Goal: Task Accomplishment & Management: Manage account settings

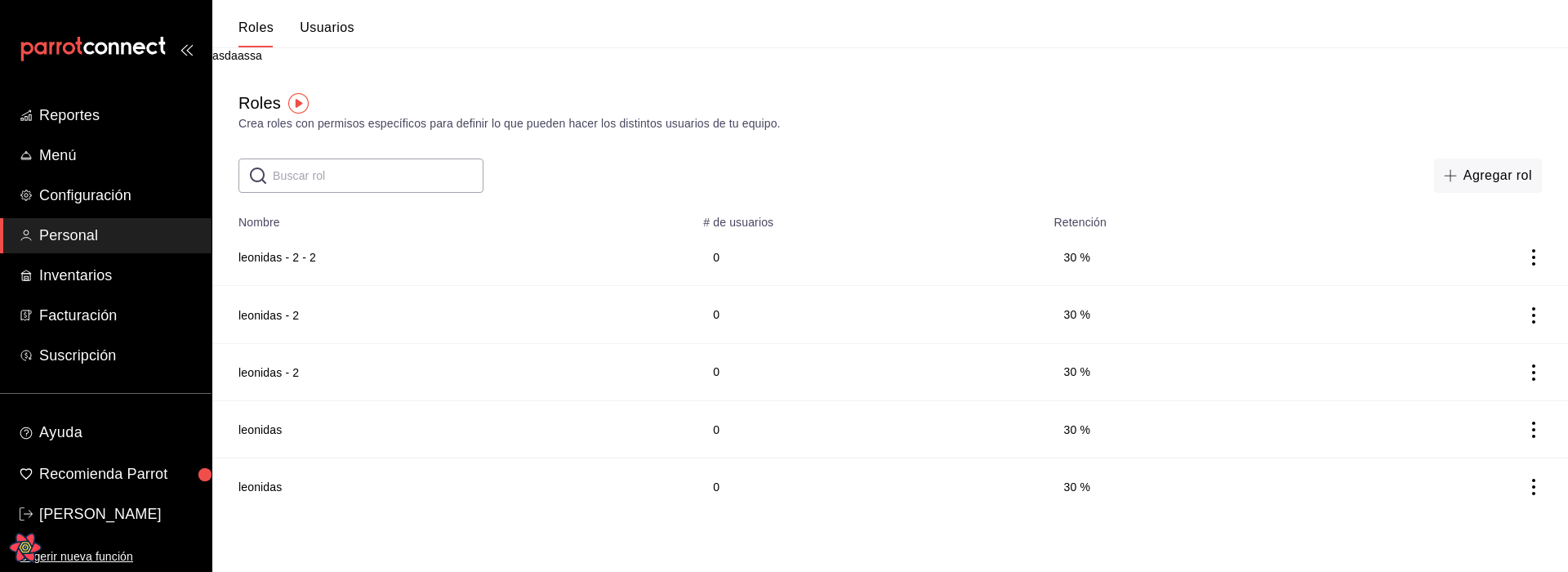
click at [1009, 114] on div "Roles Crea roles con permisos específicos para definir lo que pueden hacer los …" at bounding box center [890, 112] width 1356 height 42
click at [364, 515] on html "Reportes Menú Configuración Personal Inventarios Facturación Suscripción Ayuda …" at bounding box center [784, 257] width 1568 height 515
click at [1548, 256] on td at bounding box center [1448, 257] width 243 height 57
click at [1540, 256] on icon "actions" at bounding box center [1534, 257] width 16 height 16
click at [1261, 158] on div at bounding box center [784, 286] width 1568 height 572
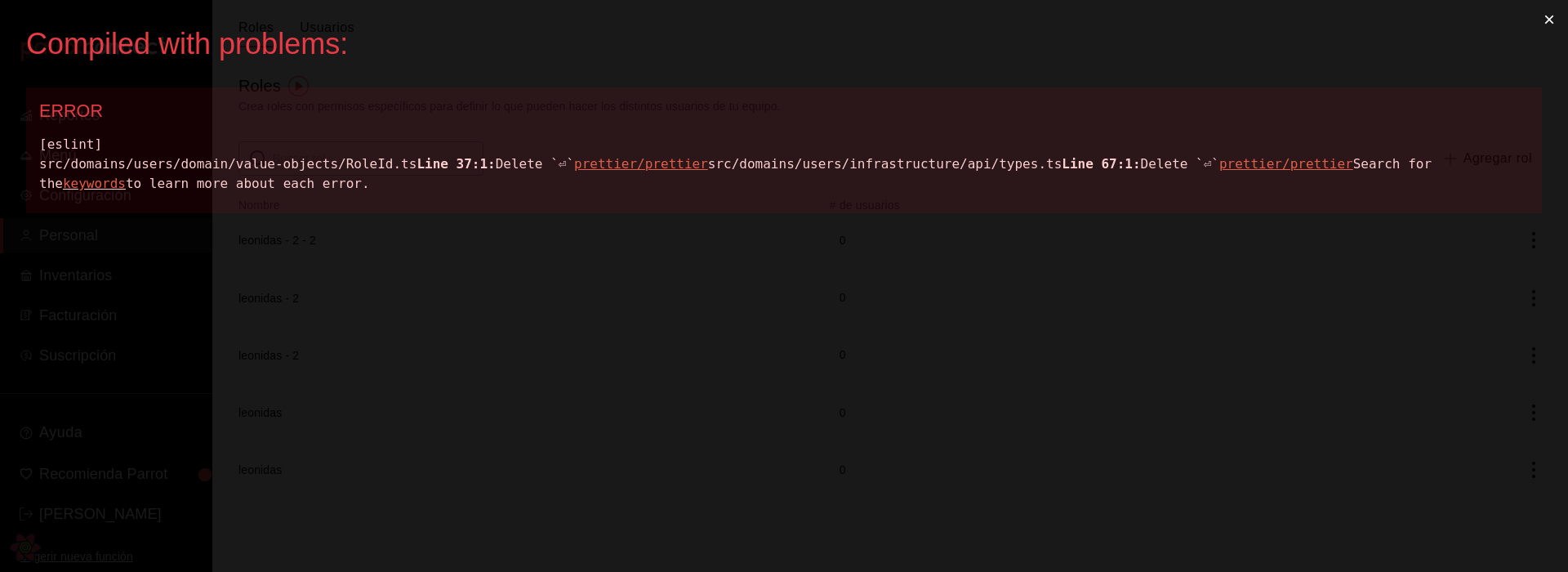
click at [330, 164] on div "[eslint] src/domains/users/domain/value-objects/RoleId.ts Line 37:1: Delete `⏎`…" at bounding box center [784, 165] width 1490 height 59
copy div "src/domains/users/domain/value-objects/RoleId.ts"
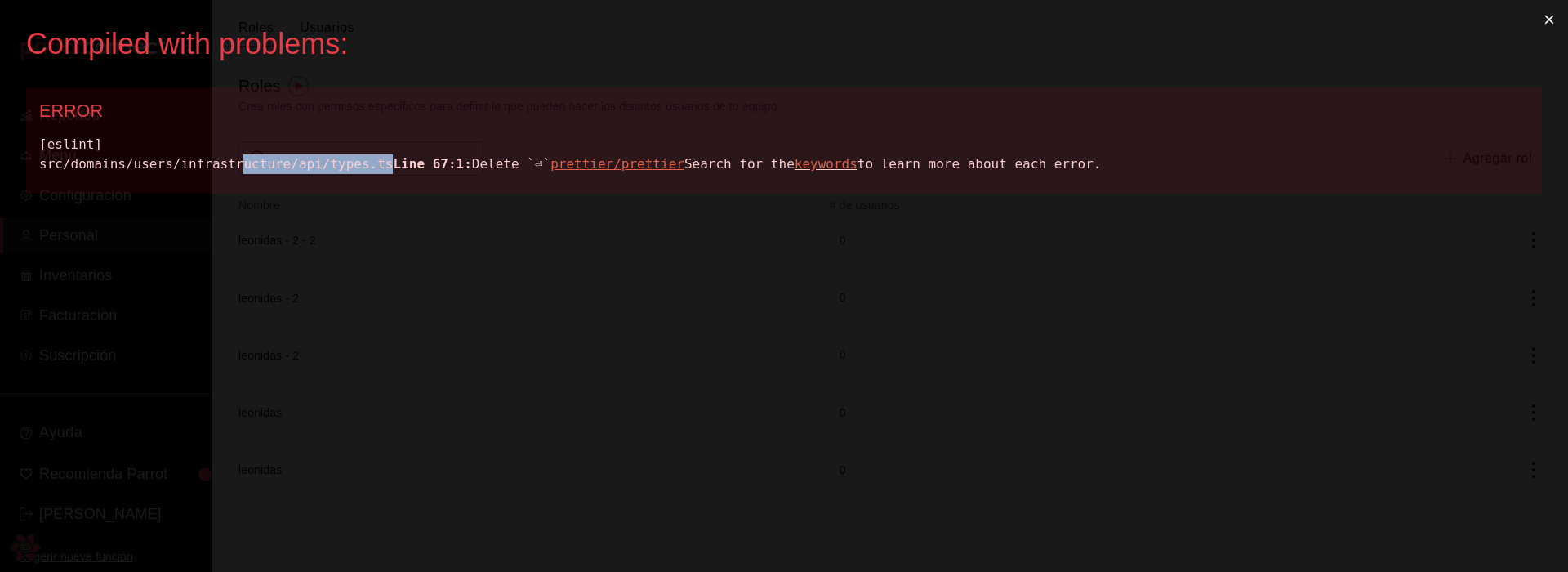
drag, startPoint x: 405, startPoint y: 165, endPoint x: 244, endPoint y: 162, distance: 161.0
click at [244, 162] on div "[eslint] src/domains/users/infrastructure/api/types.ts Line 67:1: Delete `⏎` pr…" at bounding box center [784, 154] width 1490 height 39
copy div "ucture/api/types.ts"
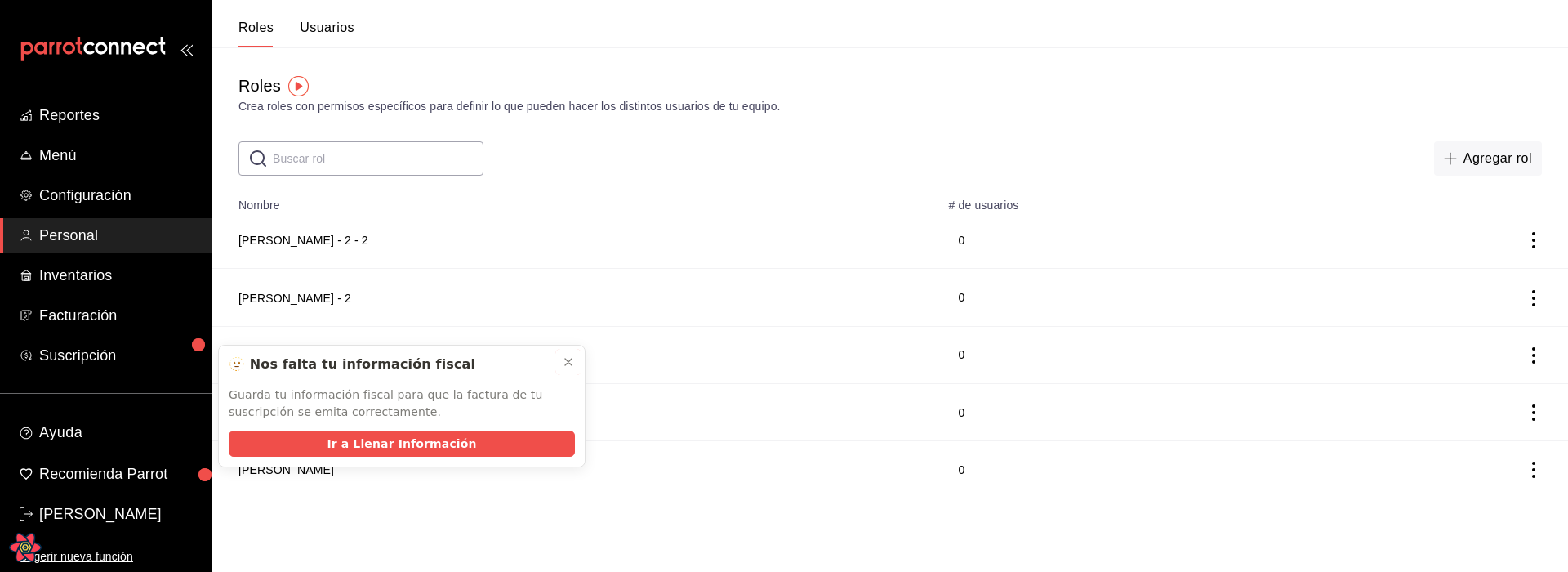
click at [571, 362] on icon at bounding box center [569, 363] width 13 height 13
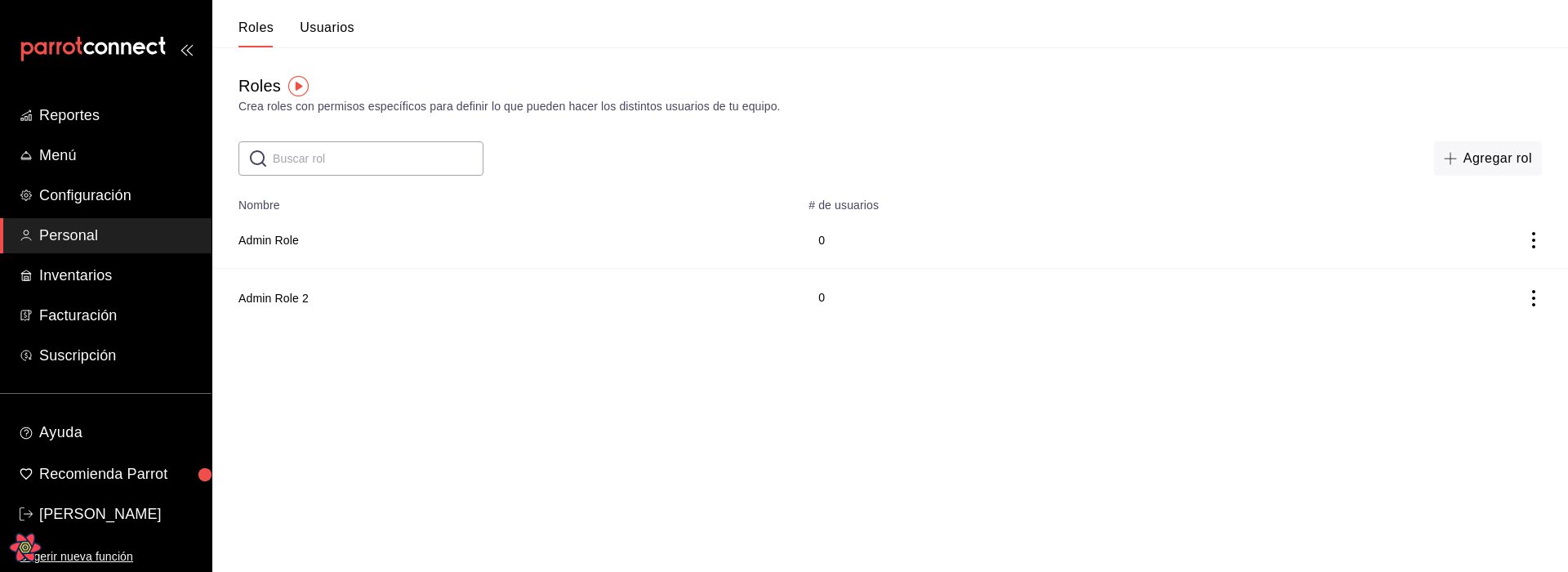
click at [403, 153] on input "text" at bounding box center [378, 159] width 210 height 33
type input "leo"
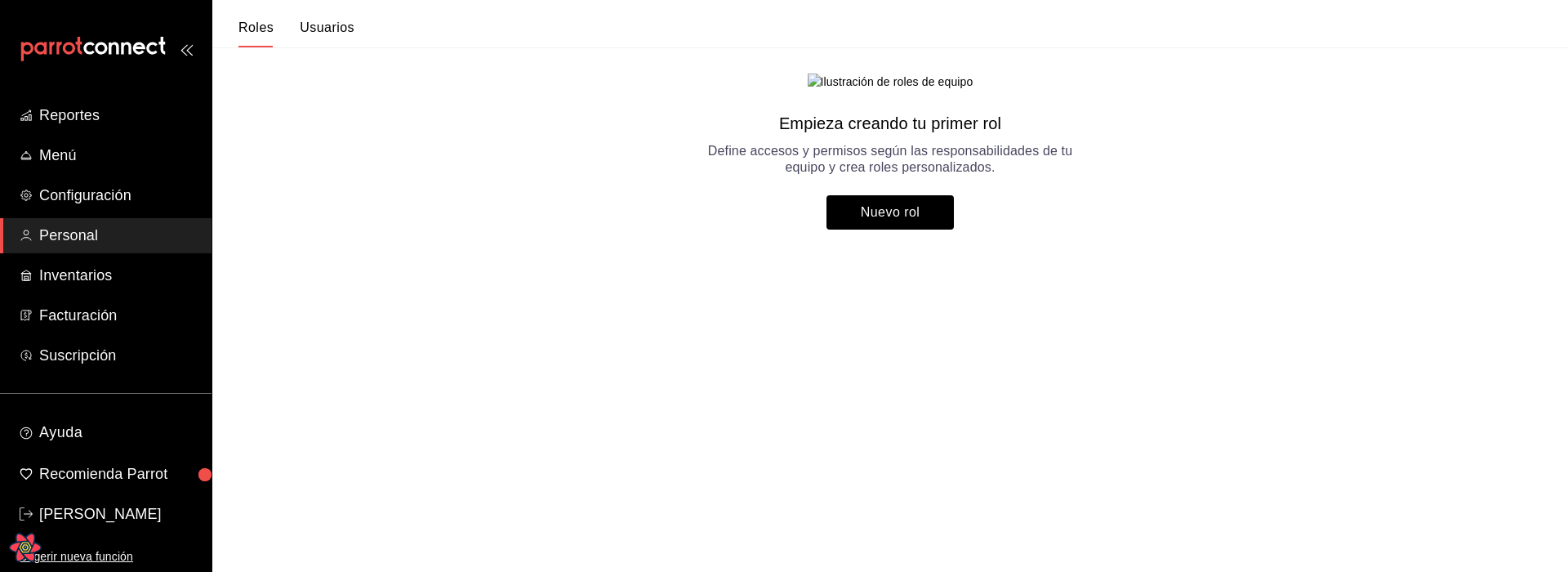
click at [380, 255] on main "Empieza creando tu primer rol Define accesos y permisos según las responsabilid…" at bounding box center [890, 152] width 1356 height 209
click at [659, 233] on main "Empieza creando tu primer rol Define accesos y permisos según las responsabilid…" at bounding box center [890, 152] width 1356 height 209
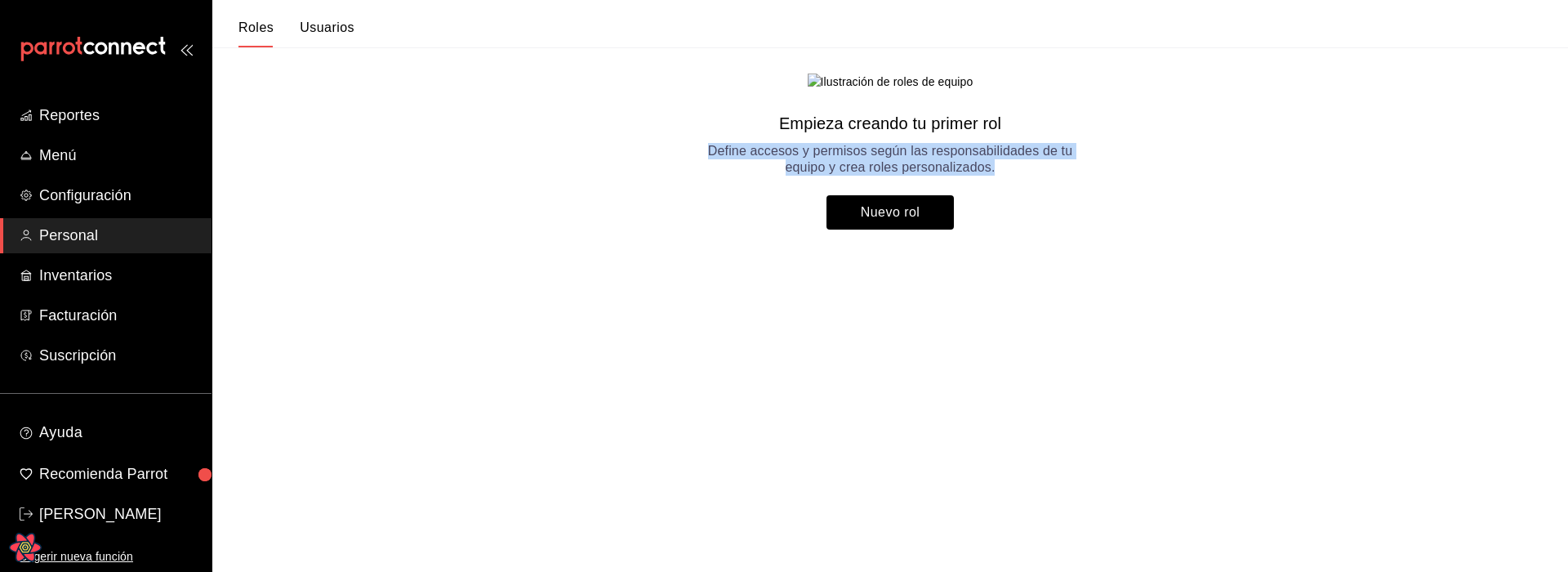
drag, startPoint x: 654, startPoint y: 170, endPoint x: 1120, endPoint y: 307, distance: 485.7
click at [1119, 255] on main "Empieza creando tu primer rol Define accesos y permisos según las responsabilid…" at bounding box center [890, 152] width 1356 height 209
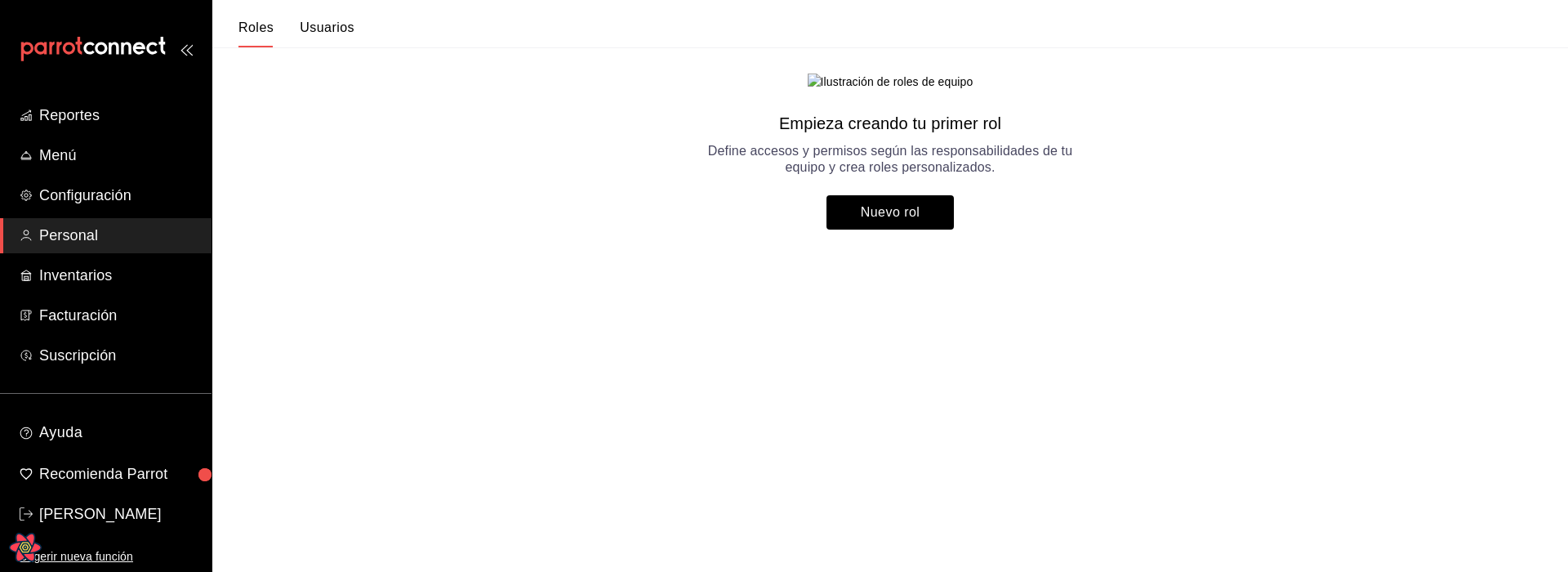
click at [1121, 255] on main "Empieza creando tu primer rol Define accesos y permisos según las responsabilid…" at bounding box center [890, 152] width 1356 height 209
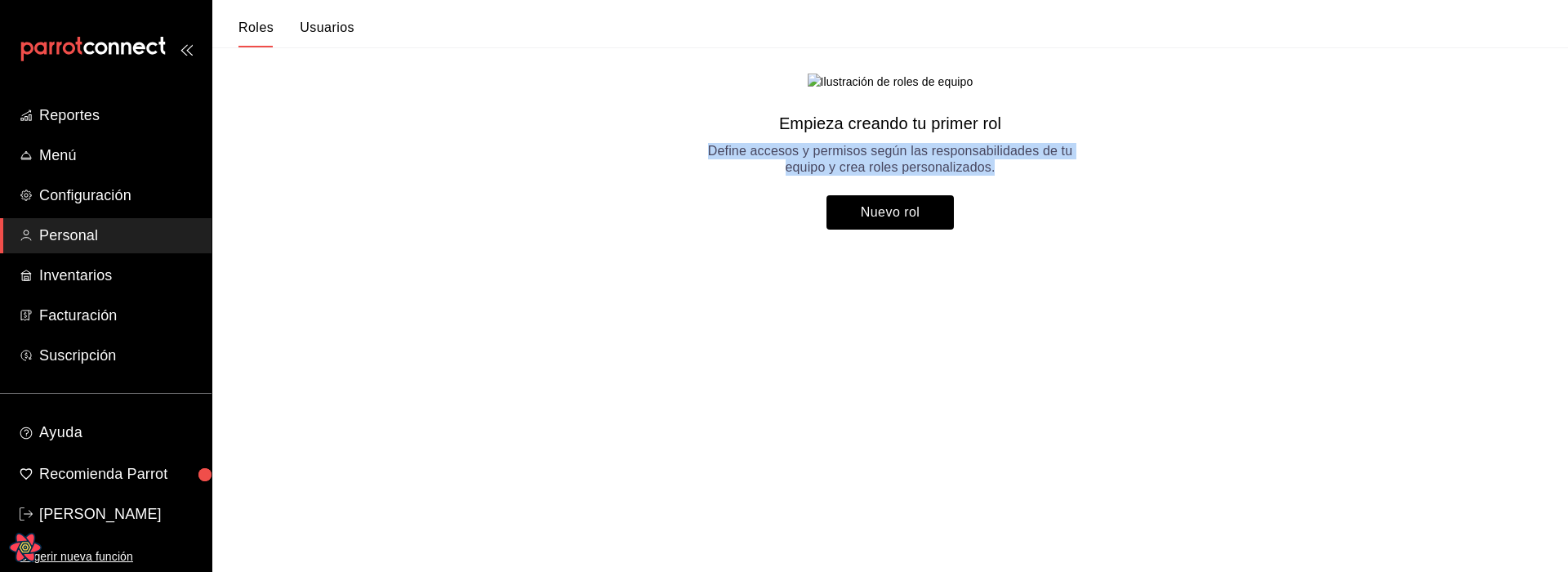
drag, startPoint x: 1067, startPoint y: 315, endPoint x: 641, endPoint y: 196, distance: 442.3
click at [641, 196] on main "Empieza creando tu primer rol Define accesos y permisos según las responsabilid…" at bounding box center [890, 152] width 1356 height 209
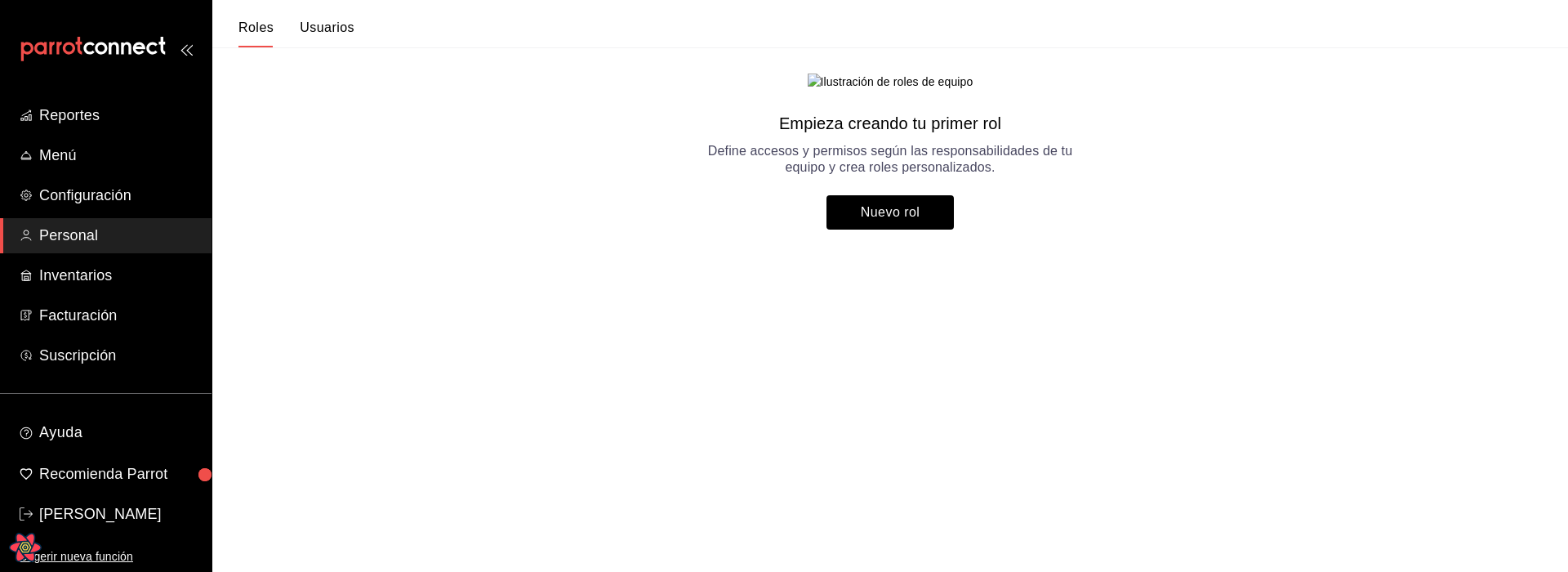
drag, startPoint x: 638, startPoint y: 194, endPoint x: 597, endPoint y: 181, distance: 43.0
click at [638, 194] on main "Empieza creando tu primer rol Define accesos y permisos según las responsabilid…" at bounding box center [890, 152] width 1356 height 209
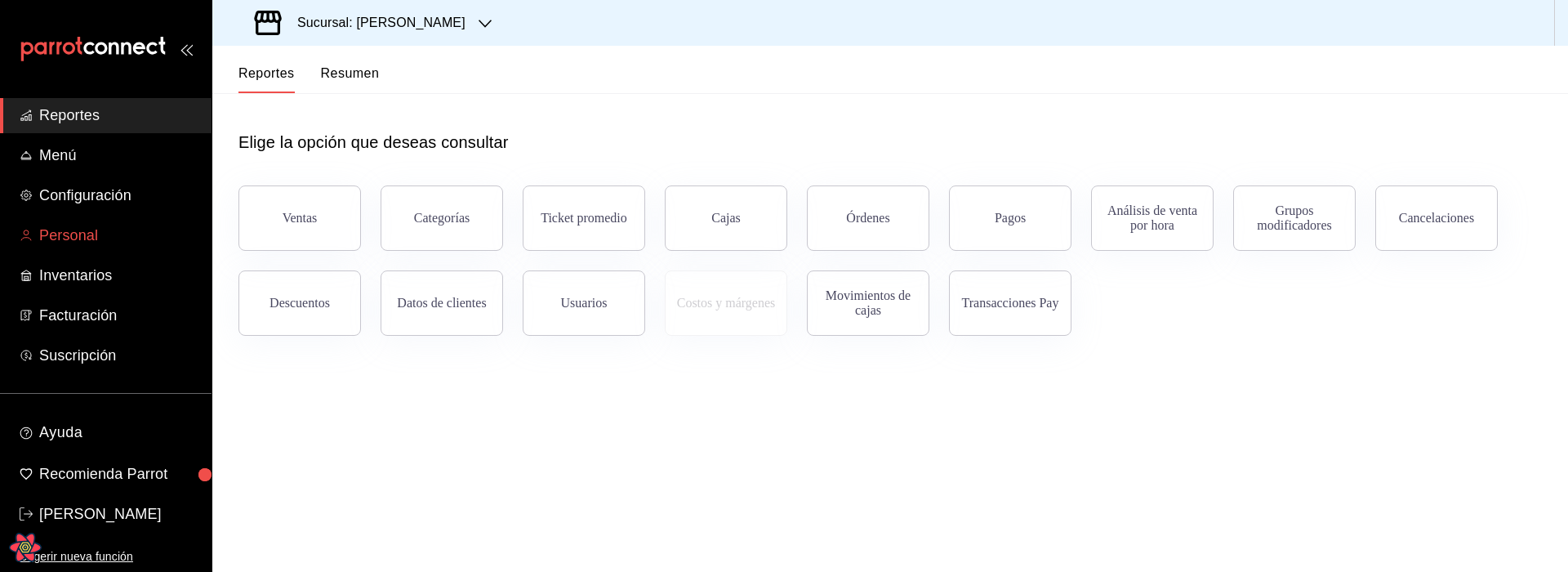
click at [116, 231] on span "Personal" at bounding box center [119, 235] width 160 height 22
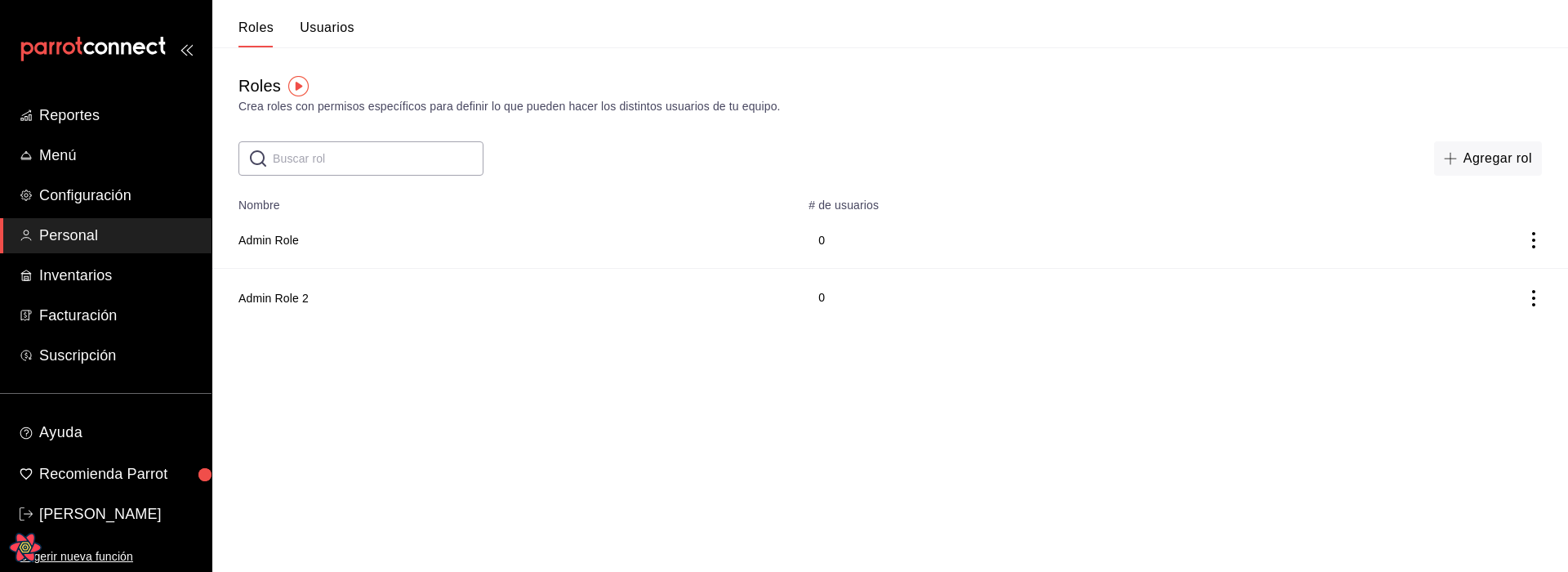
click at [574, 326] on html "Reportes Menú Configuración Personal Inventarios Facturación Suscripción Ayuda …" at bounding box center [784, 163] width 1568 height 326
click at [366, 164] on input "text" at bounding box center [378, 159] width 210 height 33
click at [354, 326] on html "Reportes Menú Configuración Personal Inventarios Facturación Suscripción Ayuda …" at bounding box center [784, 163] width 1568 height 326
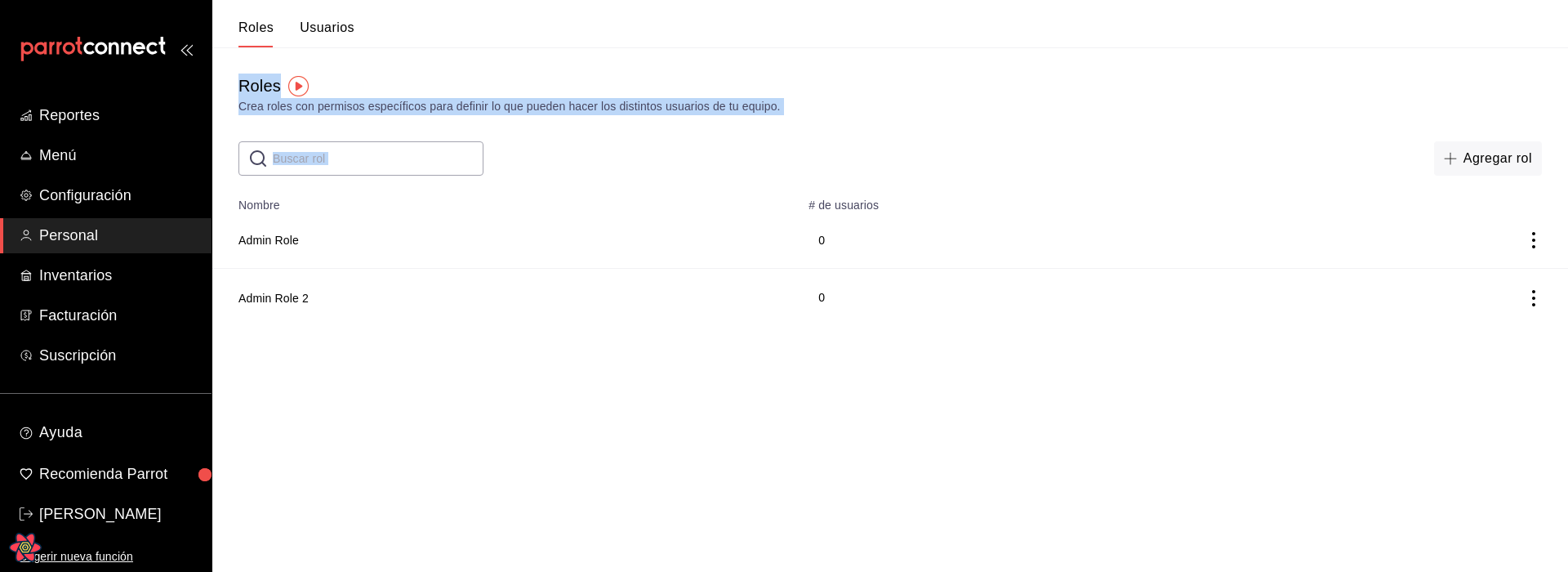
drag, startPoint x: 237, startPoint y: 92, endPoint x: 1399, endPoint y: 224, distance: 1169.5
click at [611, 183] on main "Roles Crea roles con permisos específicos para definir lo que pueden hacer los …" at bounding box center [890, 187] width 1356 height 278
click at [721, 107] on div "Crea roles con permisos específicos para definir lo que pueden hacer los distin…" at bounding box center [890, 107] width 1304 height 17
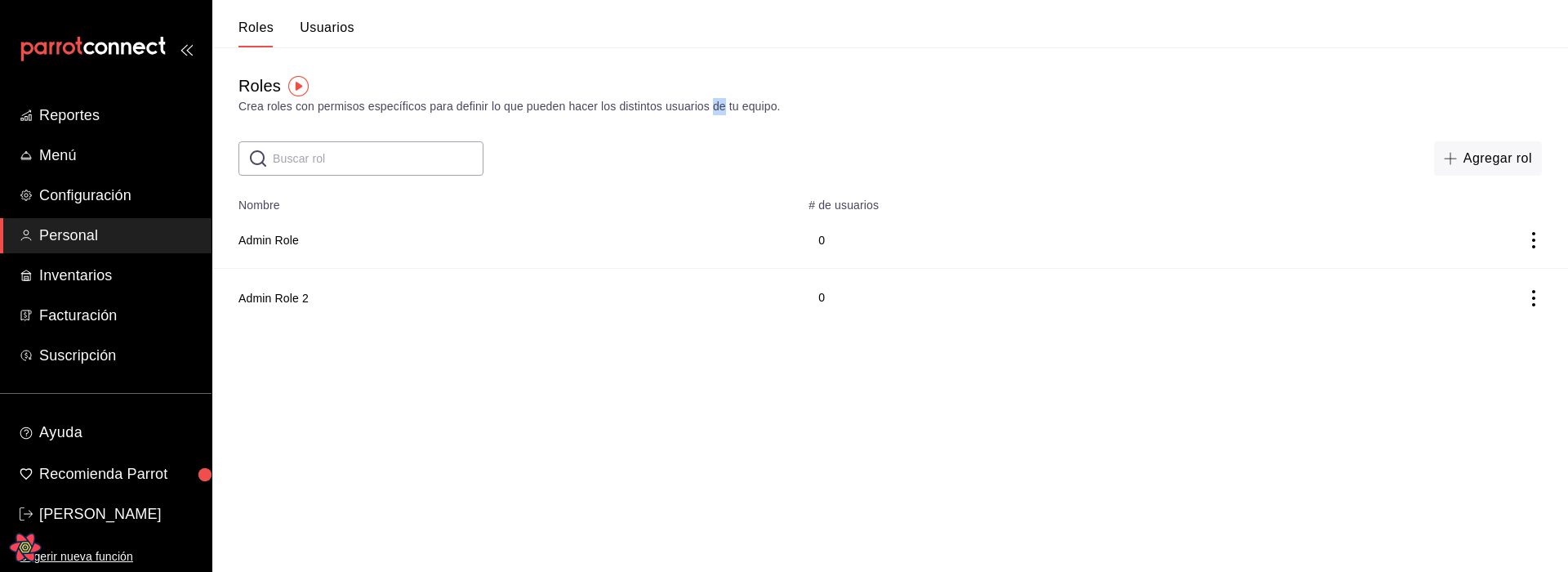
click at [721, 107] on div "Crea roles con permisos específicos para definir lo que pueden hacer los distin…" at bounding box center [890, 107] width 1304 height 17
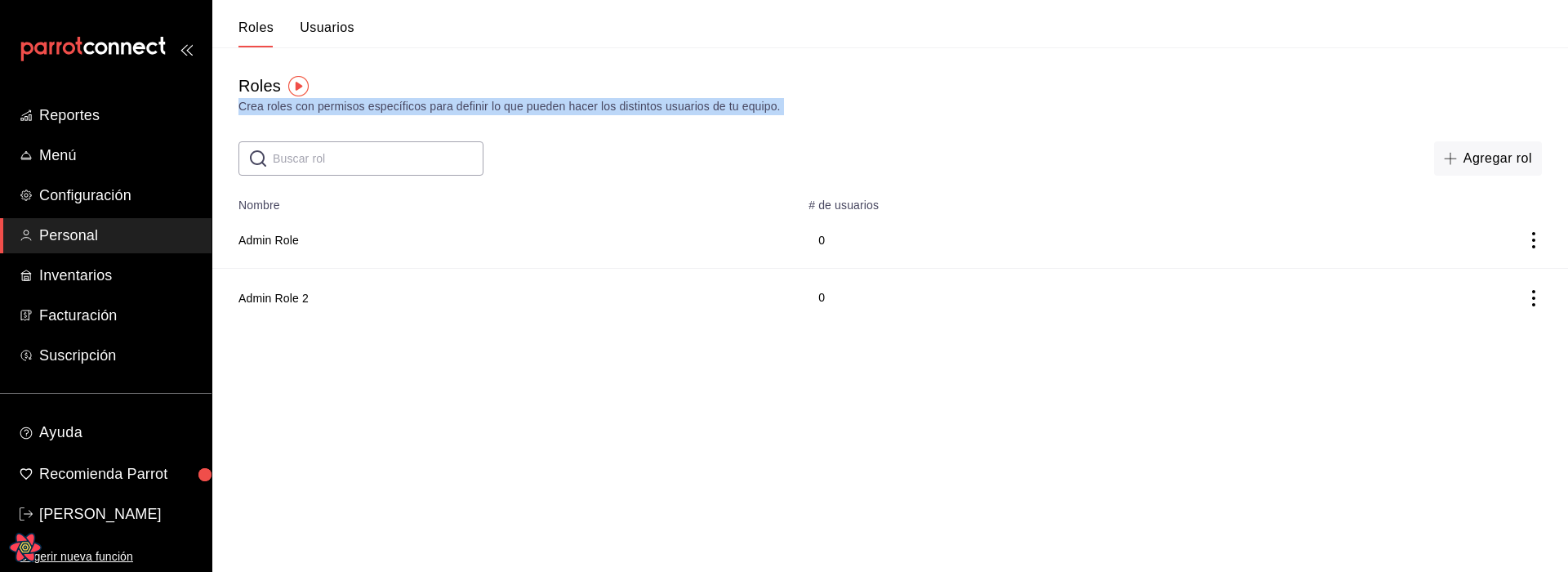
click at [721, 107] on div "Crea roles con permisos específicos para definir lo que pueden hacer los distin…" at bounding box center [890, 107] width 1304 height 17
click at [823, 110] on div "Crea roles con permisos específicos para definir lo que pueden hacer los distin…" at bounding box center [890, 107] width 1304 height 17
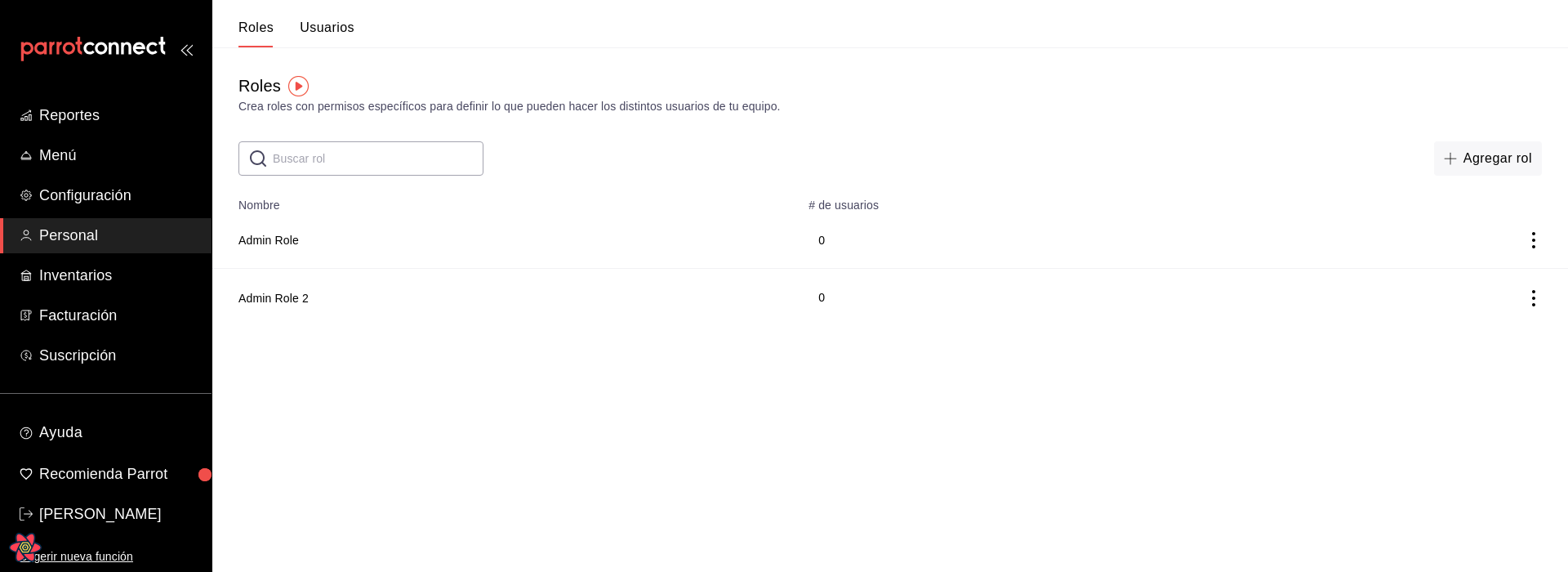
click at [544, 99] on div "Crea roles con permisos específicos para definir lo que pueden hacer los distin…" at bounding box center [890, 107] width 1304 height 17
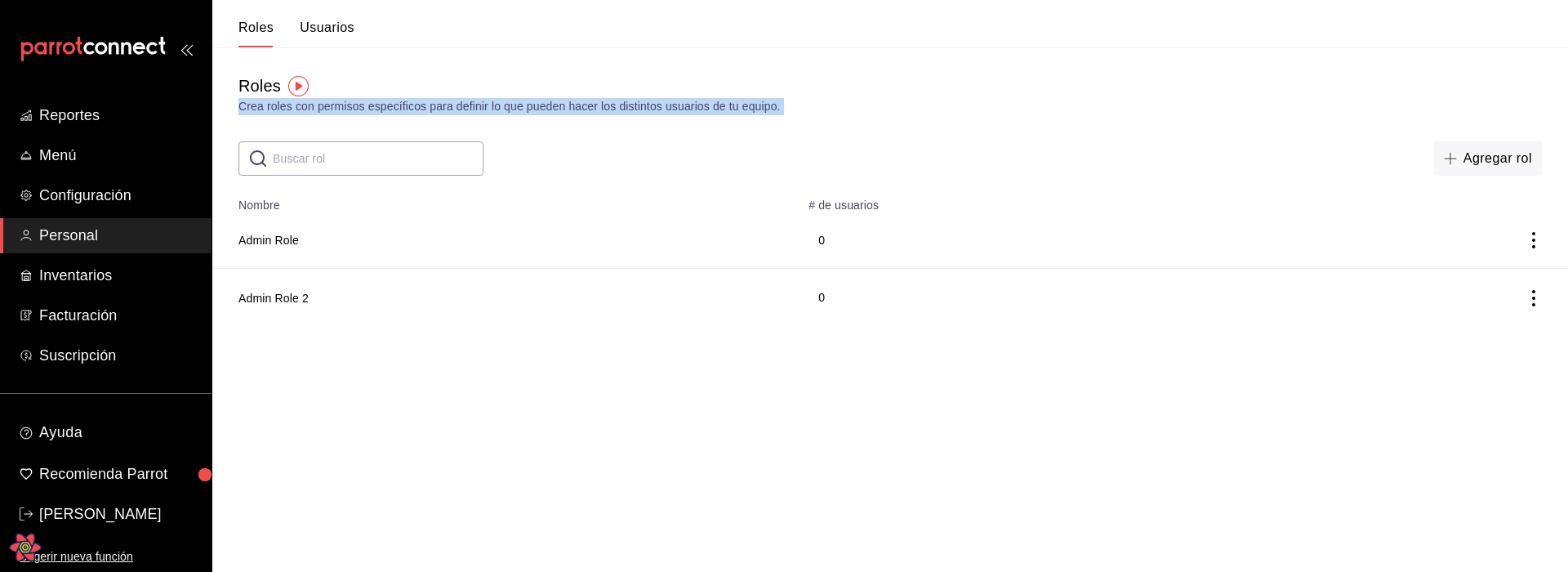
click at [544, 99] on div "Crea roles con permisos específicos para definir lo que pueden hacer los distin…" at bounding box center [890, 107] width 1304 height 17
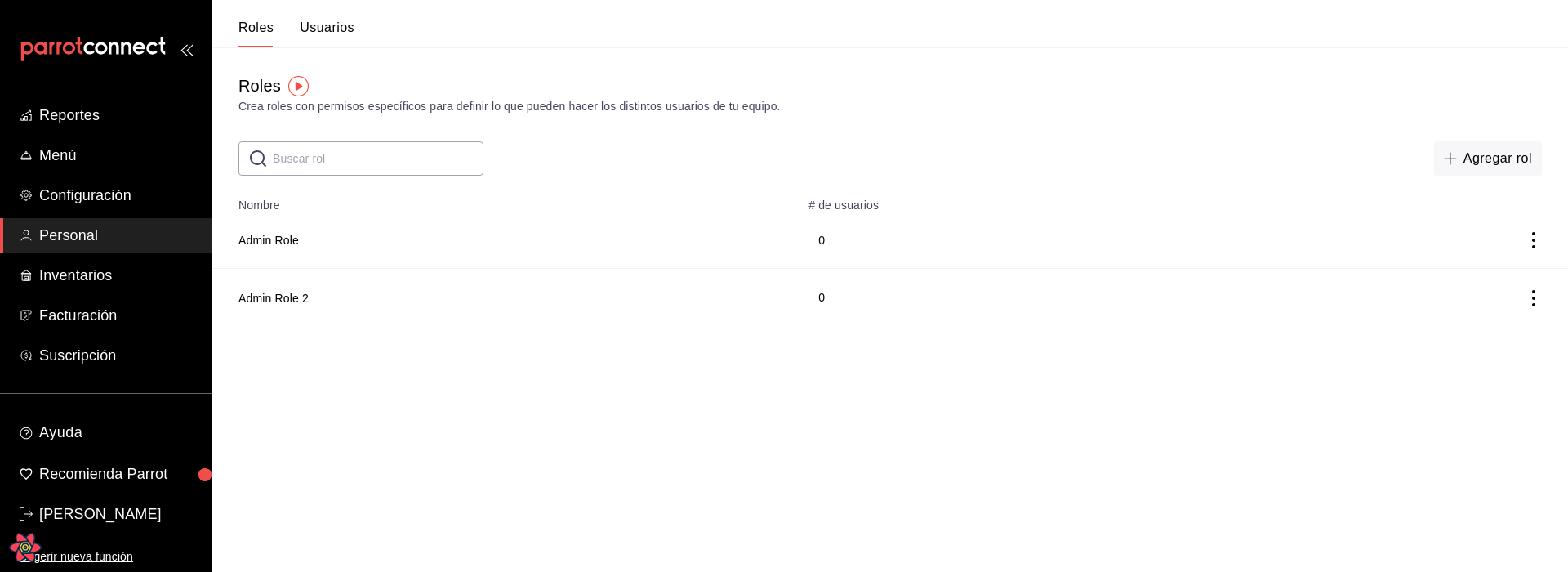
click at [772, 115] on div "Roles Crea roles con permisos específicos para definir lo que pueden hacer los …" at bounding box center [890, 112] width 1356 height 128
click at [584, 104] on div "Crea roles con permisos específicos para definir lo que pueden hacer los distin…" at bounding box center [890, 107] width 1304 height 17
click at [584, 103] on div "Crea roles con permisos específicos para definir lo que pueden hacer los distin…" at bounding box center [890, 107] width 1304 height 17
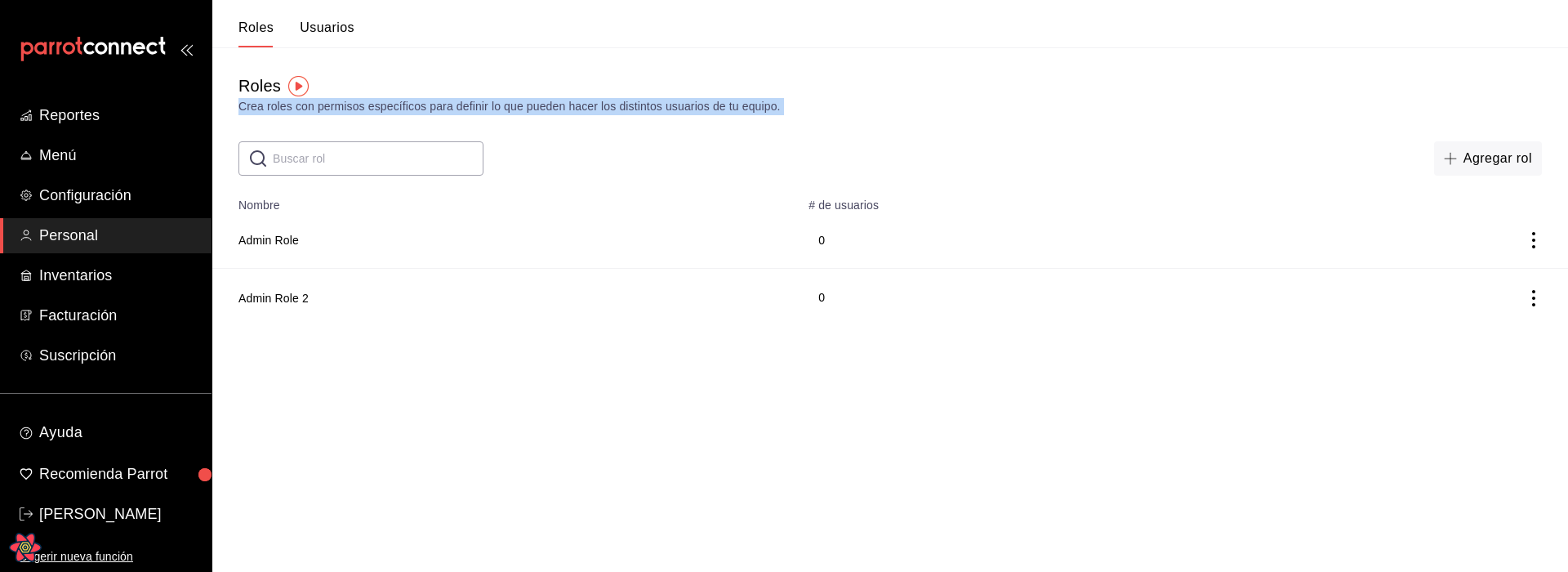
click at [584, 103] on div "Crea roles con permisos específicos para definir lo que pueden hacer los distin…" at bounding box center [890, 107] width 1304 height 17
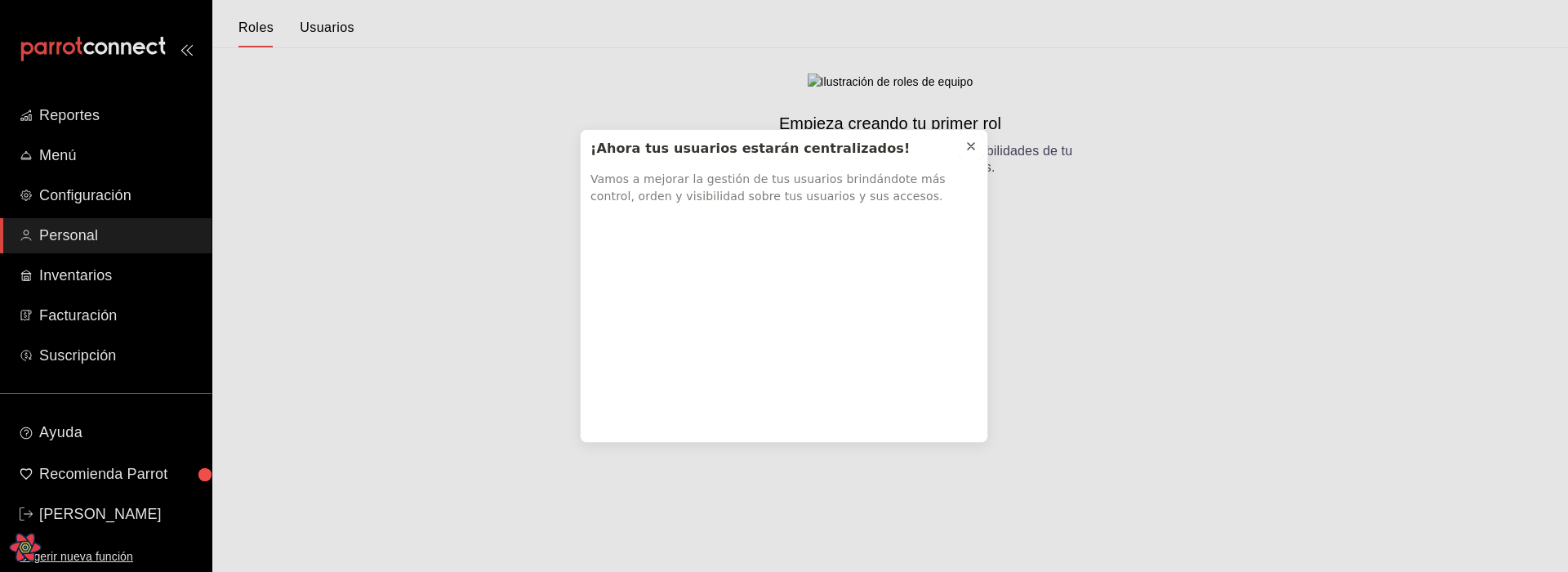
click at [973, 146] on icon at bounding box center [971, 146] width 13 height 13
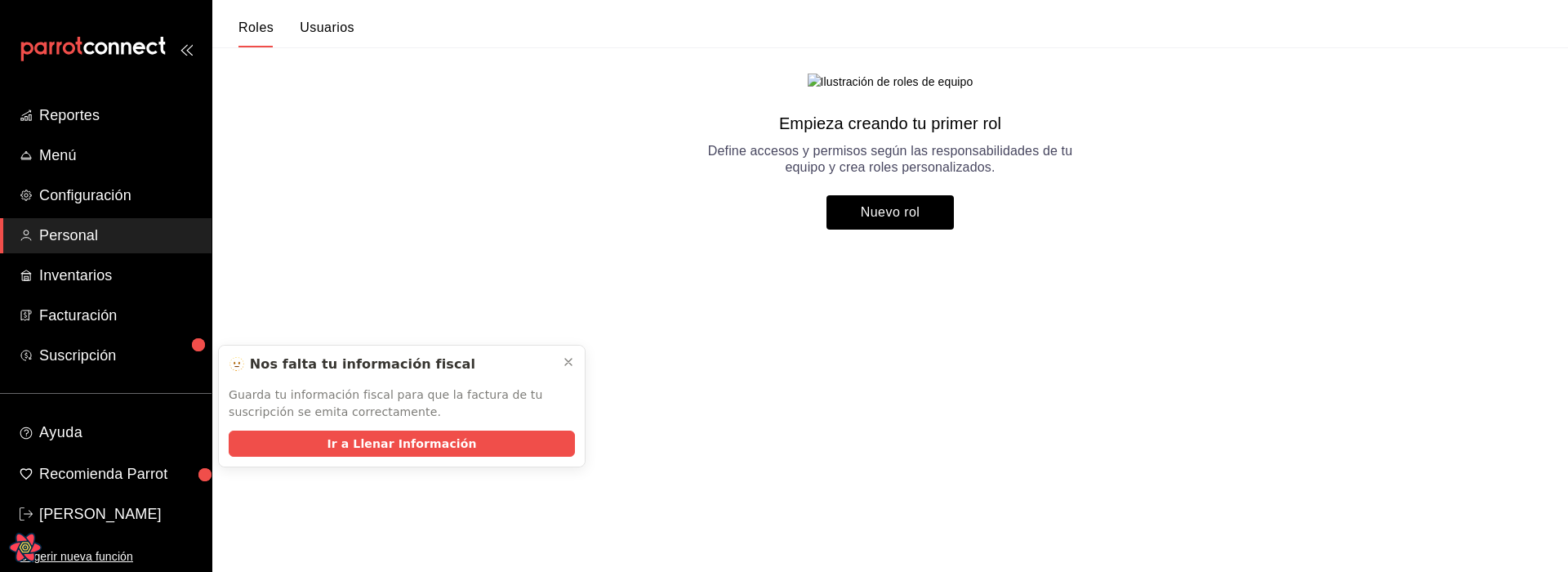
click at [743, 255] on html "Reportes Menú Configuración Personal Inventarios Facturación Suscripción Ayuda …" at bounding box center [784, 127] width 1568 height 255
click at [568, 357] on icon at bounding box center [569, 363] width 13 height 13
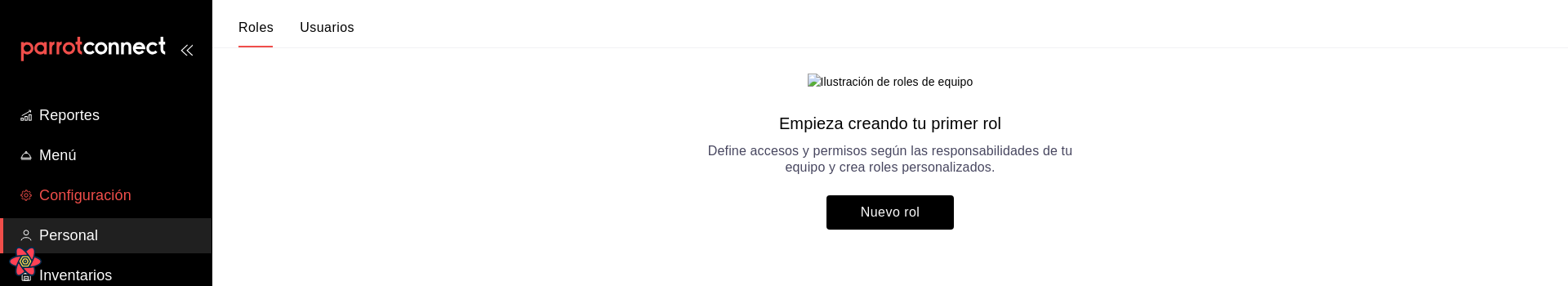
click at [98, 194] on span "Configuración" at bounding box center [119, 195] width 160 height 22
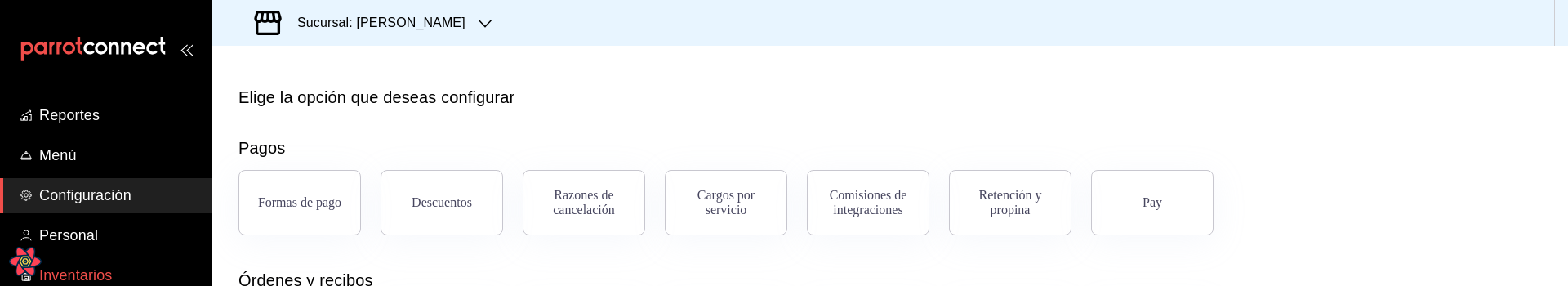
scroll to position [59, 0]
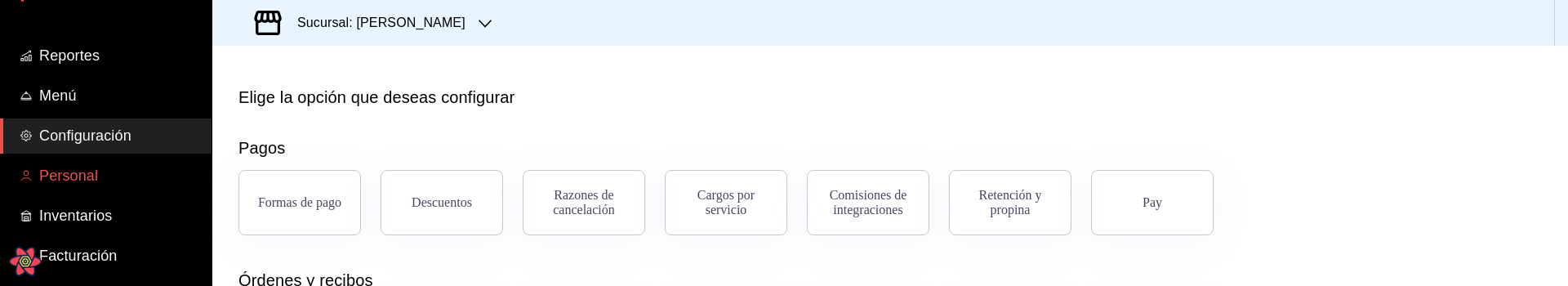
click at [65, 170] on span "Personal" at bounding box center [119, 176] width 160 height 22
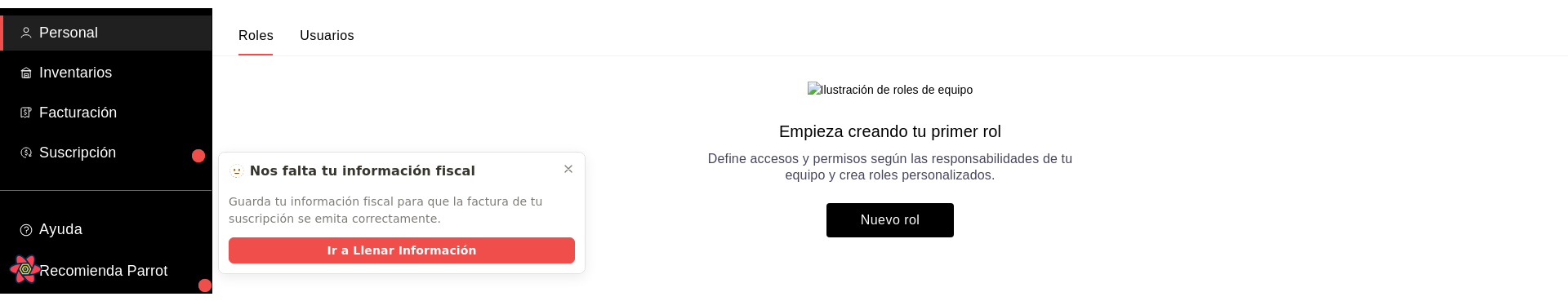
scroll to position [213, 0]
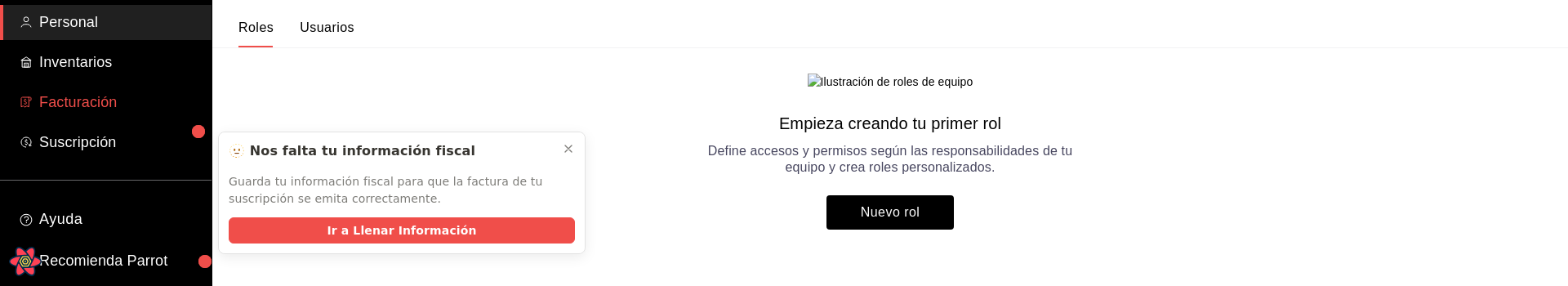
click at [54, 111] on span "Facturación" at bounding box center [119, 102] width 160 height 22
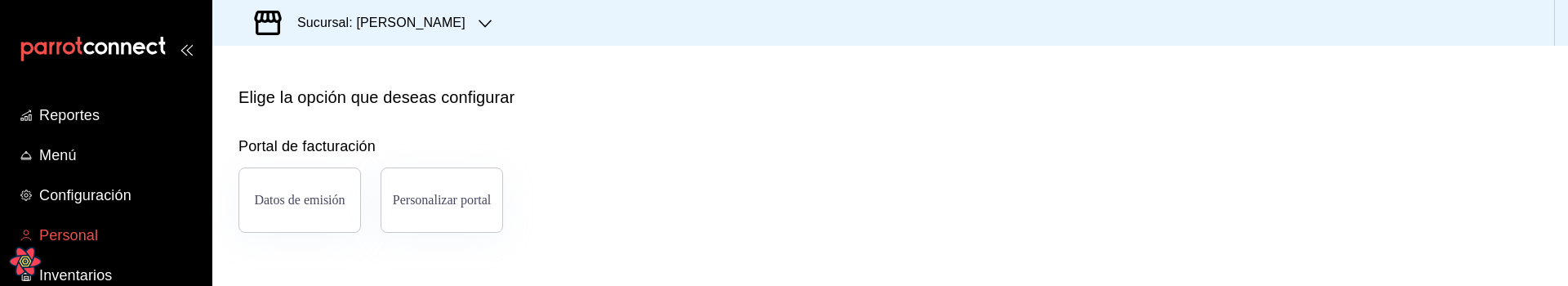
click at [81, 229] on span "Personal" at bounding box center [119, 235] width 160 height 22
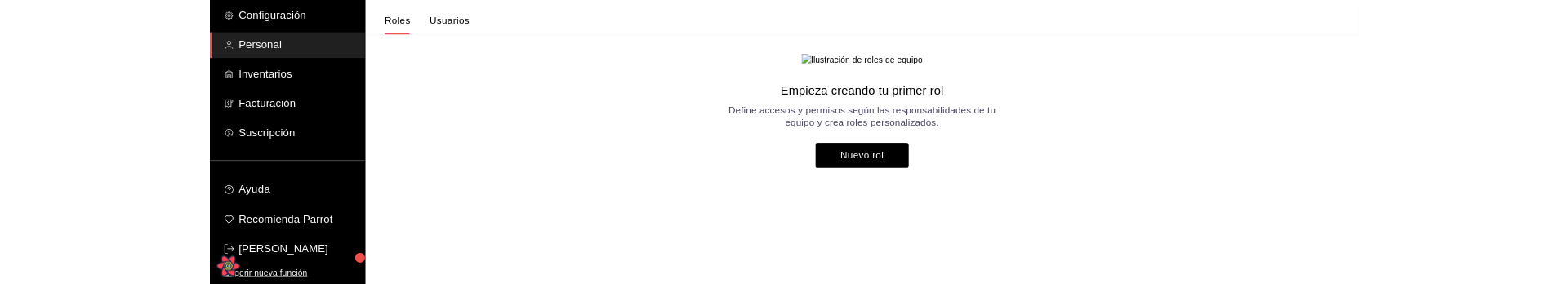
scroll to position [205, 0]
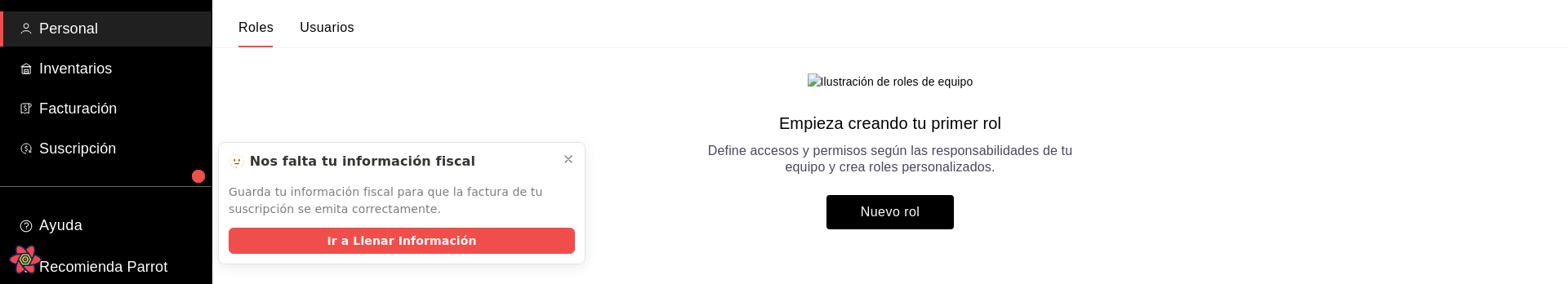
scroll to position [214, 0]
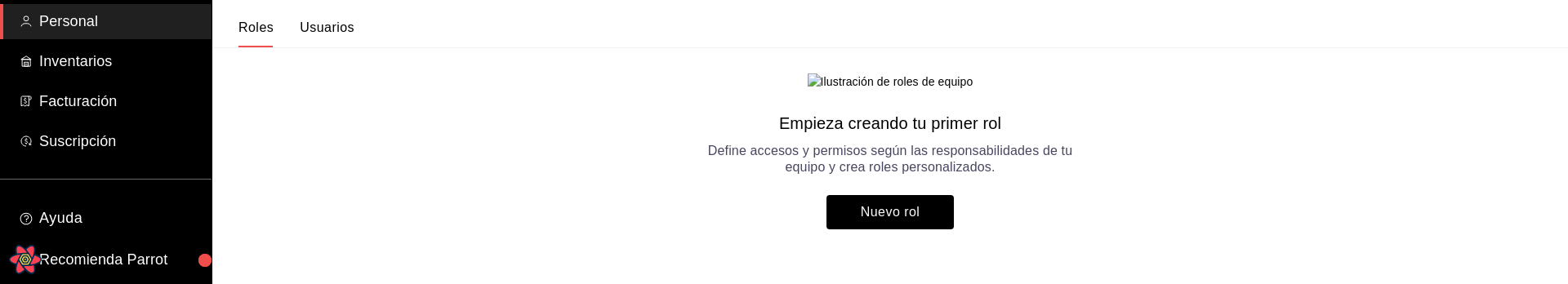
click at [442, 95] on main "Empieza creando tu primer rol Define accesos y permisos según las responsabilid…" at bounding box center [890, 152] width 1356 height 208
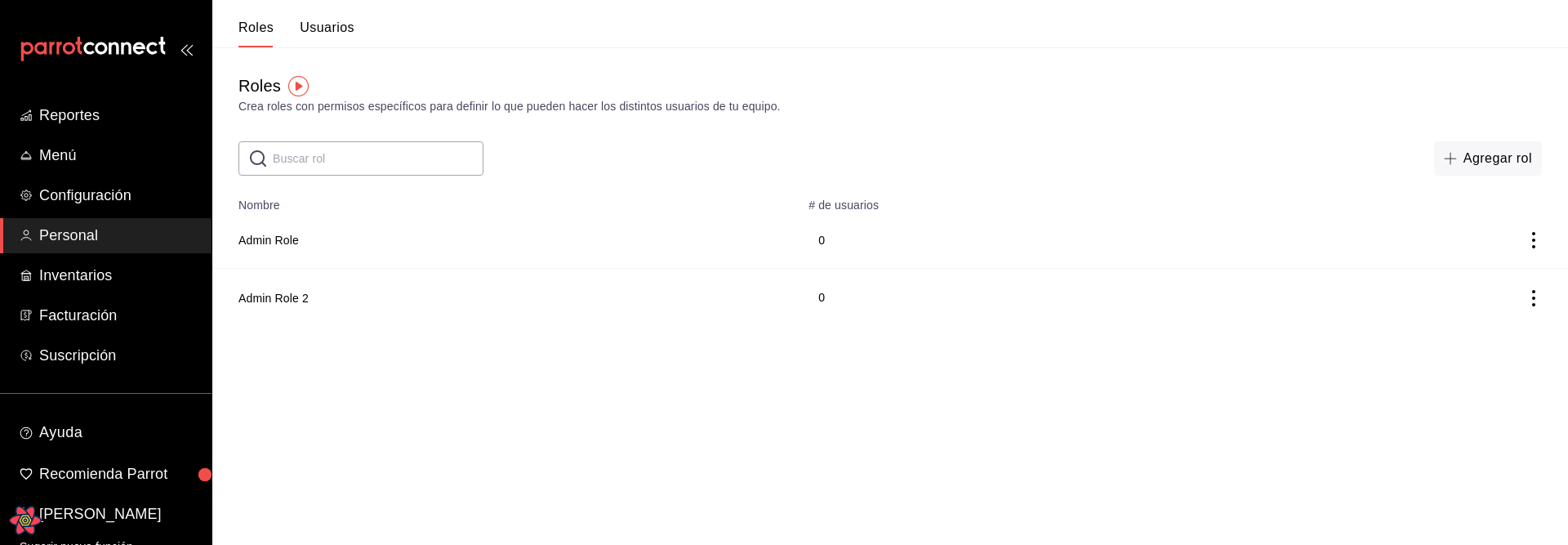
click at [1026, 283] on html "Reportes Menú Configuración Personal Inventarios Facturación Suscripción Ayuda …" at bounding box center [784, 163] width 1568 height 326
click at [274, 238] on button "Admin Role" at bounding box center [268, 240] width 60 height 16
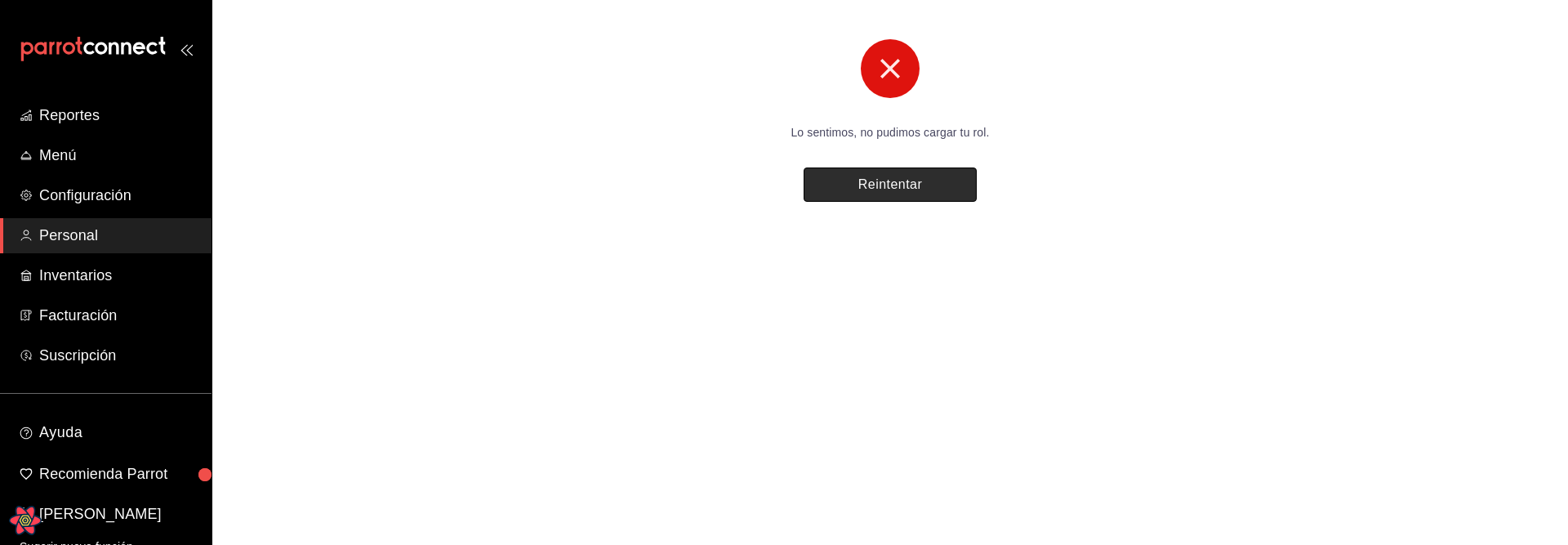
click at [878, 188] on button "Reintentar" at bounding box center [890, 185] width 173 height 34
click at [425, 147] on div "Lo sentimos, no pudimos cargar tu rol. Reintentar" at bounding box center [890, 120] width 1356 height 163
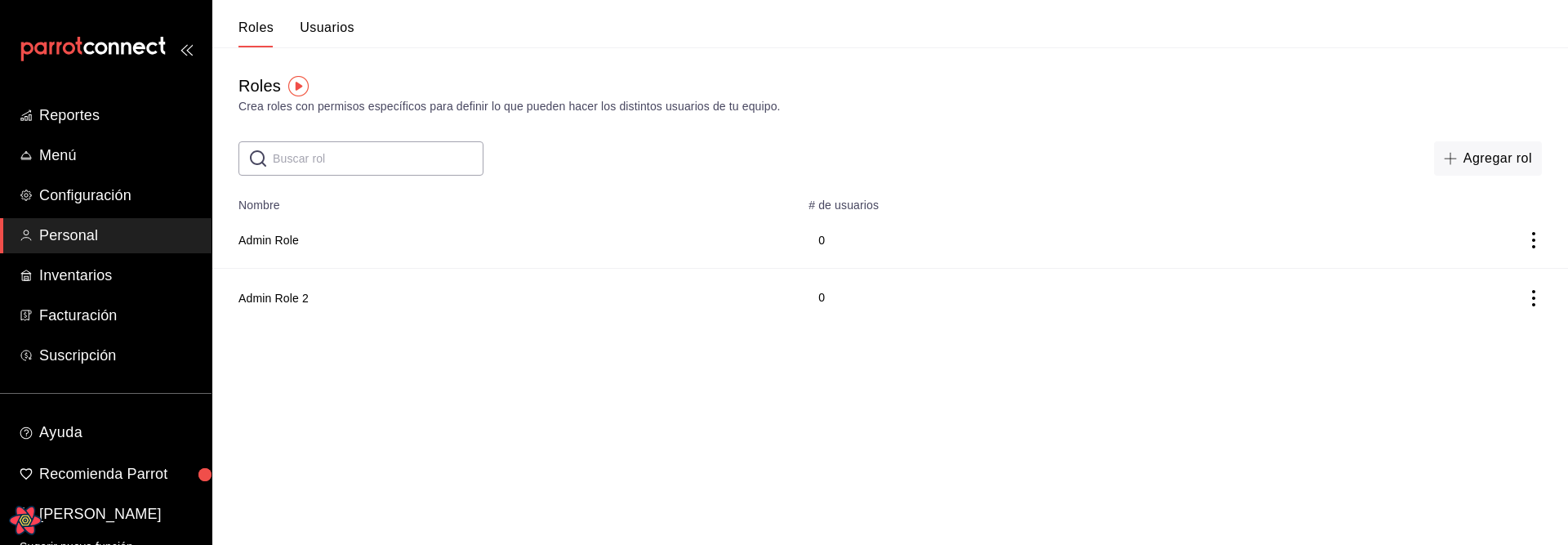
click at [518, 283] on html "Reportes Menú Configuración Personal Inventarios Facturación Suscripción Ayuda …" at bounding box center [784, 163] width 1568 height 326
click at [278, 232] on button "Admin Role" at bounding box center [268, 240] width 60 height 16
click at [437, 283] on html "Reportes Menú Configuración Personal Inventarios Facturación Suscripción Ayuda …" at bounding box center [784, 163] width 1568 height 326
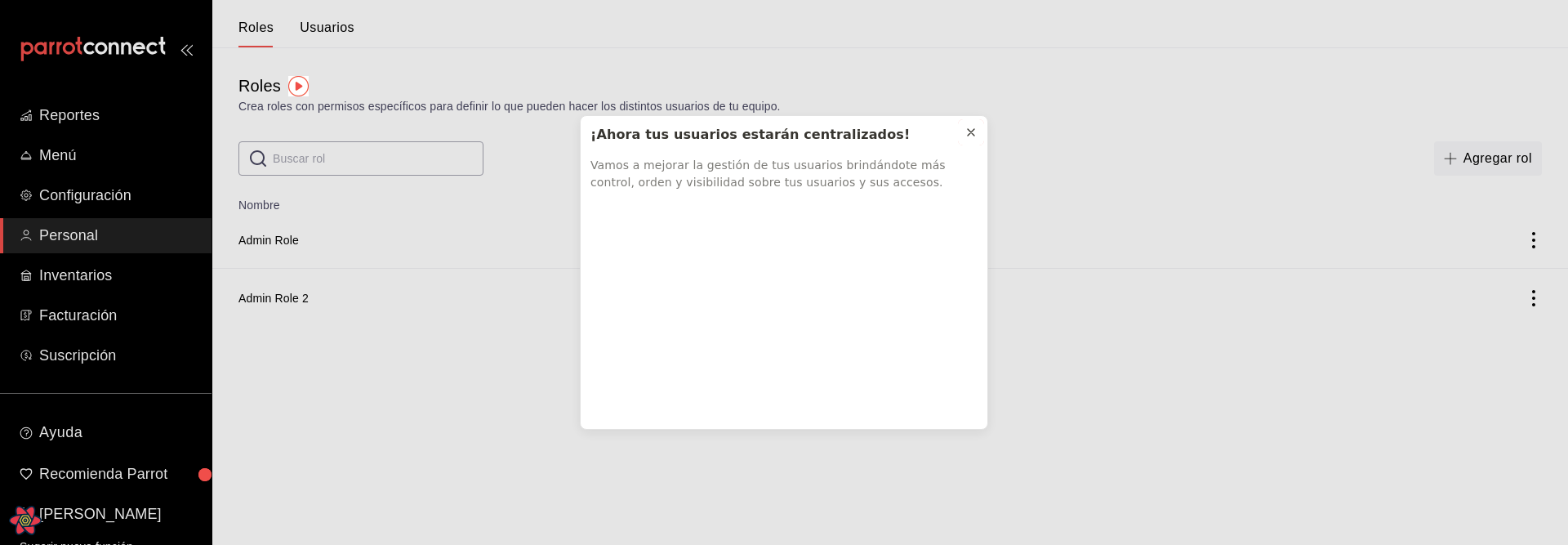
click at [967, 132] on icon at bounding box center [971, 133] width 13 height 13
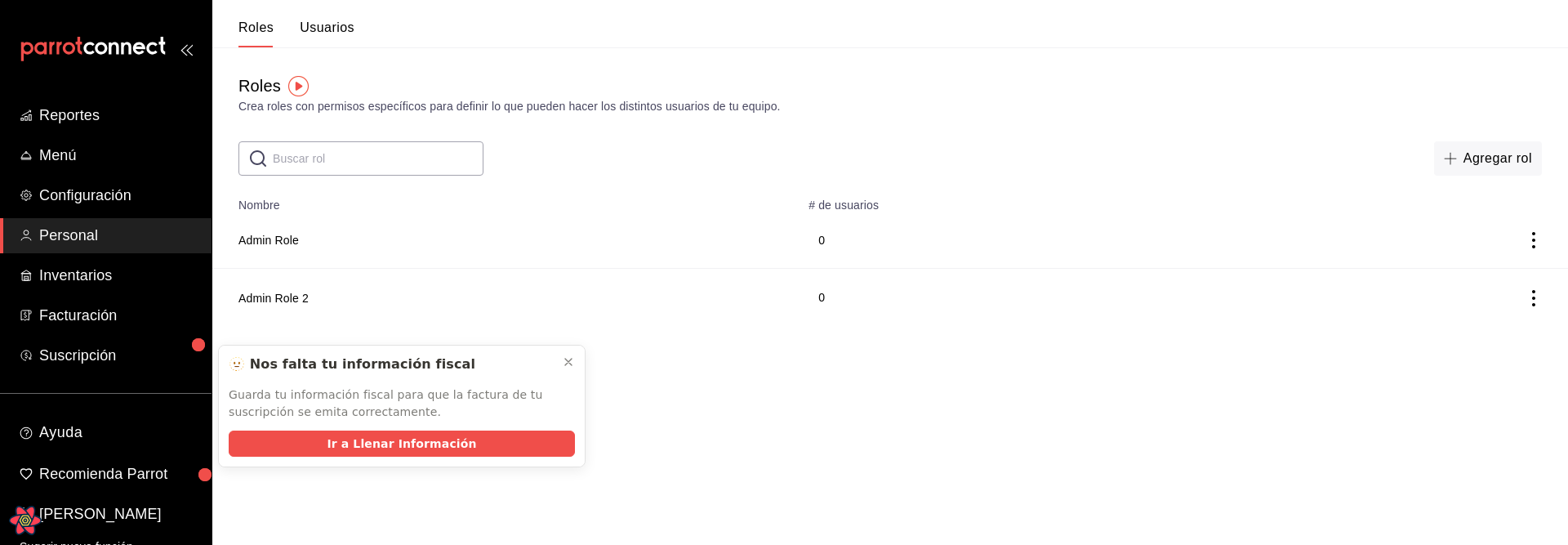
click at [799, 316] on td "0" at bounding box center [1027, 297] width 455 height 57
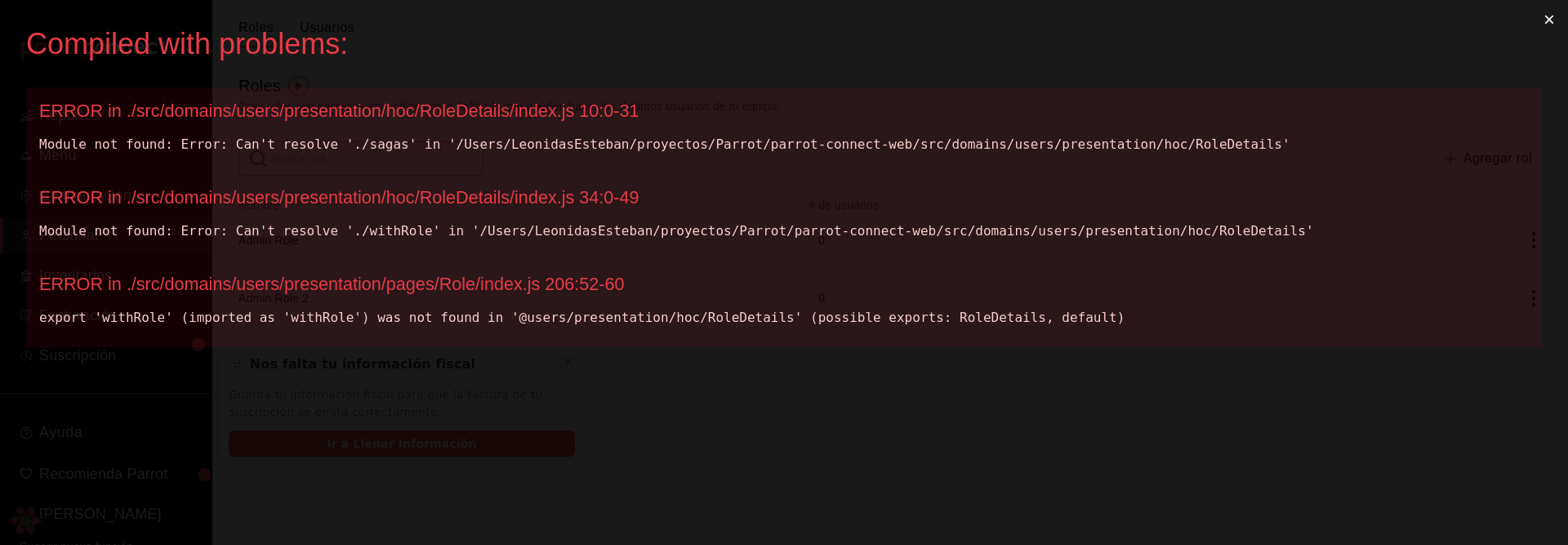
click at [481, 111] on div "ERROR in ./src/domains/users/presentation/hoc/RoleDetails/index.js 10:0-31" at bounding box center [784, 111] width 1490 height 21
click at [561, 107] on div "ERROR in ./src/domains/users/presentation/hoc/RoleDetails/index.js 10:0-31" at bounding box center [784, 111] width 1490 height 21
click at [513, 110] on div "ERROR in ./src/domains/users/presentation/hoc/RoleDetails/index.js 10:0-31" at bounding box center [784, 111] width 1490 height 21
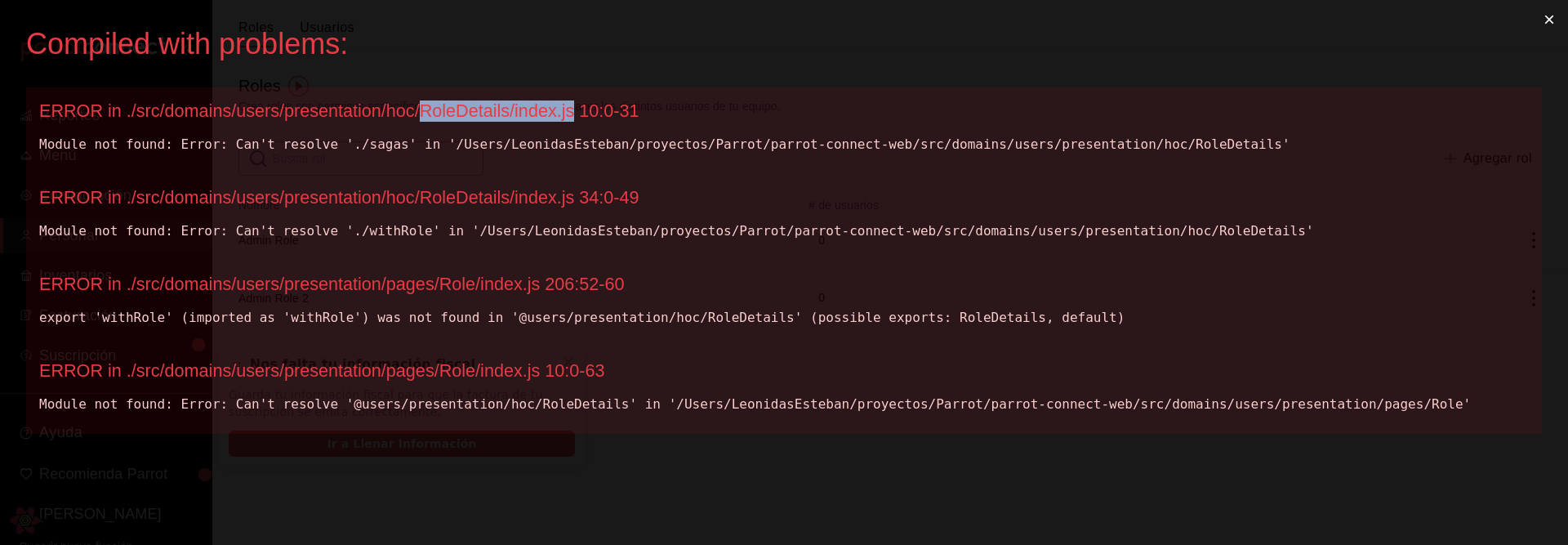
drag, startPoint x: 571, startPoint y: 111, endPoint x: 424, endPoint y: 115, distance: 147.1
click at [424, 115] on div "ERROR in ./src/domains/users/presentation/hoc/RoleDetails/index.js 10:0-31" at bounding box center [784, 111] width 1490 height 21
copy div "RoleDetails/index.js"
click at [529, 115] on div "ERROR in ./src/domains/users/presentation/hoc/RoleDetails/index.js 10:0-31" at bounding box center [784, 111] width 1490 height 21
drag, startPoint x: 533, startPoint y: 110, endPoint x: 242, endPoint y: 116, distance: 291.1
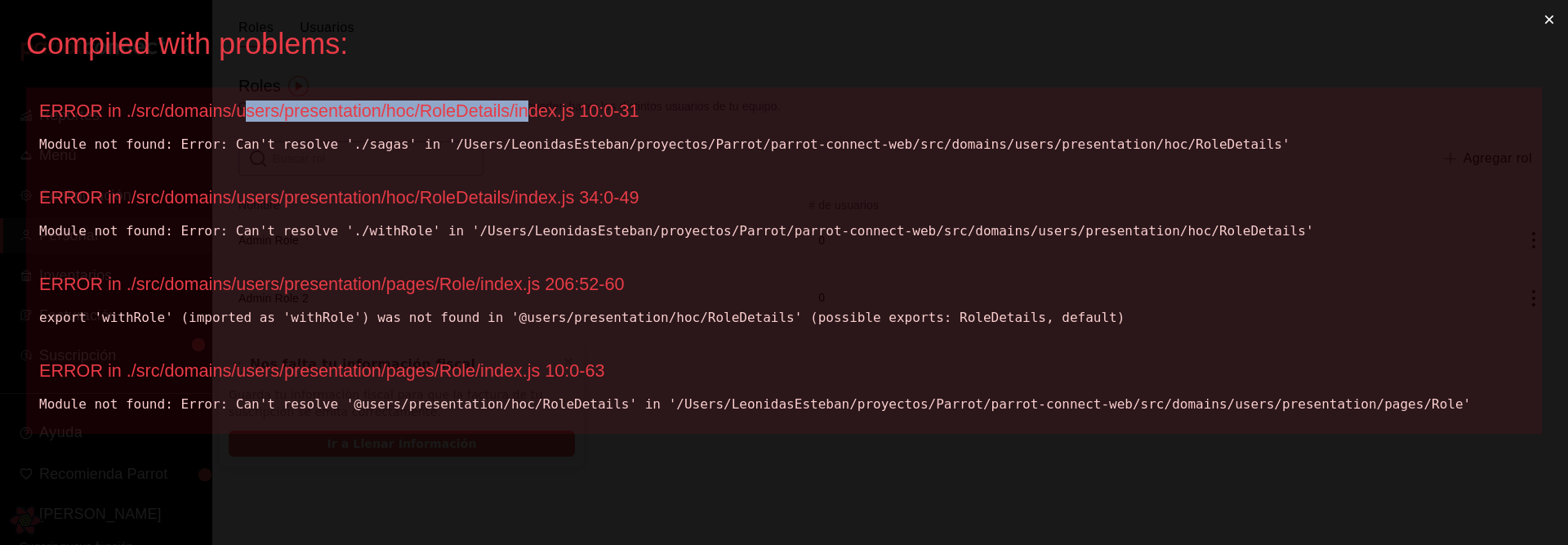
click at [242, 116] on div "ERROR in ./src/domains/users/presentation/hoc/RoleDetails/index.js 10:0-31" at bounding box center [784, 111] width 1490 height 21
copy div "sers/presentation/hoc/RoleDetails/in"
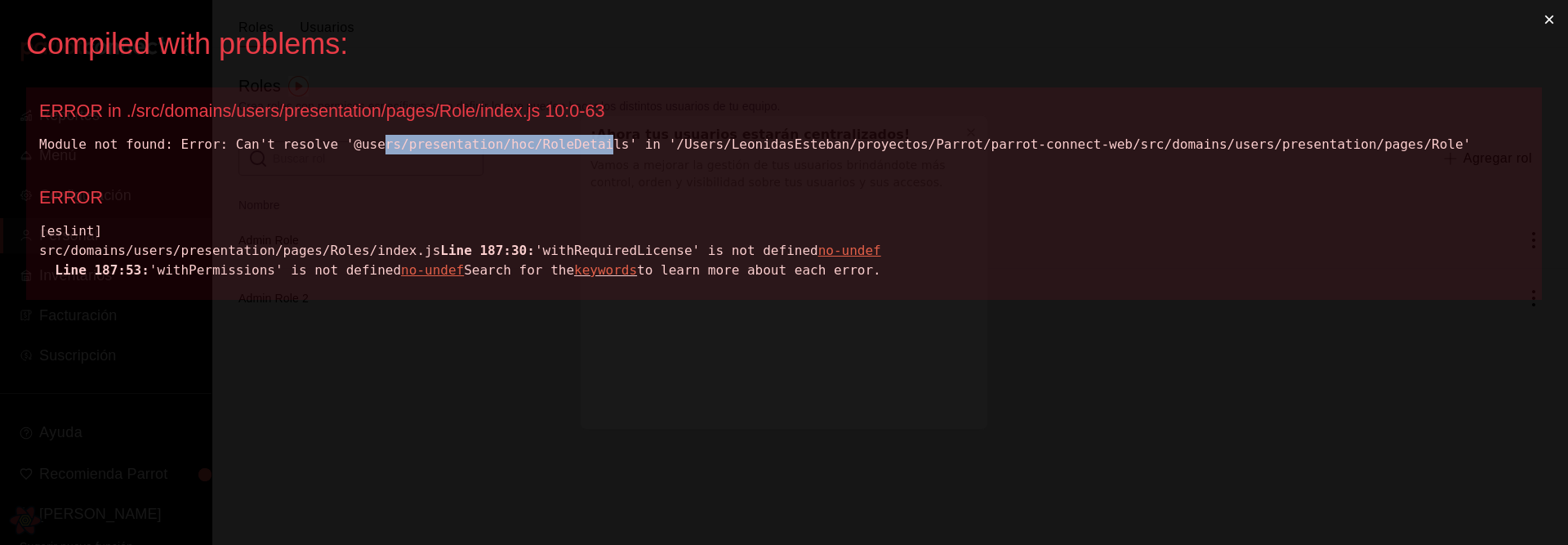
drag, startPoint x: 383, startPoint y: 151, endPoint x: 616, endPoint y: 152, distance: 233.0
click at [616, 152] on div "Module not found: Error: Can't resolve '@users/presentation/hoc/RoleDetails' in…" at bounding box center [784, 144] width 1490 height 20
copy div "rs/presentation/hoc/RoleDetai"
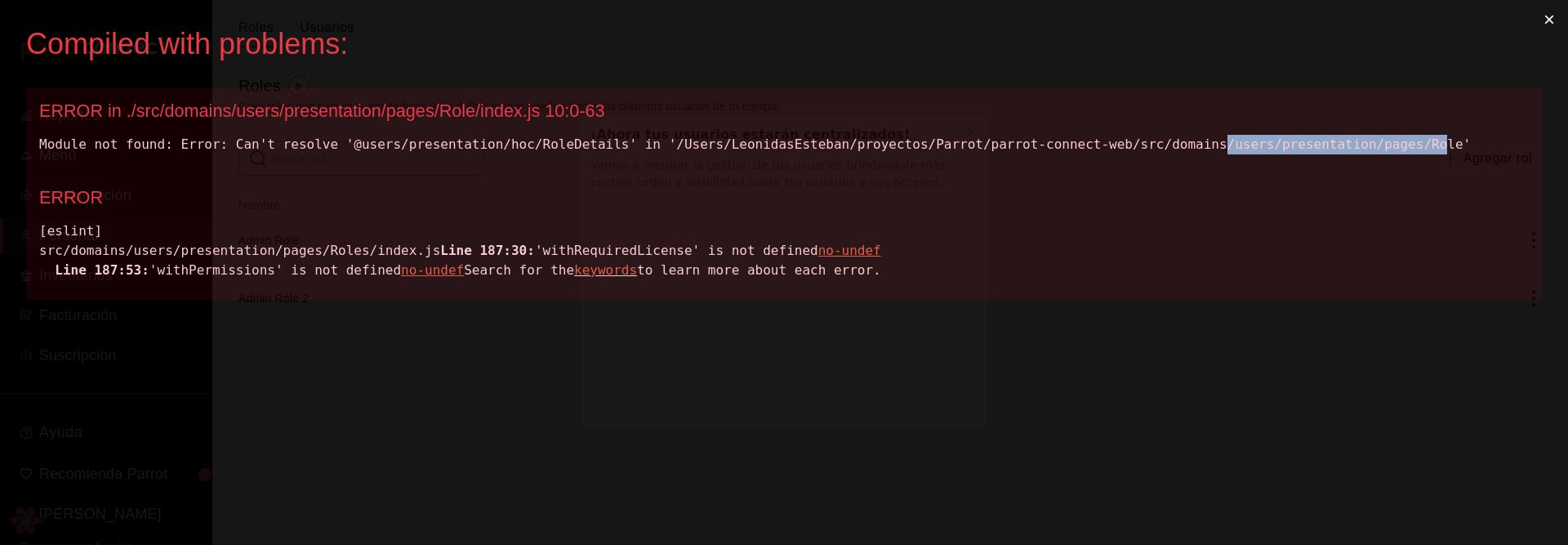
drag, startPoint x: 1443, startPoint y: 148, endPoint x: 1230, endPoint y: 149, distance: 213.0
click at [1230, 149] on div "Module not found: Error: Can't resolve '@users/presentation/hoc/RoleDetails' in…" at bounding box center [784, 144] width 1490 height 20
copy div "/users/presentation/pages/Ro"
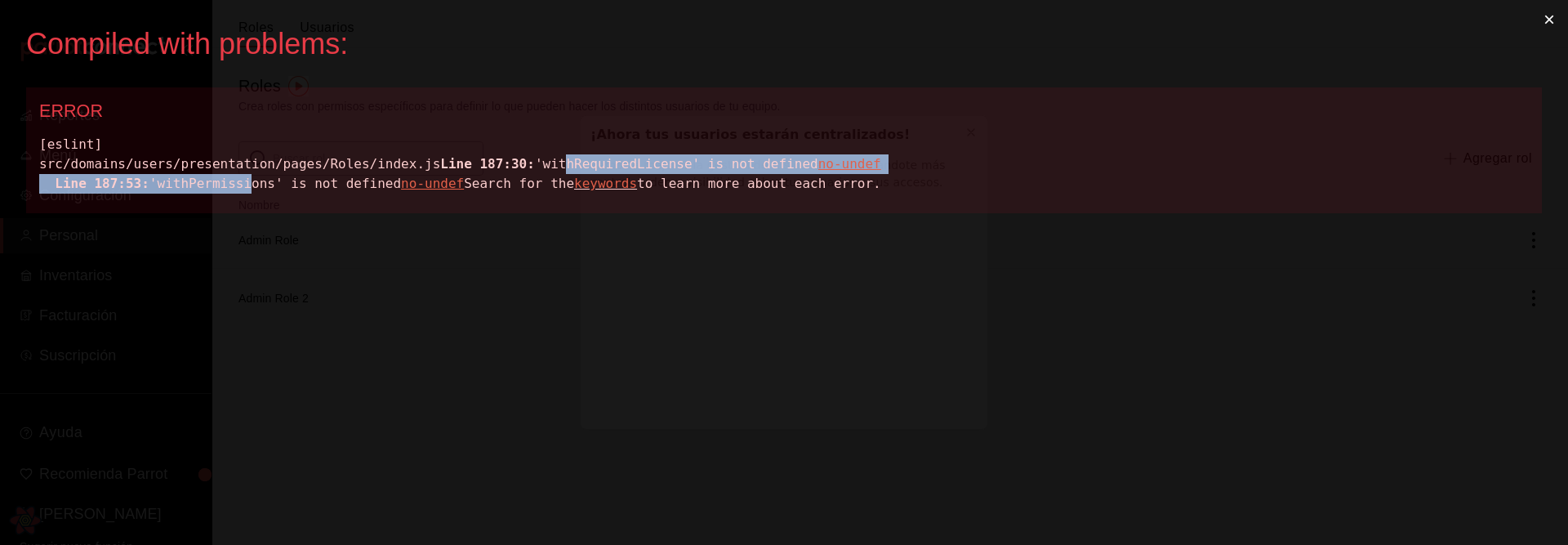
drag, startPoint x: 184, startPoint y: 192, endPoint x: 260, endPoint y: 193, distance: 76.0
click at [255, 193] on div "[eslint] src/domains/users/presentation/pages/Roles/index.js Line 187:30: 'with…" at bounding box center [784, 164] width 1490 height 59
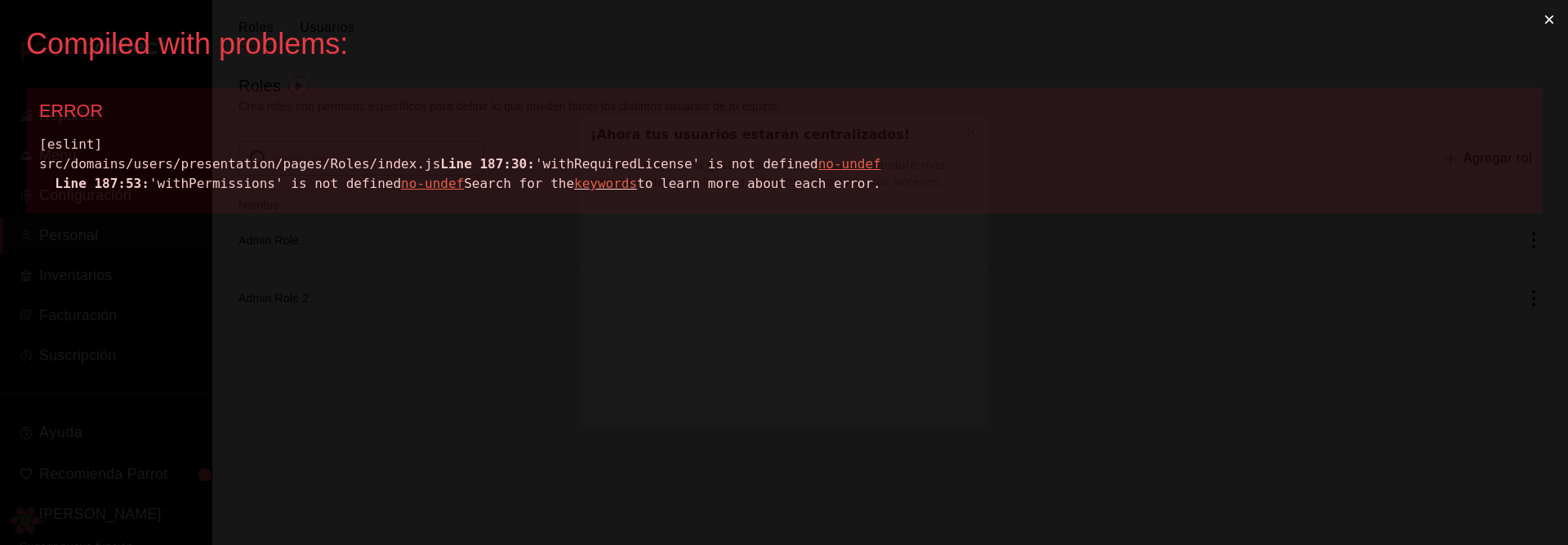
click at [378, 176] on div "[eslint] src/domains/users/presentation/pages/Roles/index.js Line 187:30: 'with…" at bounding box center [784, 164] width 1490 height 59
drag, startPoint x: 250, startPoint y: 165, endPoint x: 409, endPoint y: 173, distance: 159.2
click at [409, 173] on div "[eslint] src/domains/users/presentation/pages/Roles/index.js Line 187:30: 'with…" at bounding box center [784, 164] width 1490 height 59
copy div "tion/pages/Roles/[GEOGRAPHIC_DATA]"
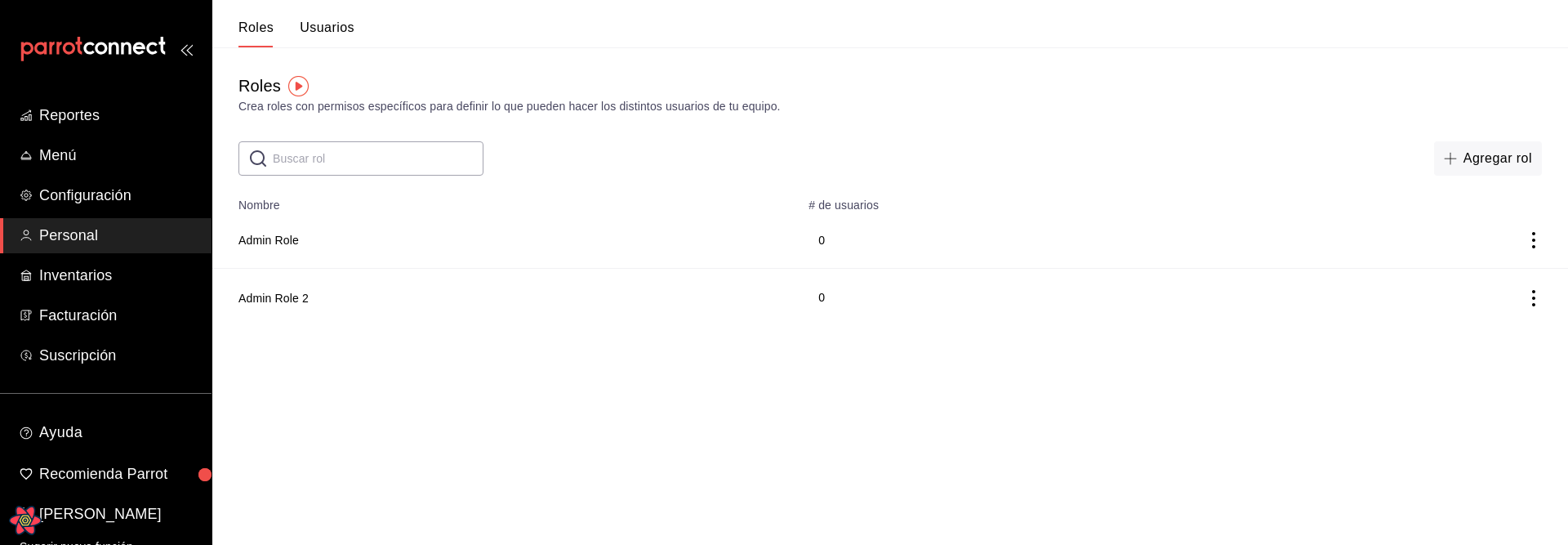
click at [806, 326] on html "Reportes Menú Configuración Personal Inventarios Facturación Suscripción Ayuda …" at bounding box center [784, 163] width 1568 height 326
click at [284, 241] on button "Admin Role" at bounding box center [268, 240] width 60 height 16
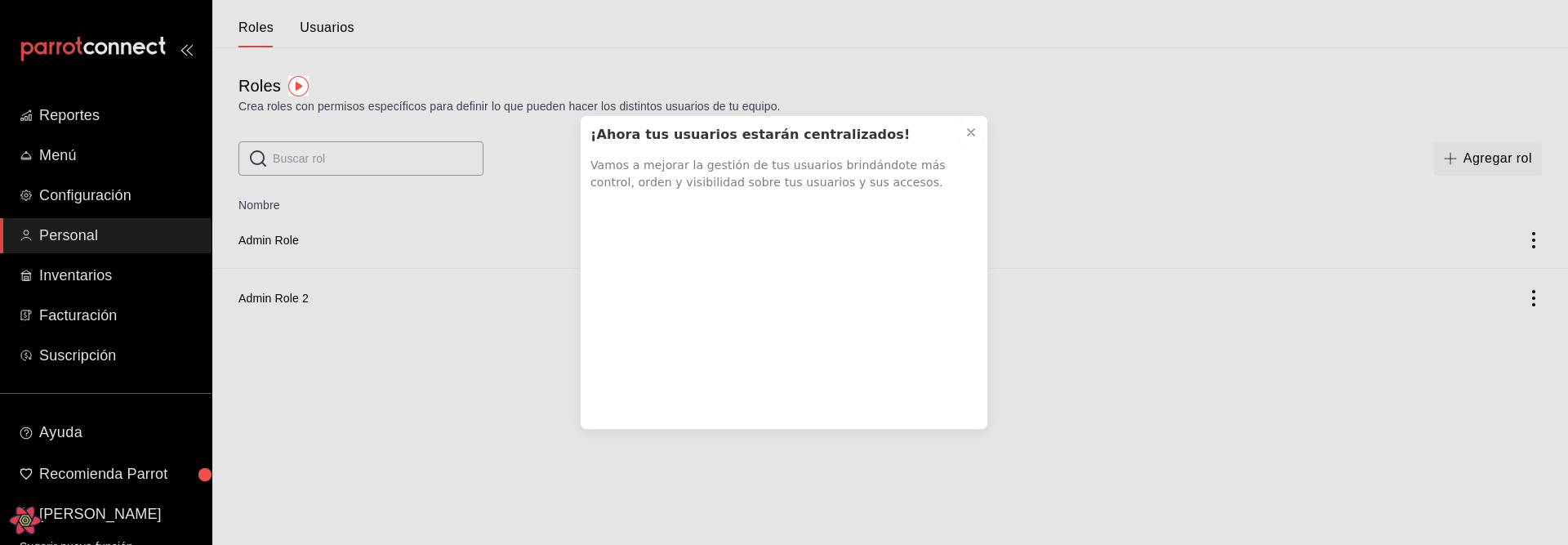
click at [976, 128] on icon at bounding box center [971, 133] width 13 height 13
click at [978, 132] on button at bounding box center [970, 132] width 26 height 26
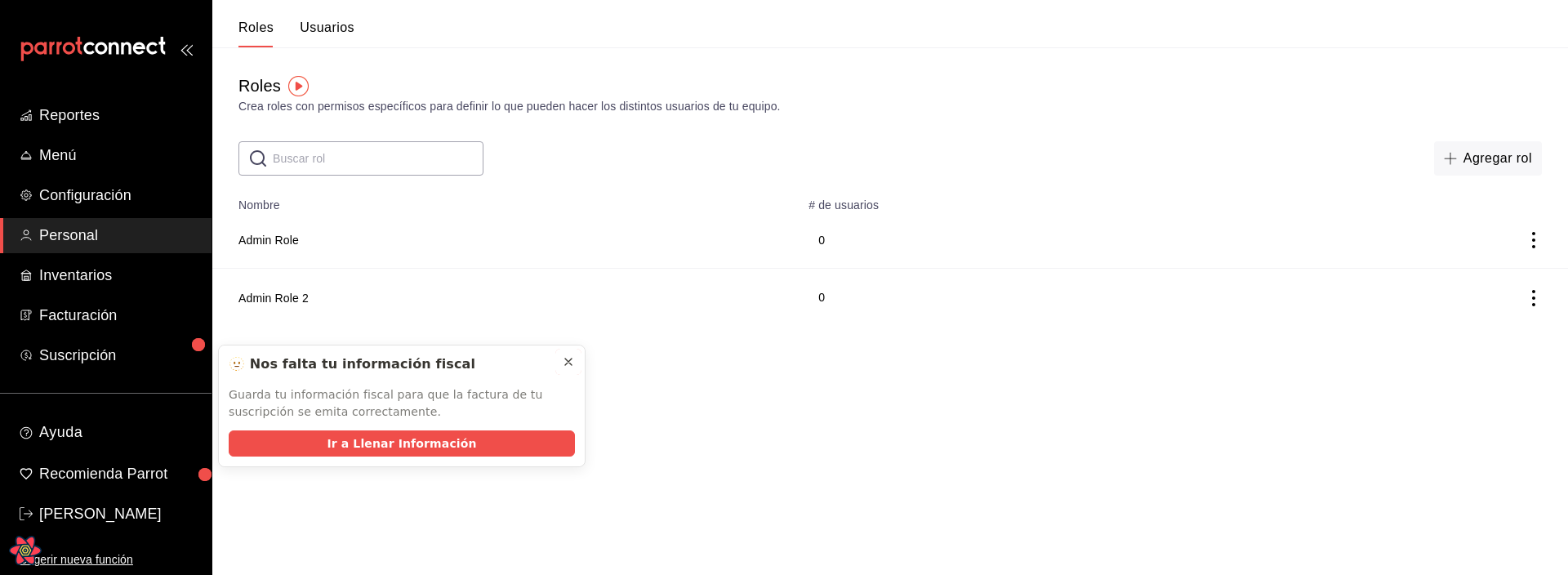
click at [575, 361] on button at bounding box center [568, 362] width 26 height 26
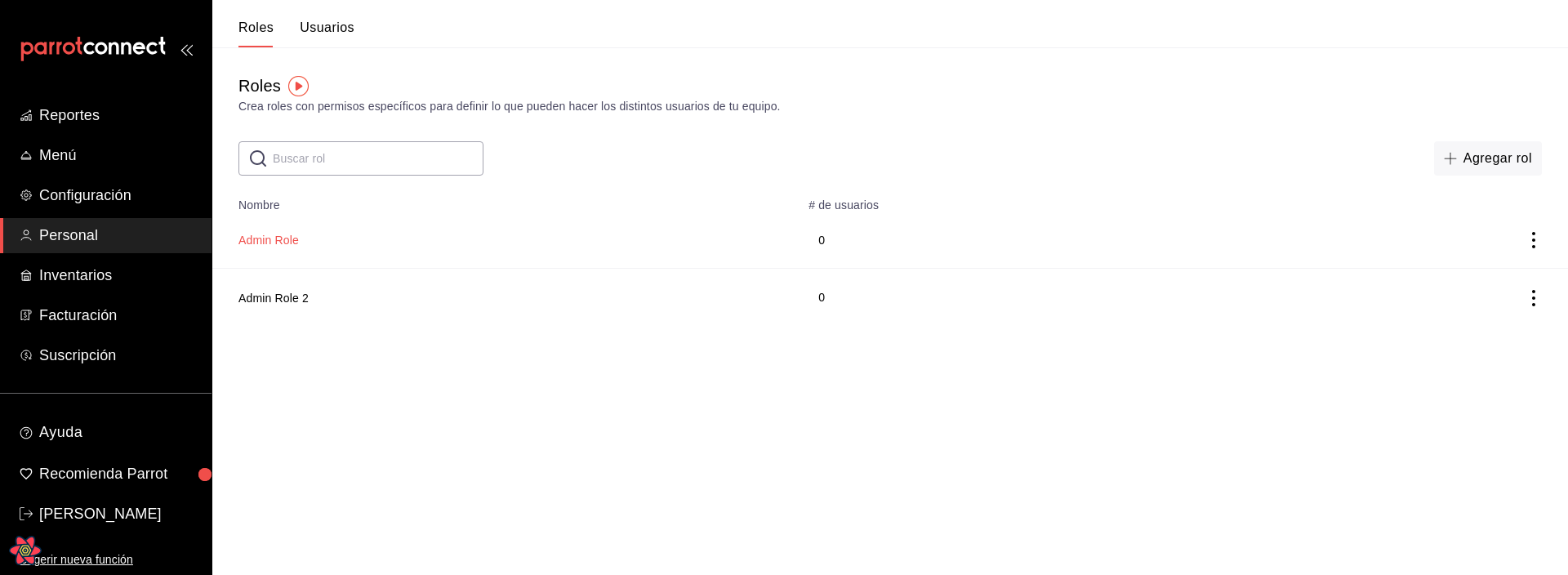
click at [295, 245] on button "Admin Role" at bounding box center [268, 240] width 60 height 16
click at [515, 326] on html "Reportes Menú Configuración Personal Inventarios Facturación Suscripción Ayuda …" at bounding box center [784, 163] width 1568 height 326
click at [359, 151] on input "text" at bounding box center [378, 159] width 210 height 33
type input "admin"
click at [370, 162] on input "admin" at bounding box center [378, 159] width 210 height 33
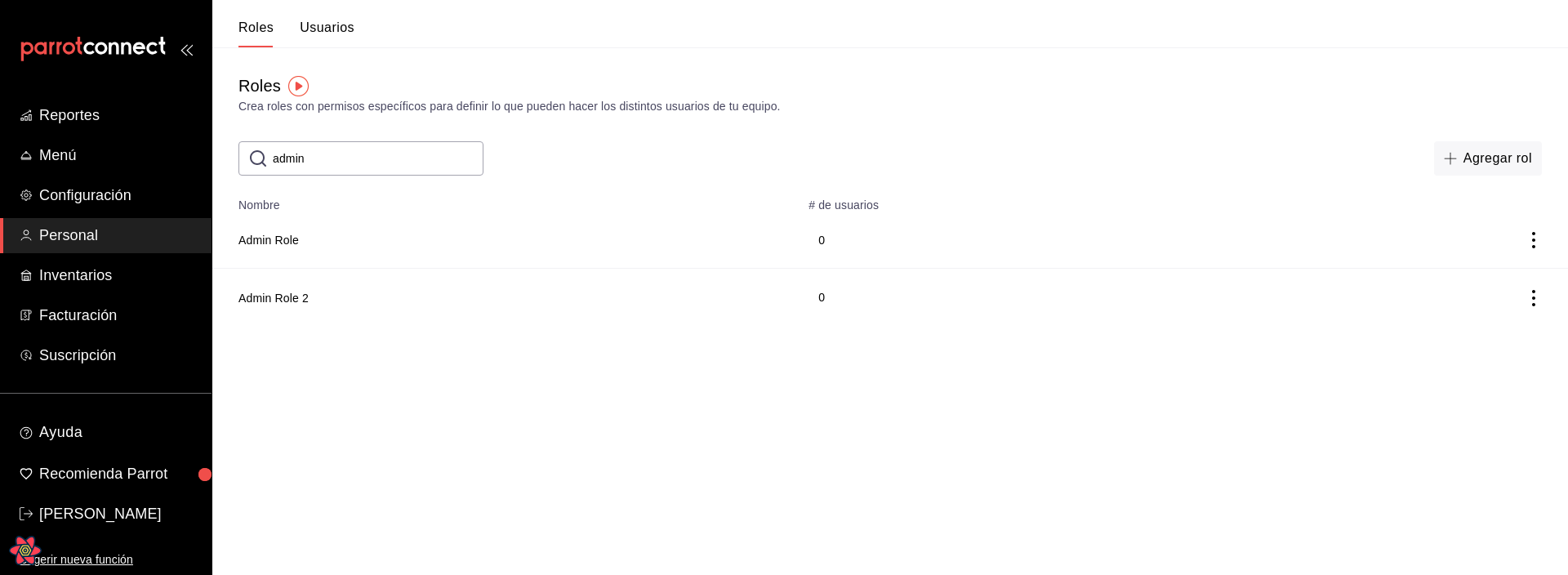
click at [370, 162] on input "admin" at bounding box center [378, 159] width 210 height 33
type input "leo"
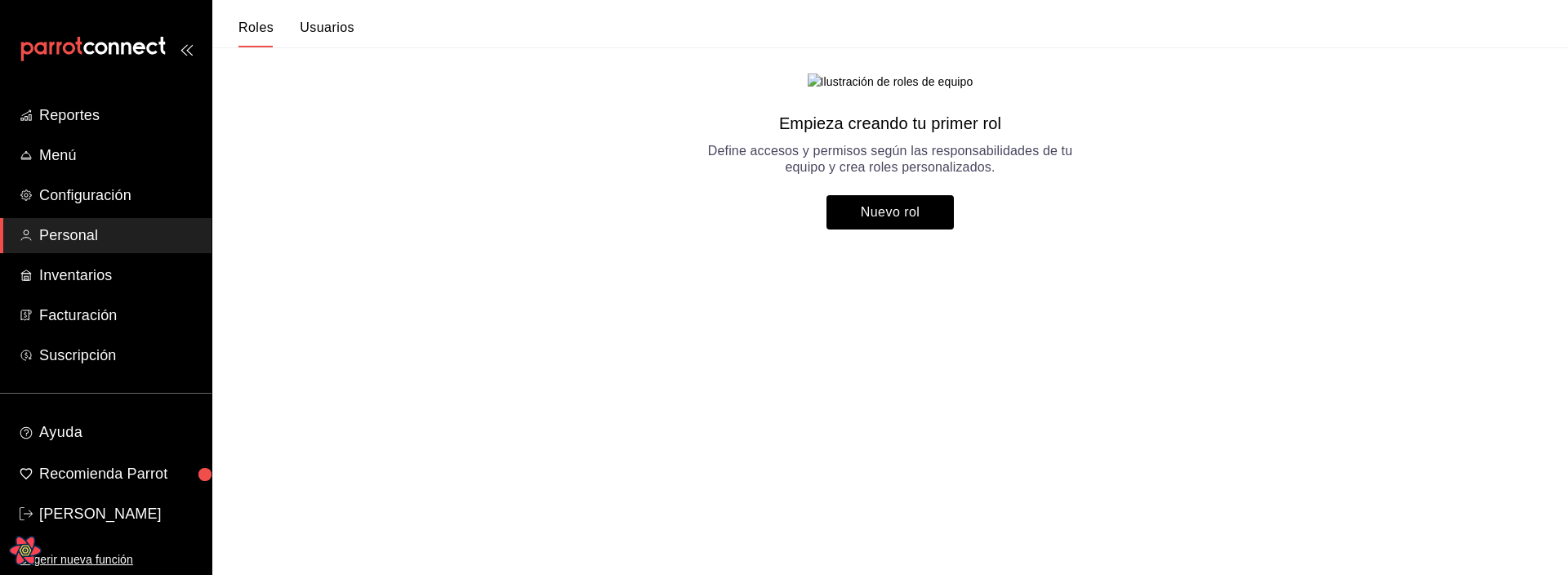
click at [305, 21] on button "Usuarios" at bounding box center [327, 33] width 54 height 28
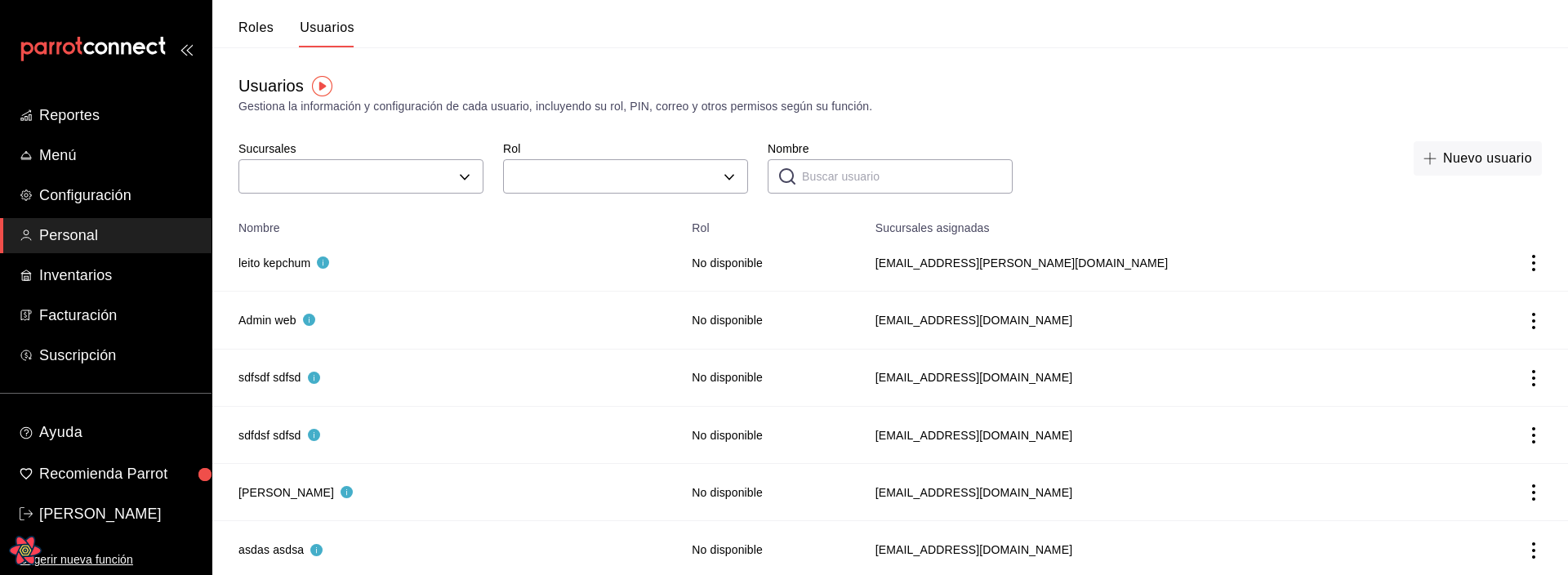
click at [255, 20] on button "Roles" at bounding box center [255, 33] width 35 height 28
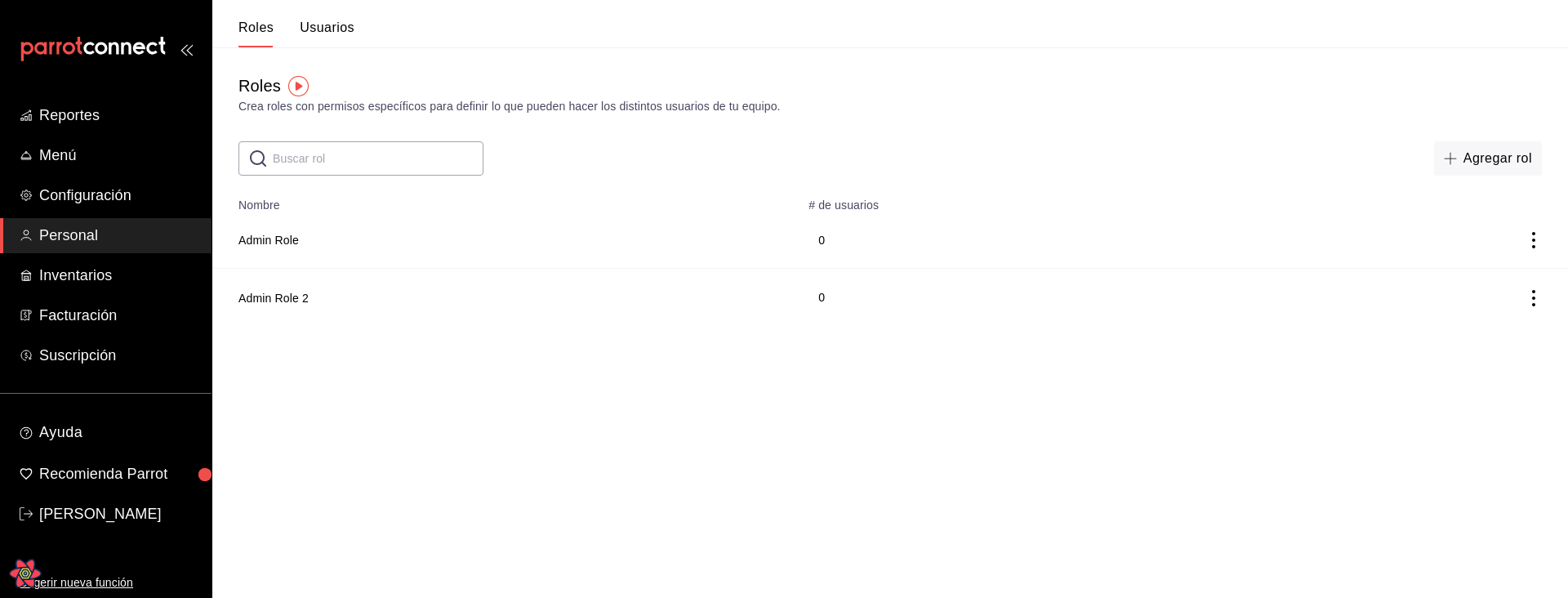
click at [509, 326] on html "Reportes Menú Configuración Personal Inventarios Facturación Suscripción Ayuda …" at bounding box center [784, 163] width 1568 height 326
click at [309, 158] on input "text" at bounding box center [378, 159] width 210 height 33
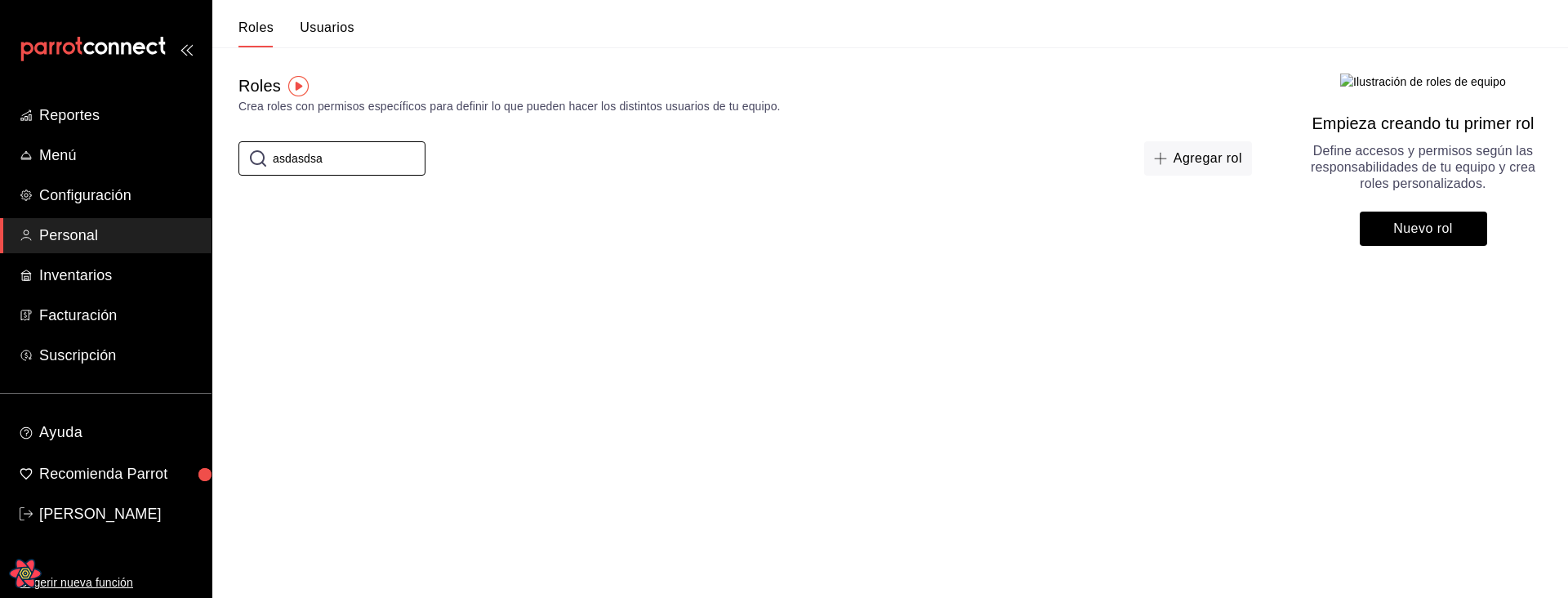
type input "asdasdsa"
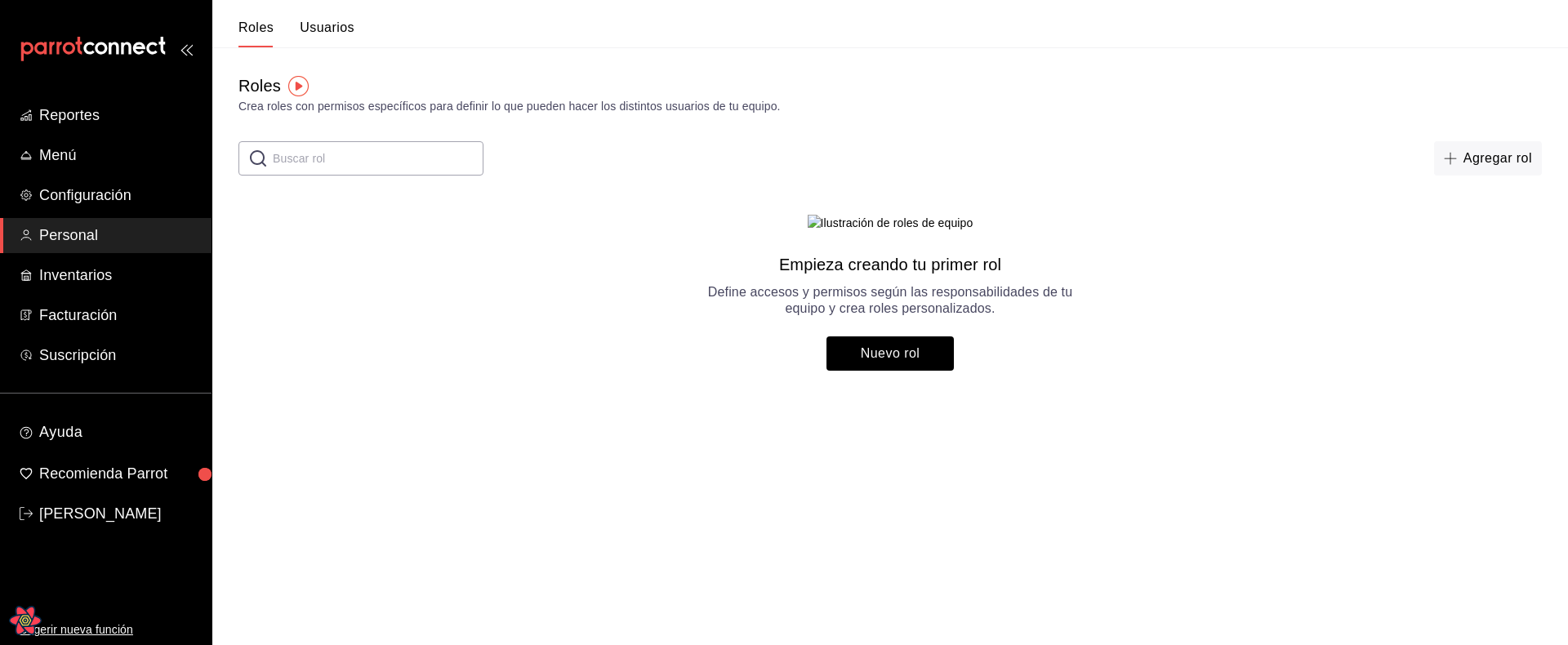
click at [1067, 397] on html "Reportes Menú Configuración Personal Inventarios Facturación Suscripción Ayuda …" at bounding box center [784, 198] width 1568 height 397
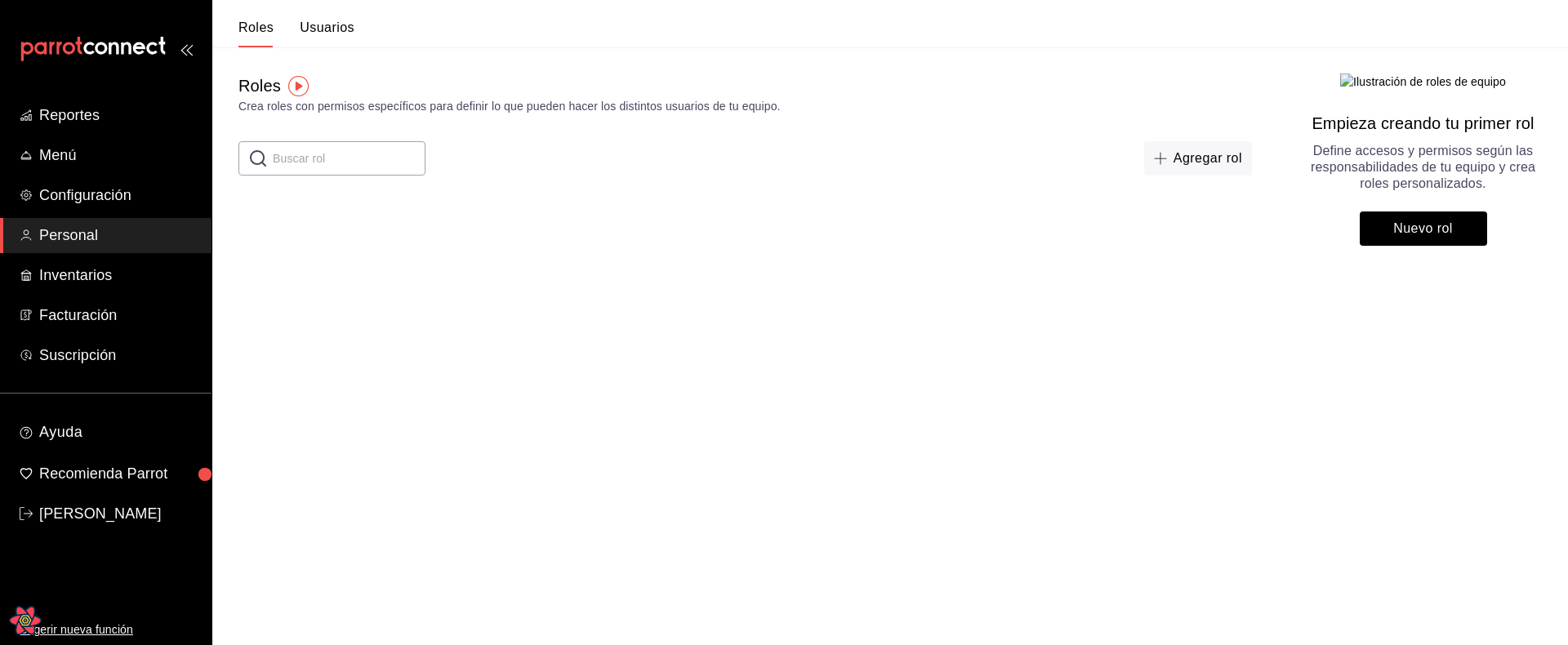
click at [692, 237] on div "Roles Crea roles con permisos específicos para definir lo que pueden hacer los …" at bounding box center [745, 160] width 1066 height 225
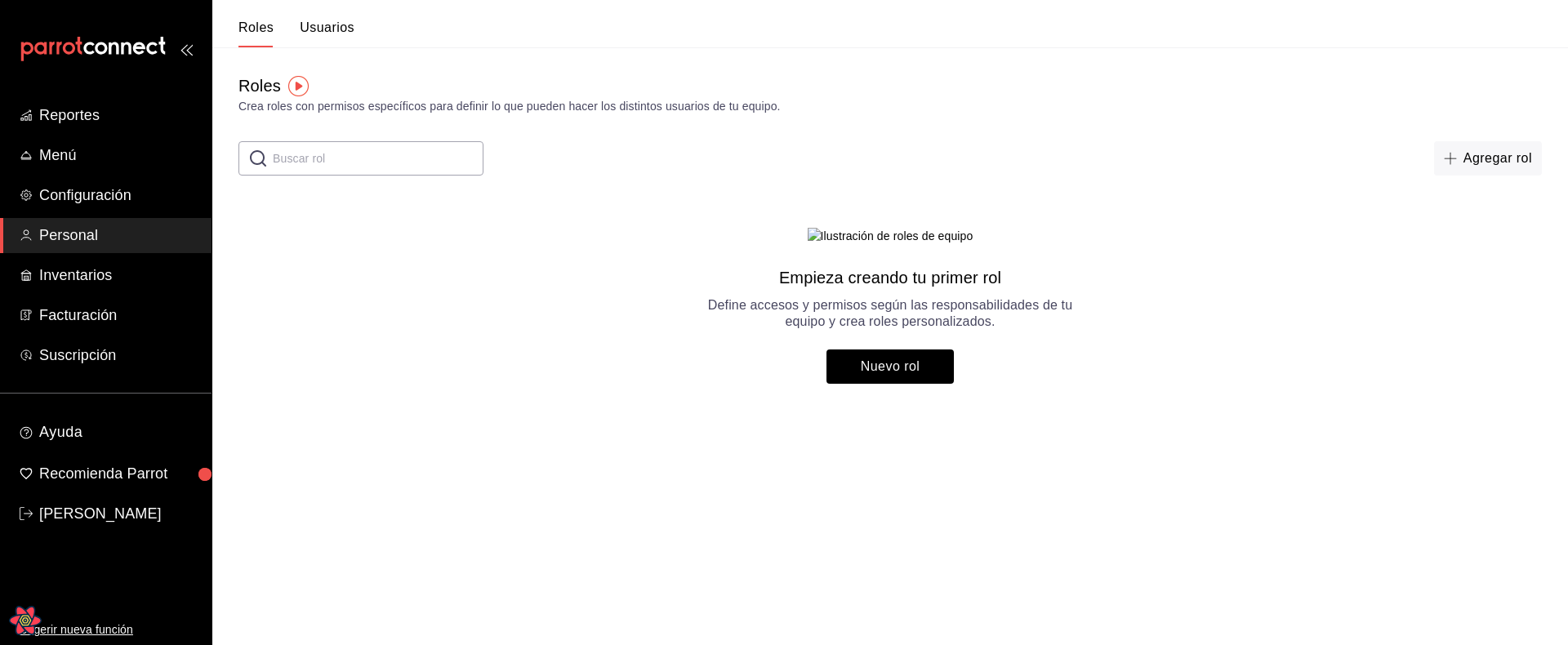
click at [1430, 410] on html "Reportes Menú Configuración Personal Inventarios Facturación Suscripción Ayuda …" at bounding box center [784, 204] width 1568 height 410
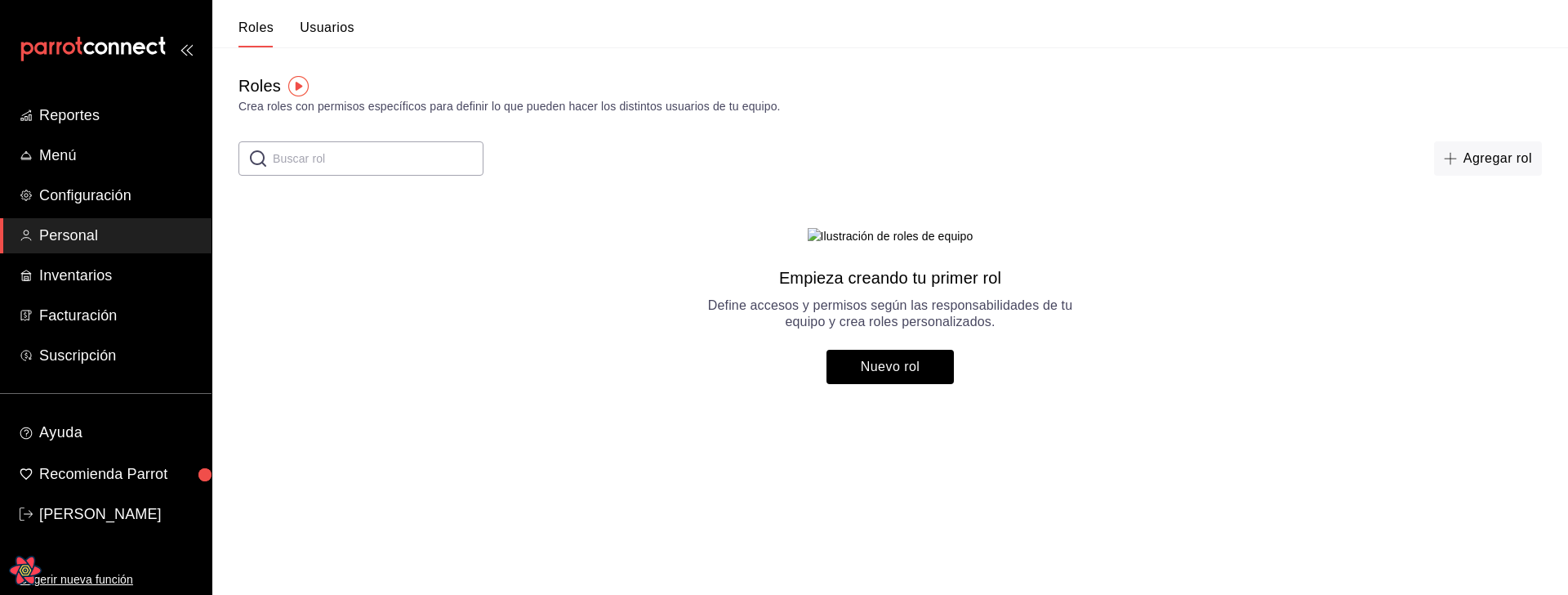
click at [561, 410] on html "Reportes Menú Configuración Personal Inventarios Facturación Suscripción Ayuda …" at bounding box center [784, 205] width 1568 height 410
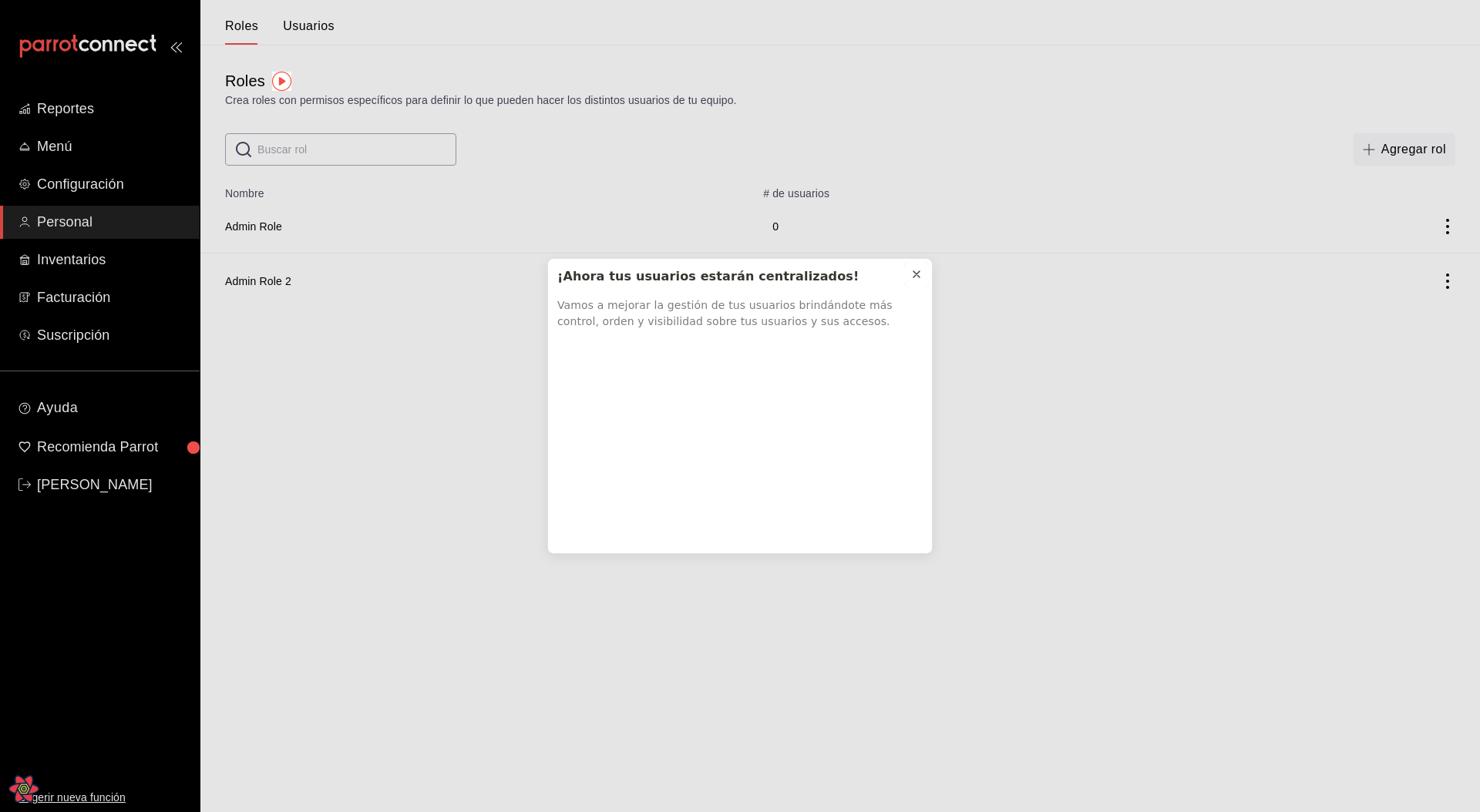
click at [911, 272] on icon at bounding box center [917, 274] width 13 height 13
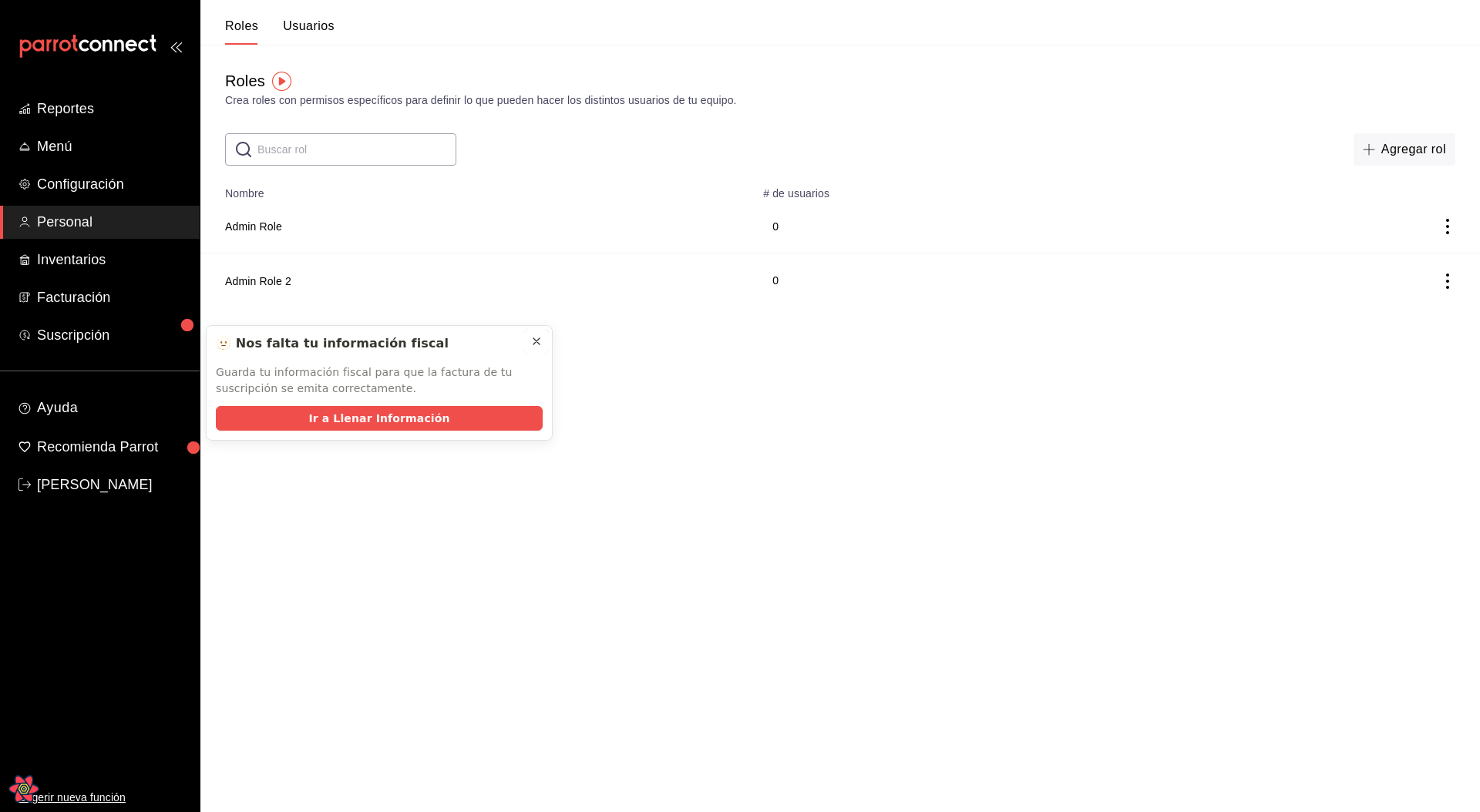
click at [539, 341] on icon at bounding box center [537, 342] width 13 height 13
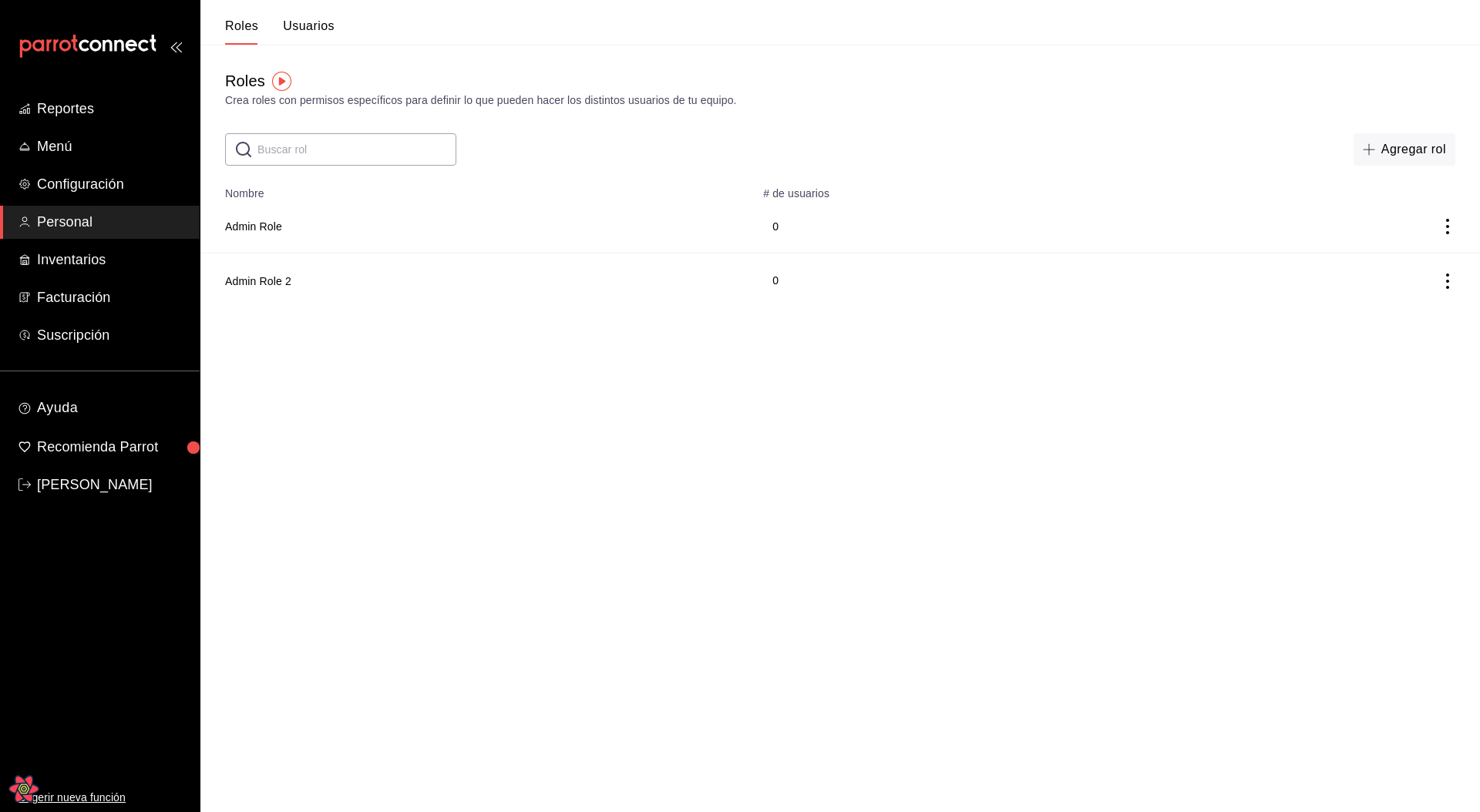
click at [339, 160] on input "text" at bounding box center [356, 150] width 199 height 31
click at [273, 308] on html "Reportes Menú Configuración Personal Inventarios Facturación Suscripción Ayuda …" at bounding box center [740, 153] width 1480 height 308
click at [486, 308] on html "Reportes Menú Configuración Personal Inventarios Facturación Suscripción Ayuda …" at bounding box center [740, 153] width 1480 height 308
click at [368, 143] on input "text" at bounding box center [356, 150] width 199 height 31
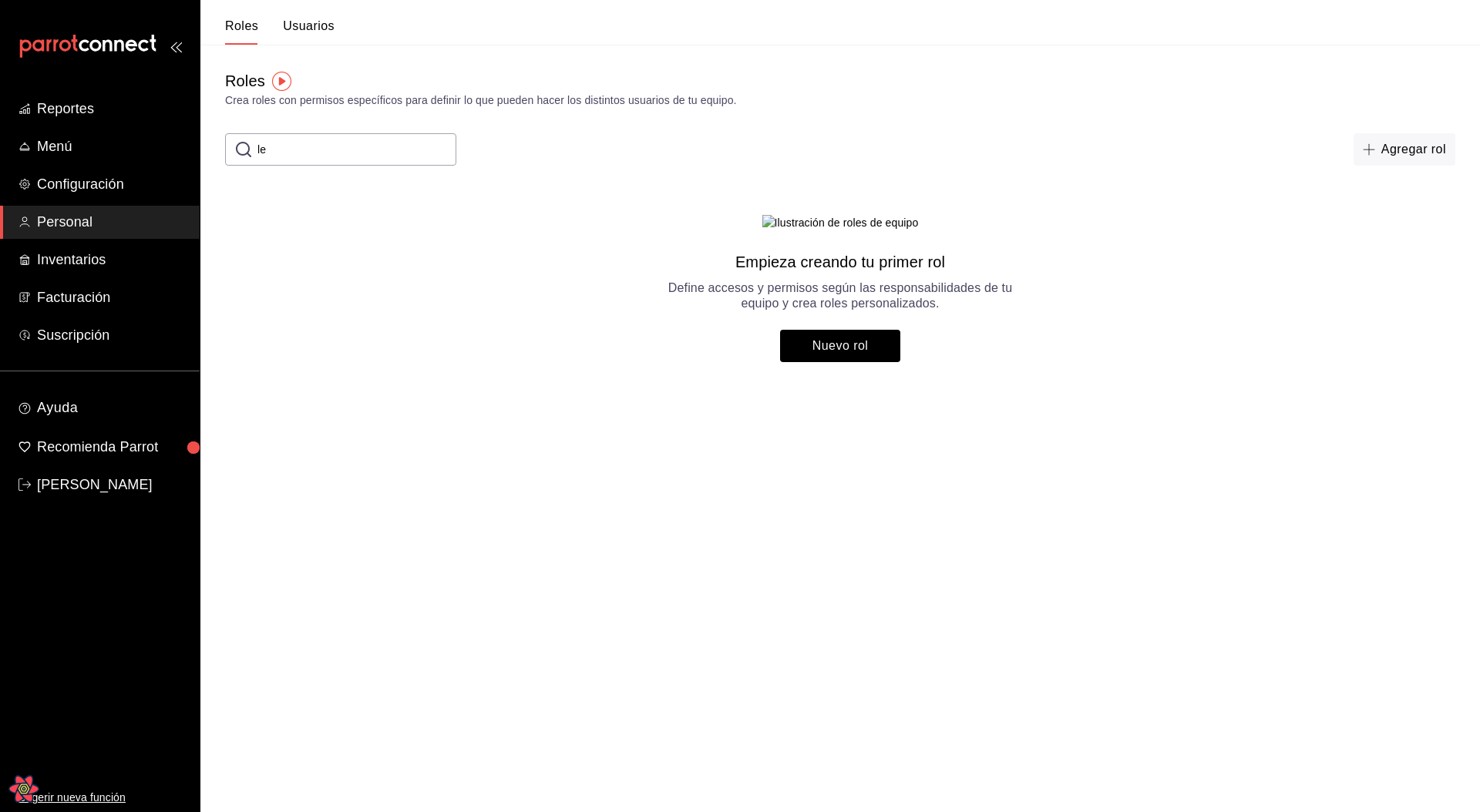
type input "l"
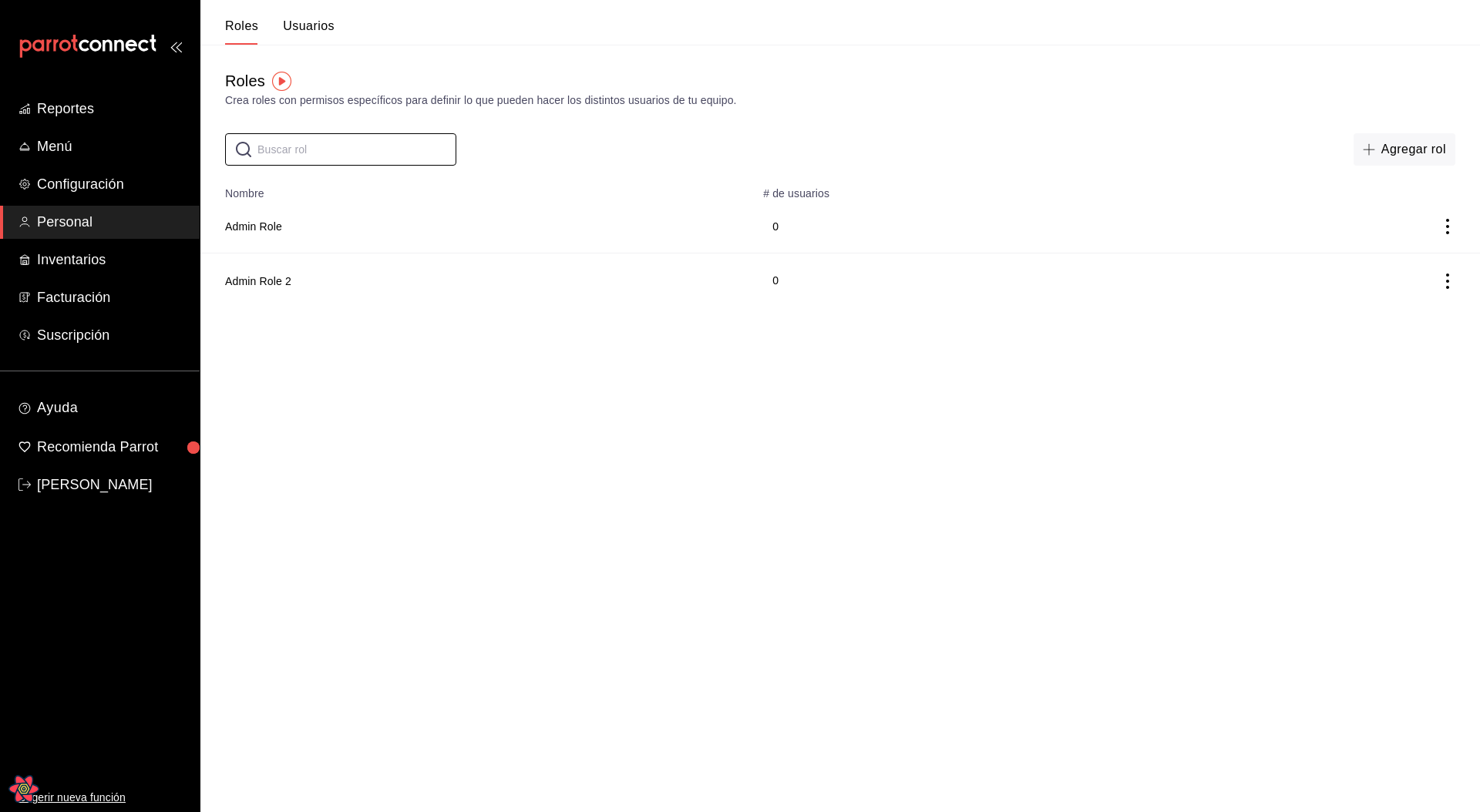
click at [504, 308] on html "Reportes Menú Configuración Personal Inventarios Facturación Suscripción Ayuda …" at bounding box center [740, 153] width 1480 height 308
click at [353, 148] on input "text" at bounding box center [356, 150] width 199 height 31
click at [474, 308] on html "Reportes Menú Configuración Personal Inventarios Facturación Suscripción Ayuda …" at bounding box center [740, 153] width 1480 height 308
click at [641, 308] on html "Reportes Menú Configuración Personal Inventarios Facturación Suscripción Ayuda …" at bounding box center [740, 153] width 1480 height 308
click at [245, 230] on button "Admin Role" at bounding box center [253, 226] width 57 height 15
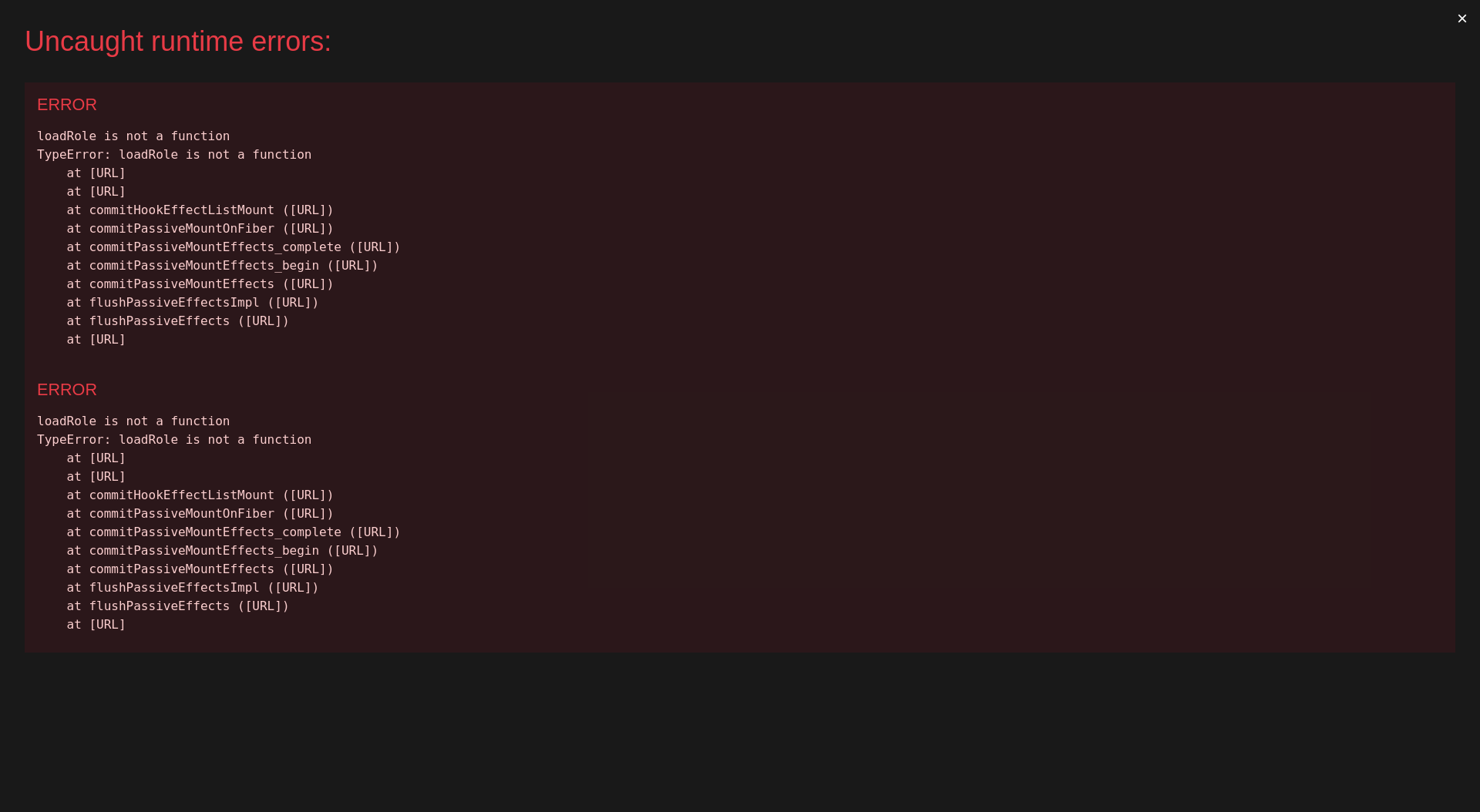
click at [64, 135] on div "loadRole is not a function TypeError: loadRole is not a function at [URL] at [U…" at bounding box center [740, 238] width 1406 height 222
click at [598, 171] on div "loadRole is not a function TypeError: loadRole is not a function at [URL] at [U…" at bounding box center [740, 238] width 1406 height 222
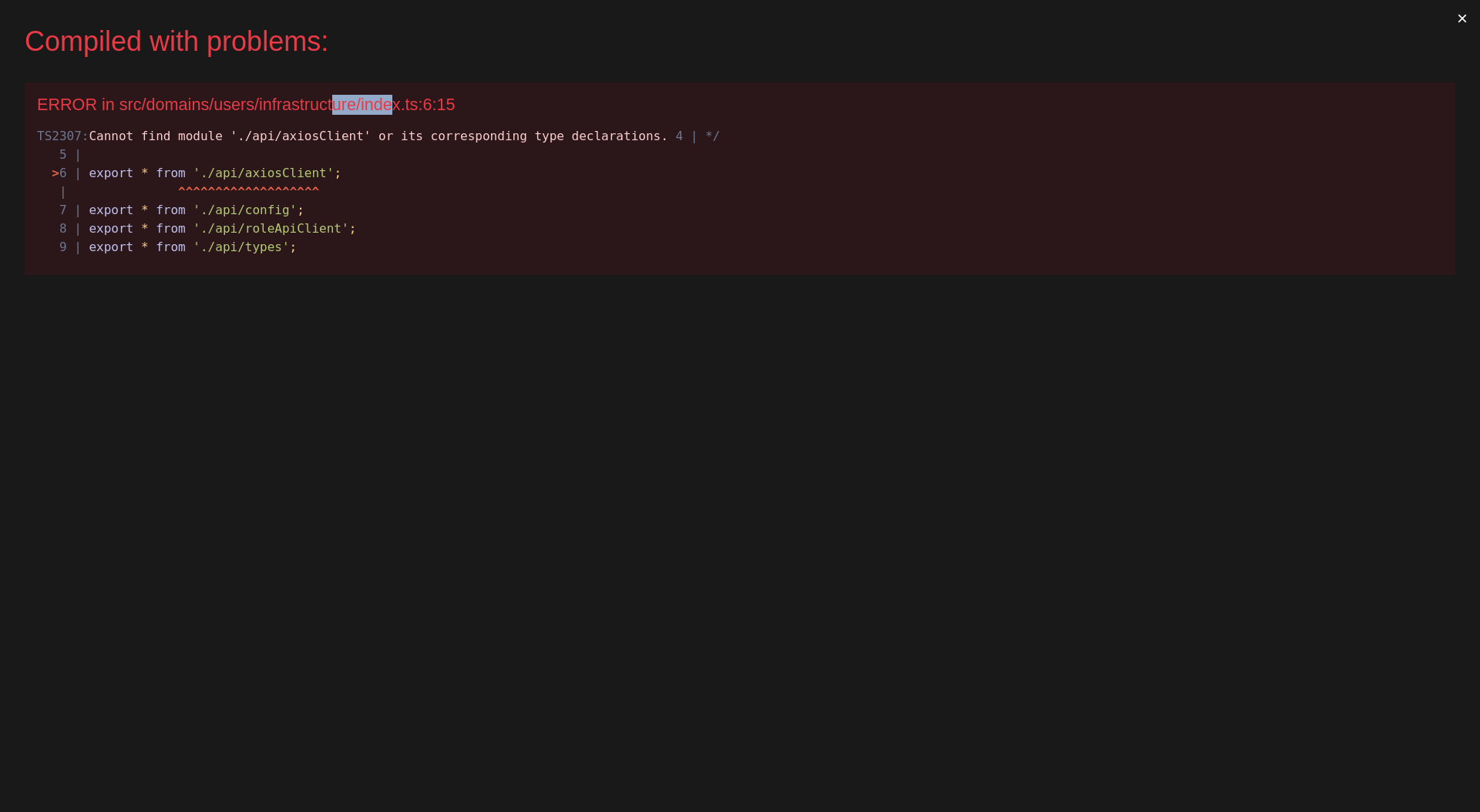
drag, startPoint x: 334, startPoint y: 108, endPoint x: 391, endPoint y: 108, distance: 57.0
click at [391, 108] on div "ERROR in src/domains/users/infrastructure/index.ts:6:15" at bounding box center [740, 105] width 1406 height 20
copy div "ure/[GEOGRAPHIC_DATA]"
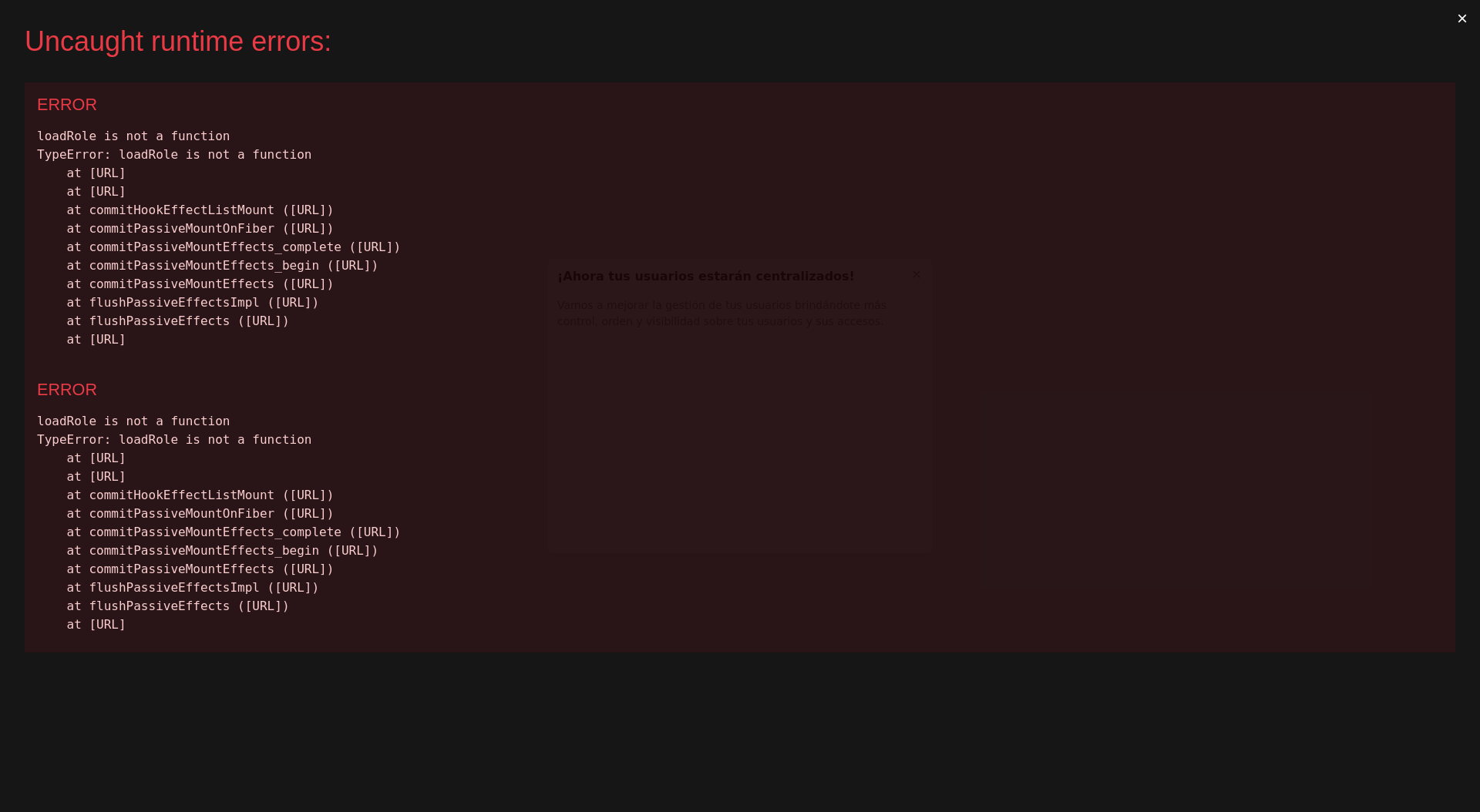
click at [1463, 14] on button "×" at bounding box center [1462, 18] width 35 height 37
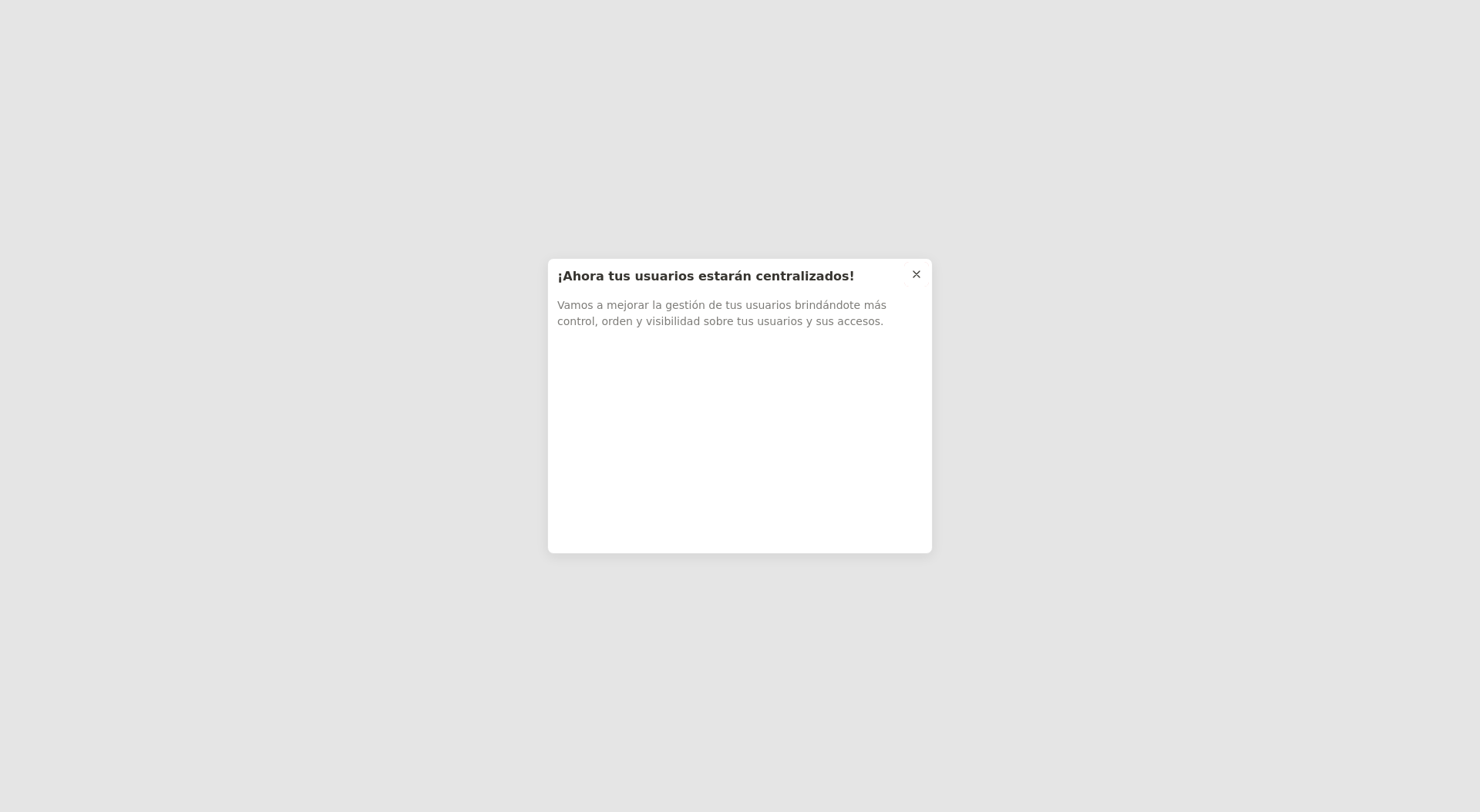
click at [920, 272] on icon at bounding box center [917, 274] width 13 height 13
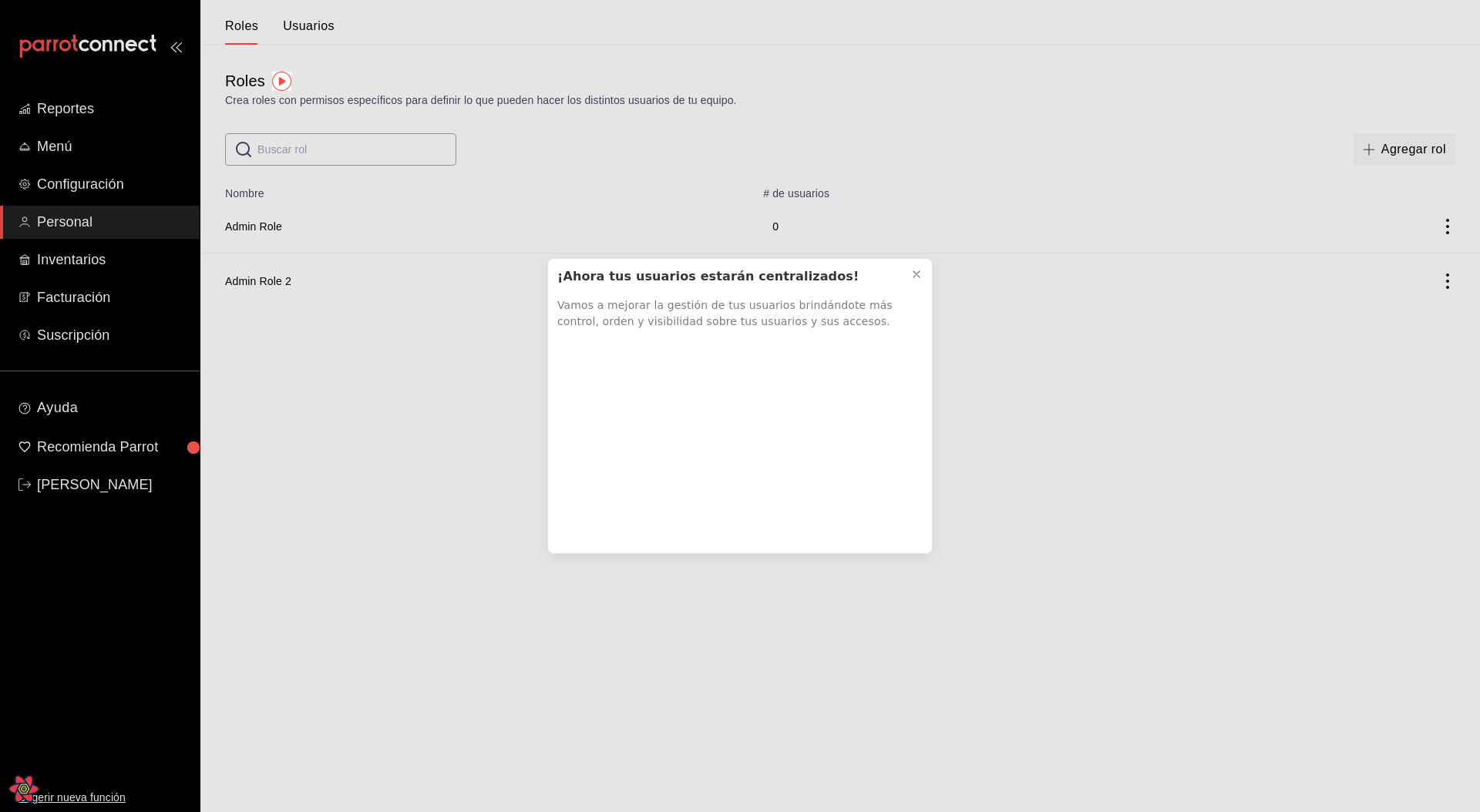
click at [542, 430] on div "¡Ahora tus usuarios estarán centralizados! Vamos a mejorar la gestión de tus us…" at bounding box center [740, 406] width 1480 height 812
click at [922, 273] on icon at bounding box center [917, 274] width 13 height 13
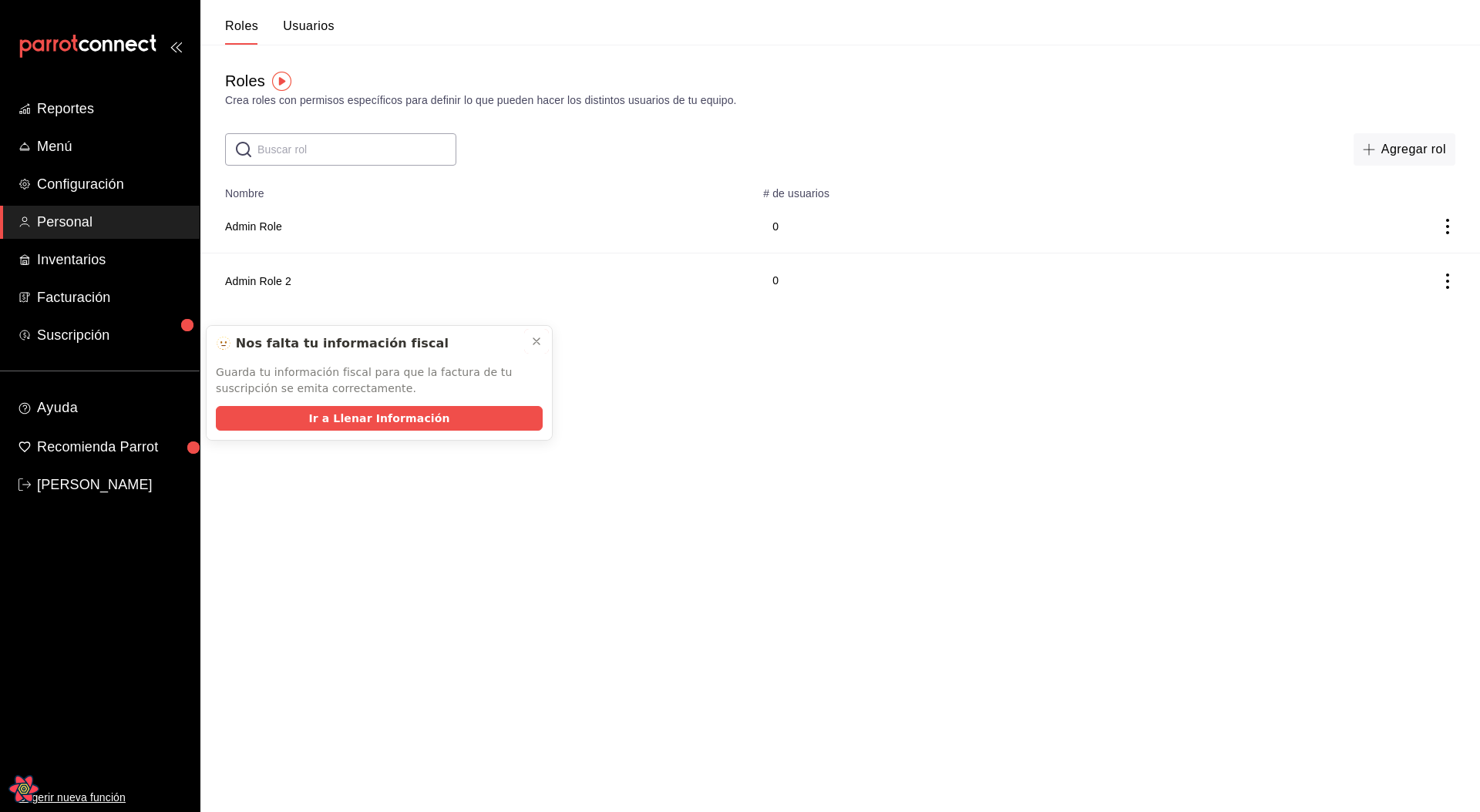
click at [542, 336] on button at bounding box center [536, 341] width 24 height 24
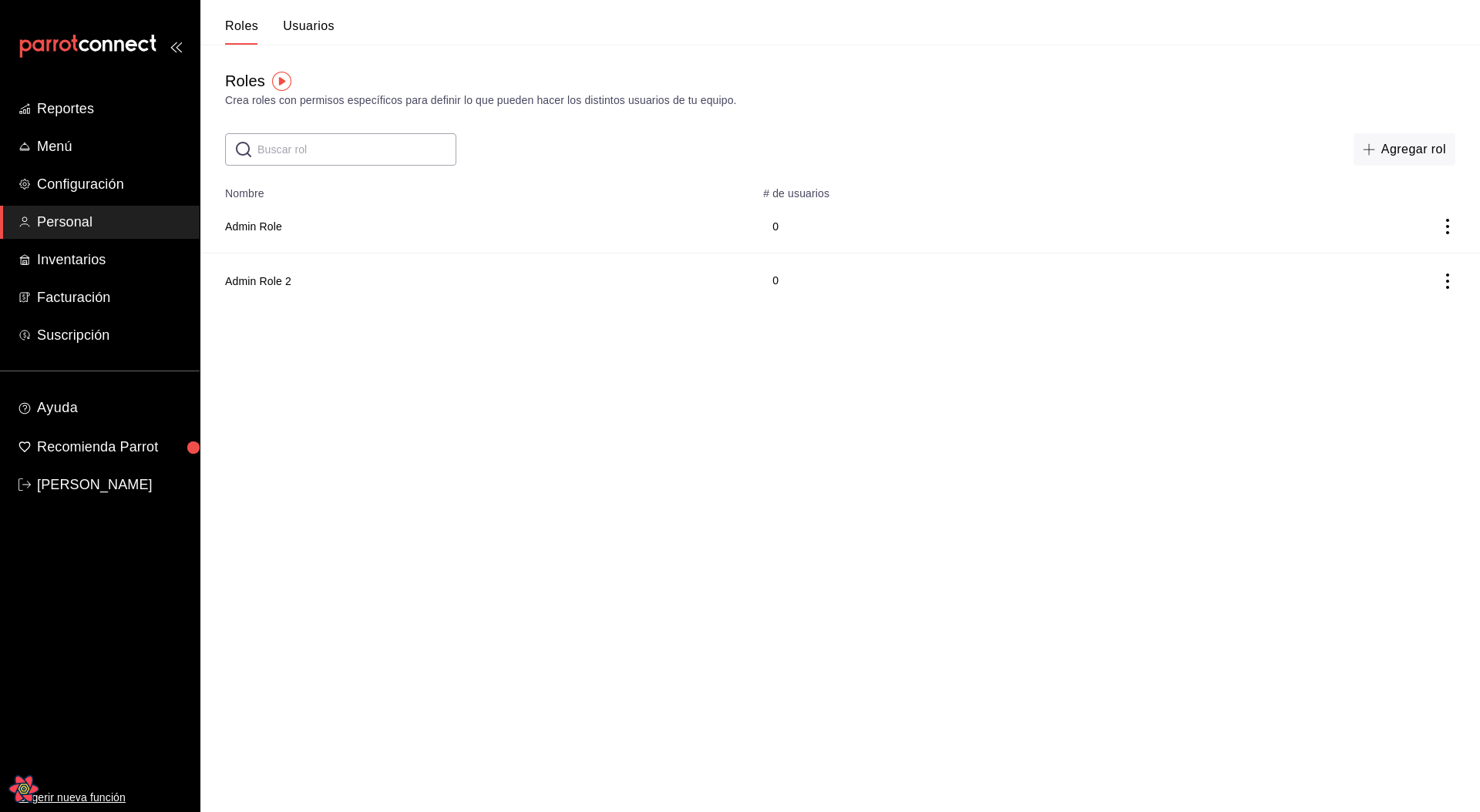
click at [500, 308] on html "Reportes Menú Configuración Personal Inventarios Facturación Suscripción Ayuda …" at bounding box center [740, 153] width 1480 height 308
drag, startPoint x: 220, startPoint y: 222, endPoint x: 851, endPoint y: 408, distance: 657.8
click at [851, 308] on html "Reportes Menú Configuración Personal Inventarios Facturación Suscripción Ayuda …" at bounding box center [740, 153] width 1480 height 308
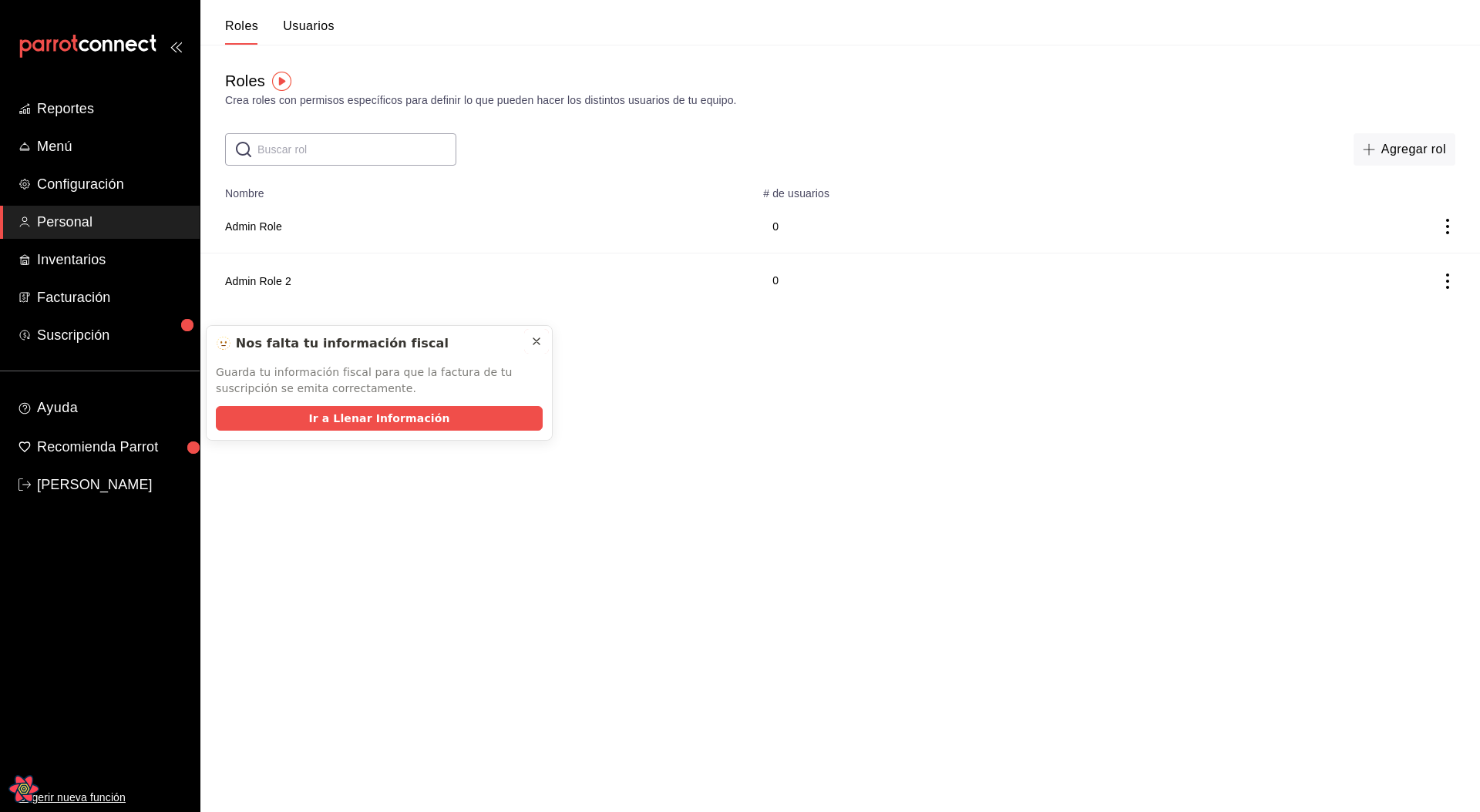
click at [533, 341] on icon at bounding box center [537, 342] width 13 height 13
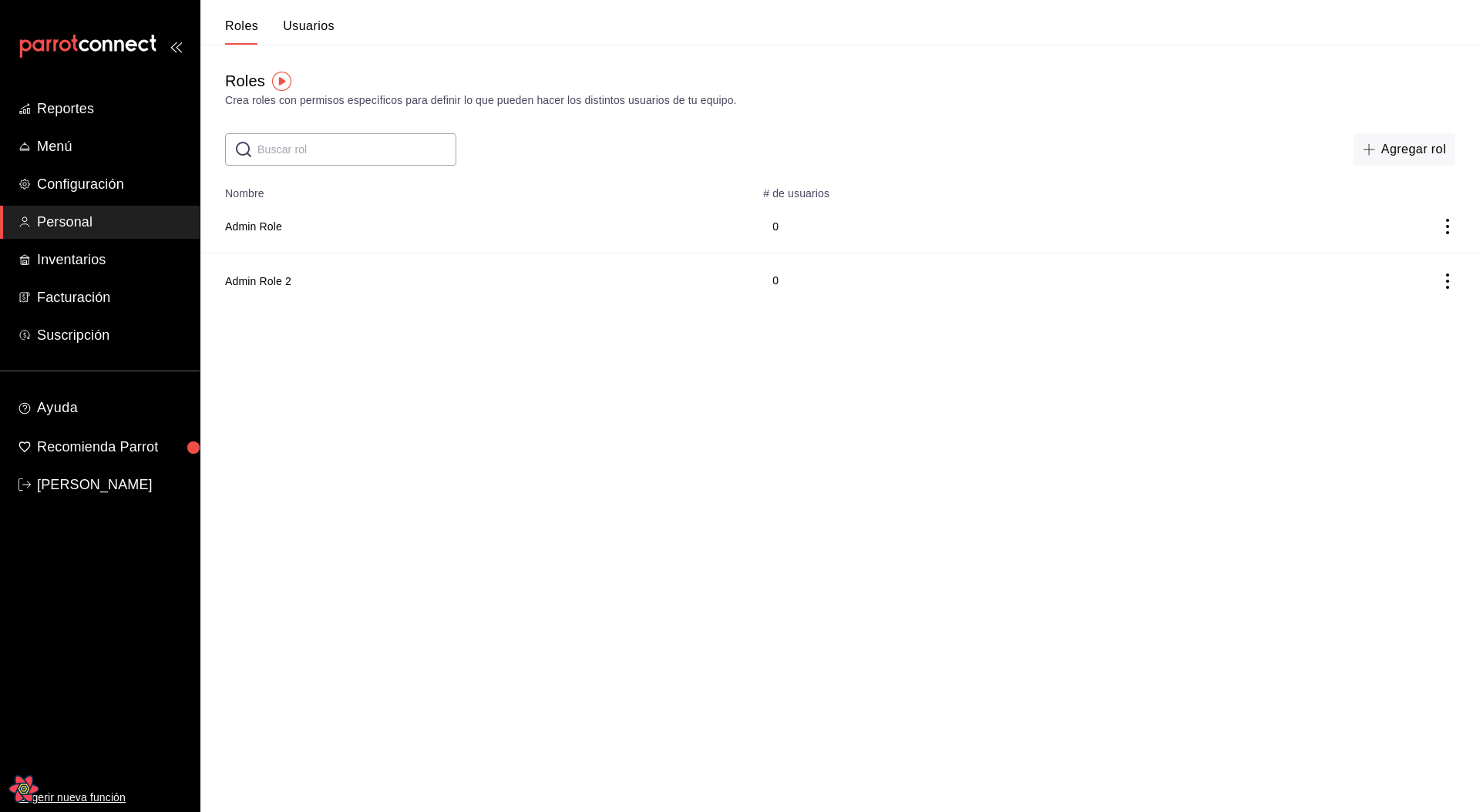
click at [734, 308] on html "Reportes Menú Configuración Personal Inventarios Facturación Suscripción Ayuda …" at bounding box center [740, 153] width 1480 height 308
click at [559, 308] on html "Reportes Menú Configuración Personal Inventarios Facturación Suscripción Ayuda …" at bounding box center [740, 153] width 1480 height 308
click at [299, 23] on button "Usuarios" at bounding box center [309, 32] width 51 height 26
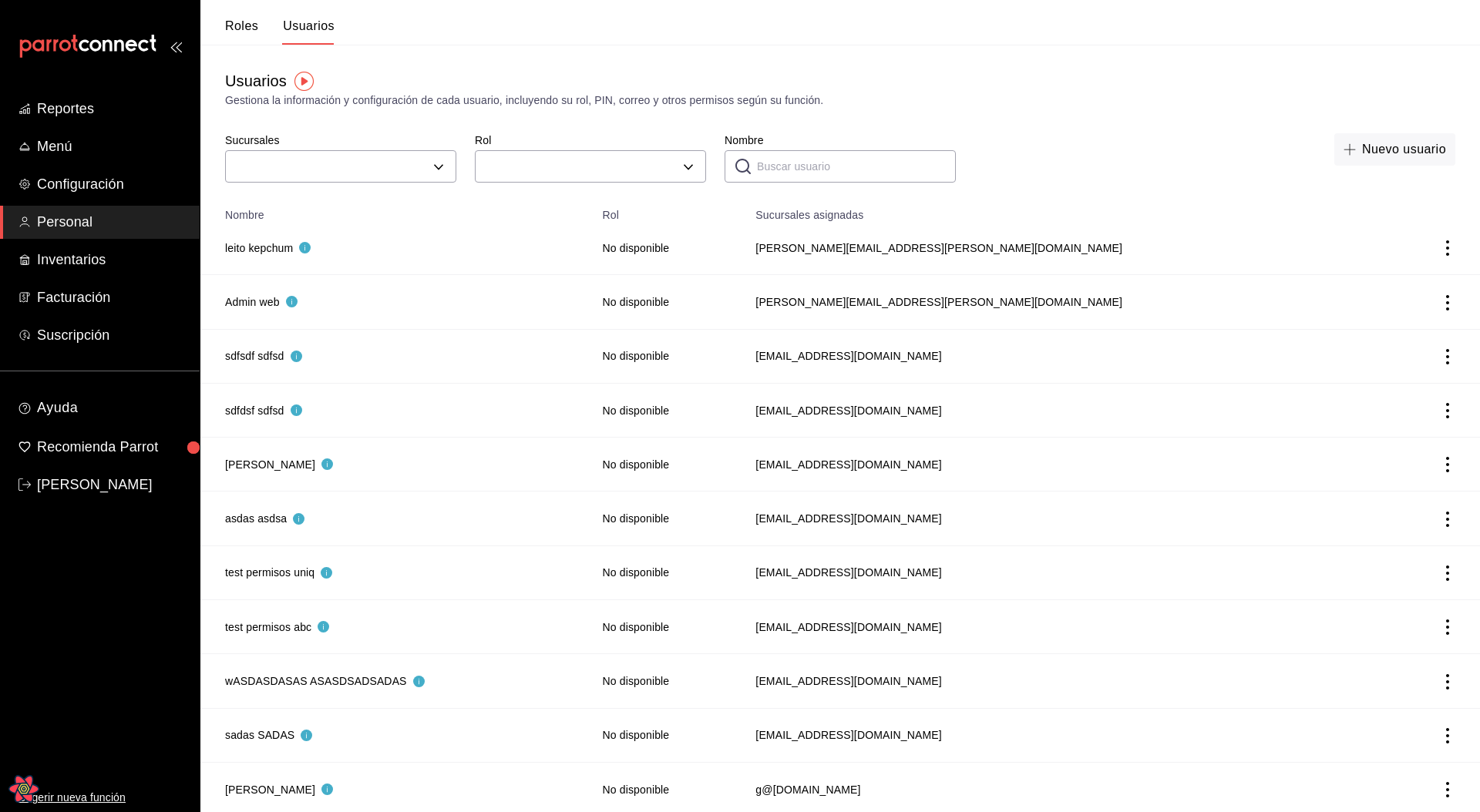
click at [254, 26] on button "Roles" at bounding box center [241, 32] width 33 height 26
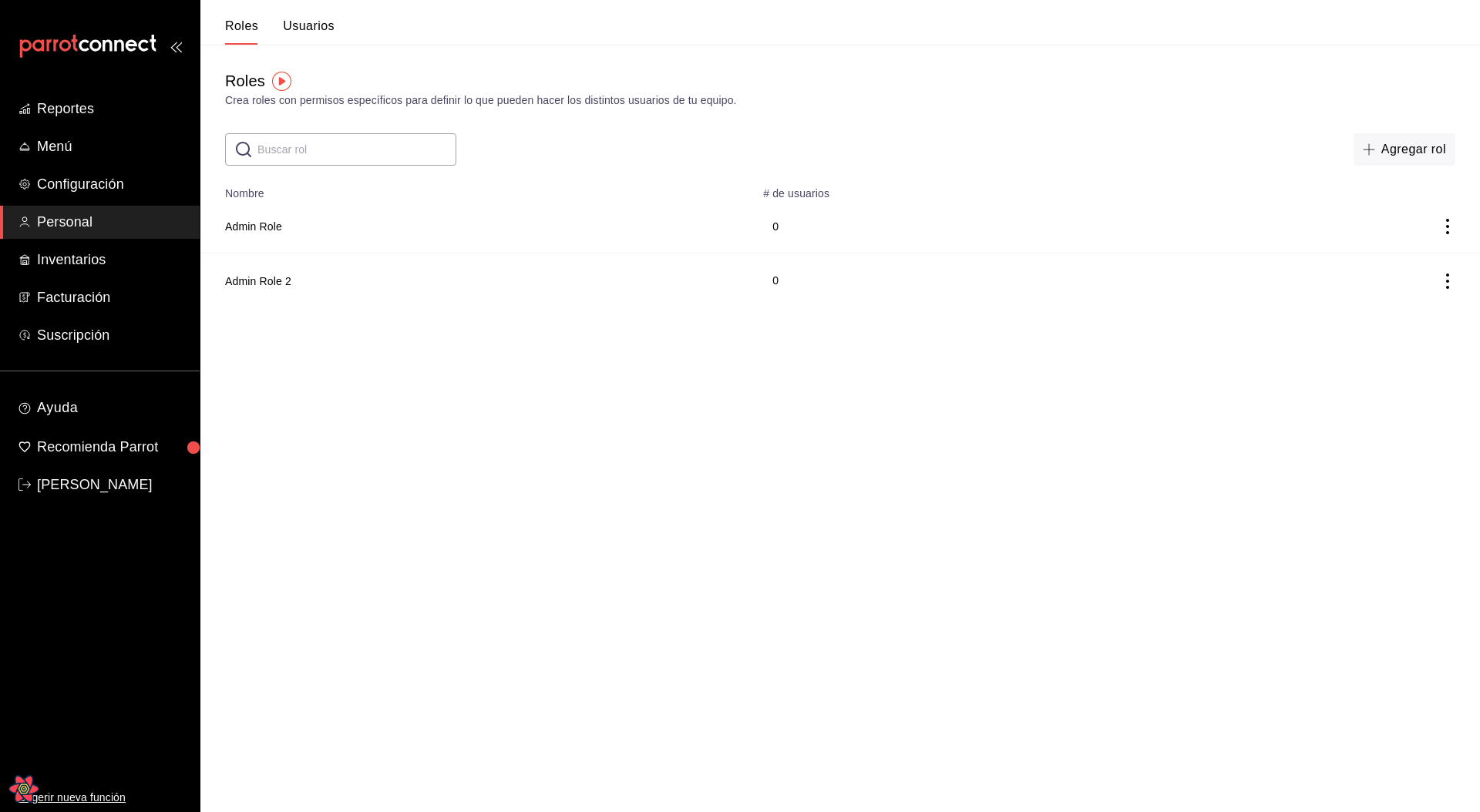
click at [306, 30] on button "Usuarios" at bounding box center [309, 32] width 51 height 26
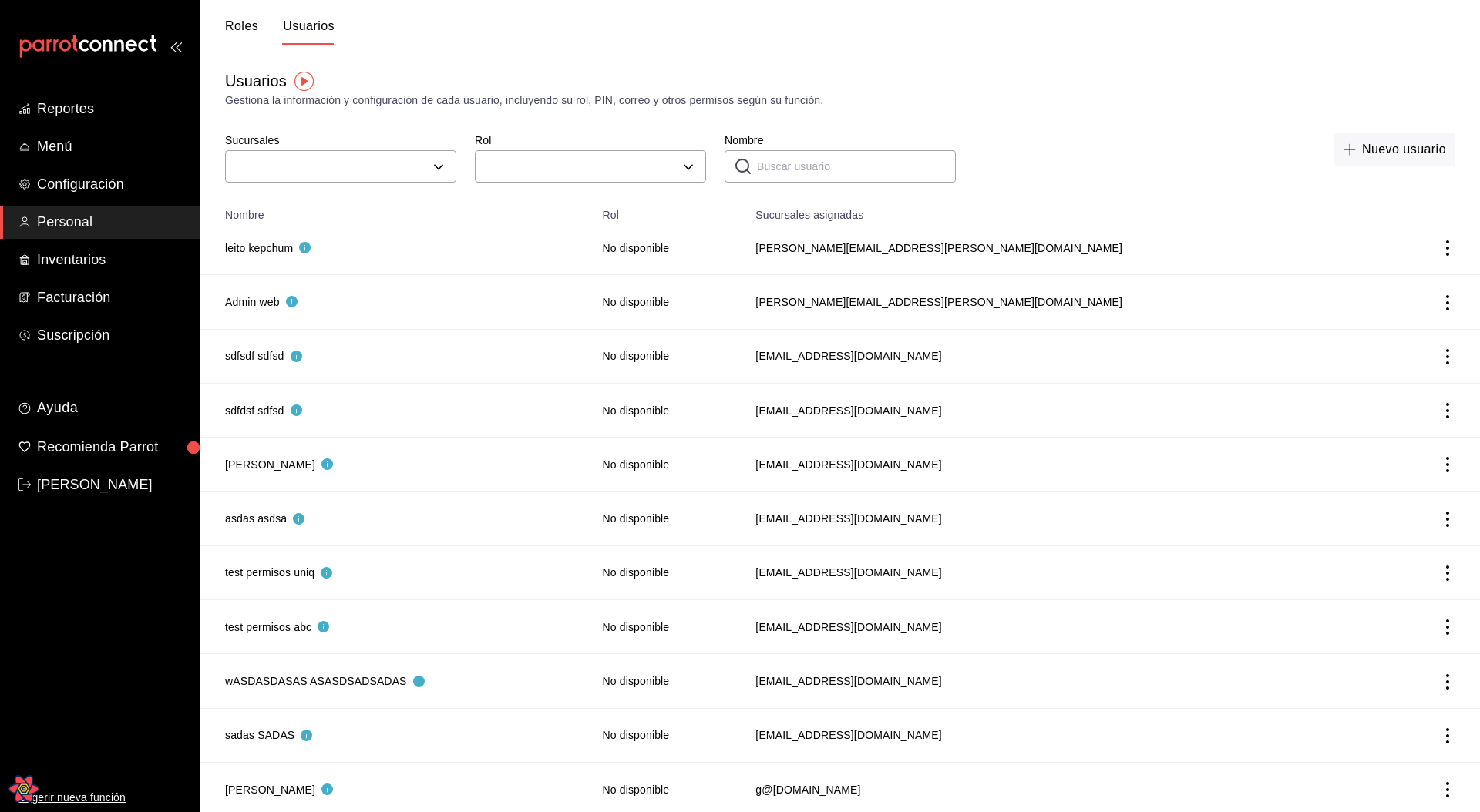
click at [236, 26] on button "Roles" at bounding box center [241, 32] width 33 height 26
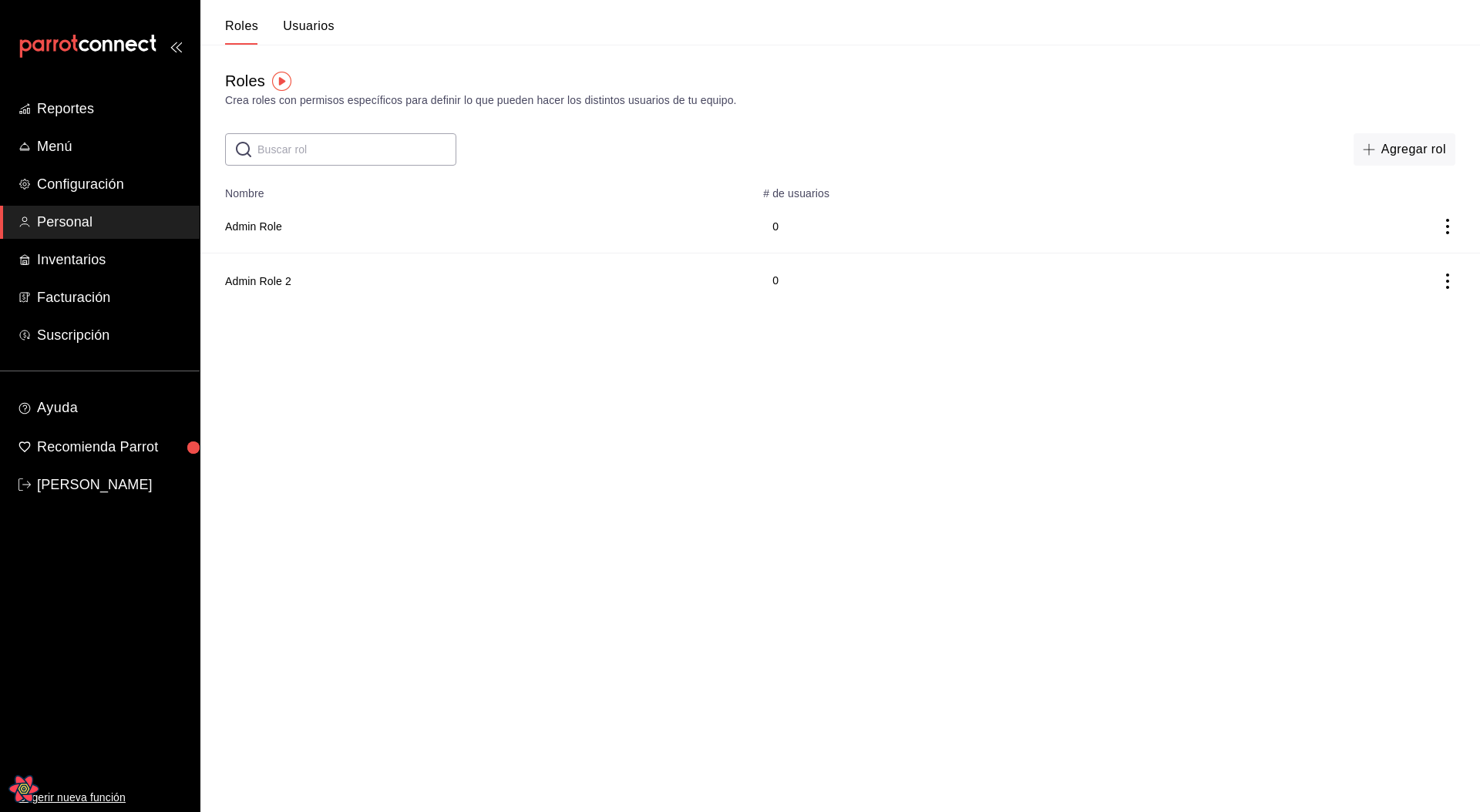
click at [301, 20] on button "Usuarios" at bounding box center [309, 32] width 51 height 26
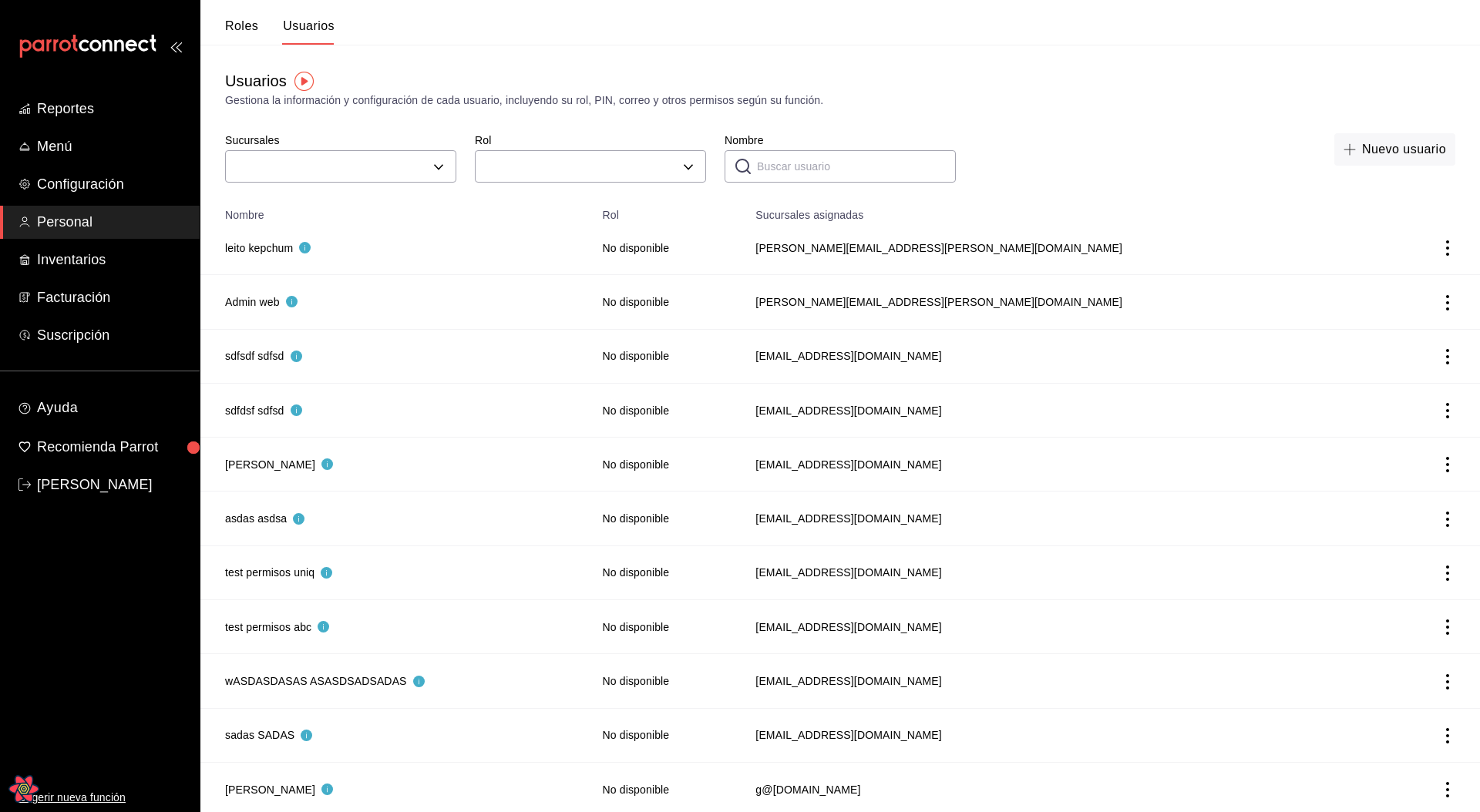
click at [236, 29] on button "Roles" at bounding box center [241, 32] width 33 height 26
